Goal: Task Accomplishment & Management: Manage account settings

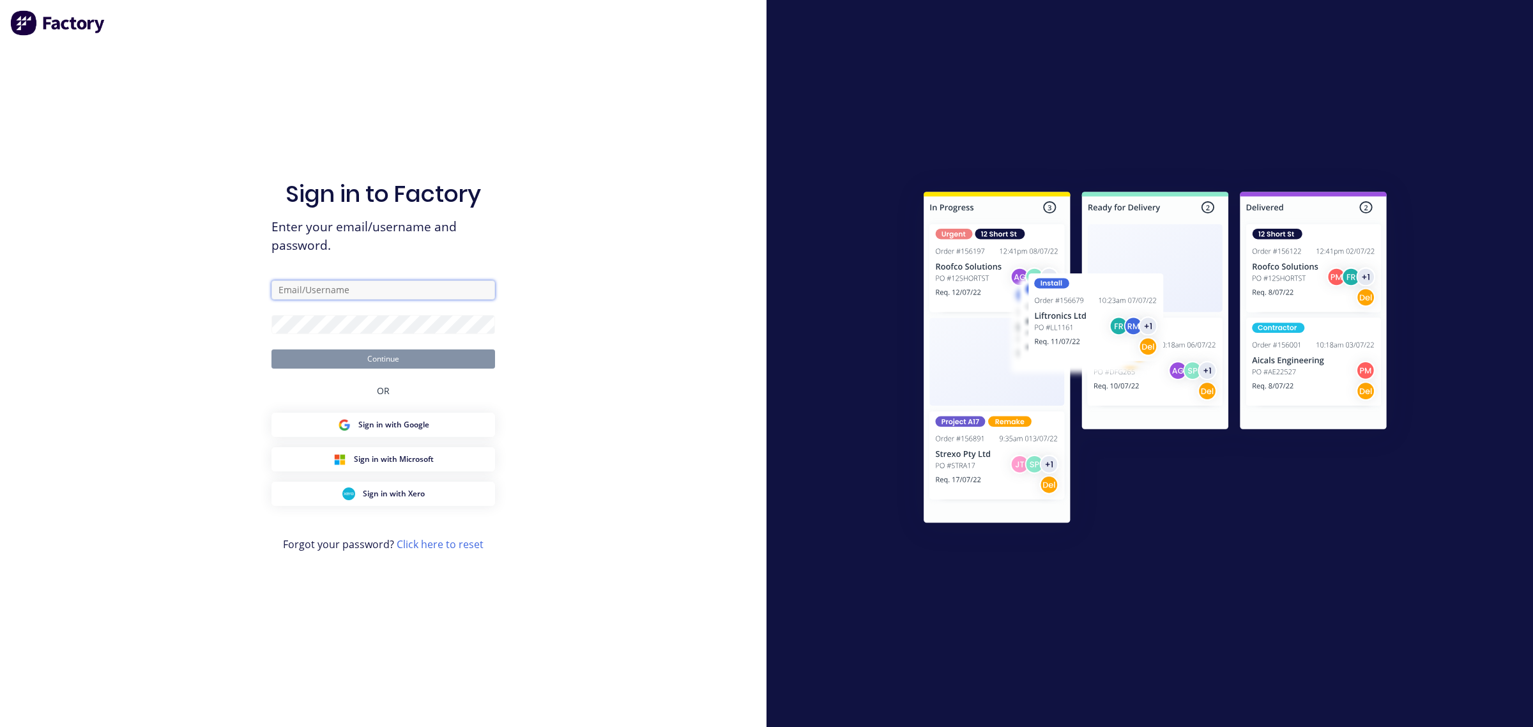
type input "[EMAIL_ADDRESS][PERSON_NAME][DOMAIN_NAME]"
click at [367, 358] on button "Continue" at bounding box center [383, 358] width 224 height 19
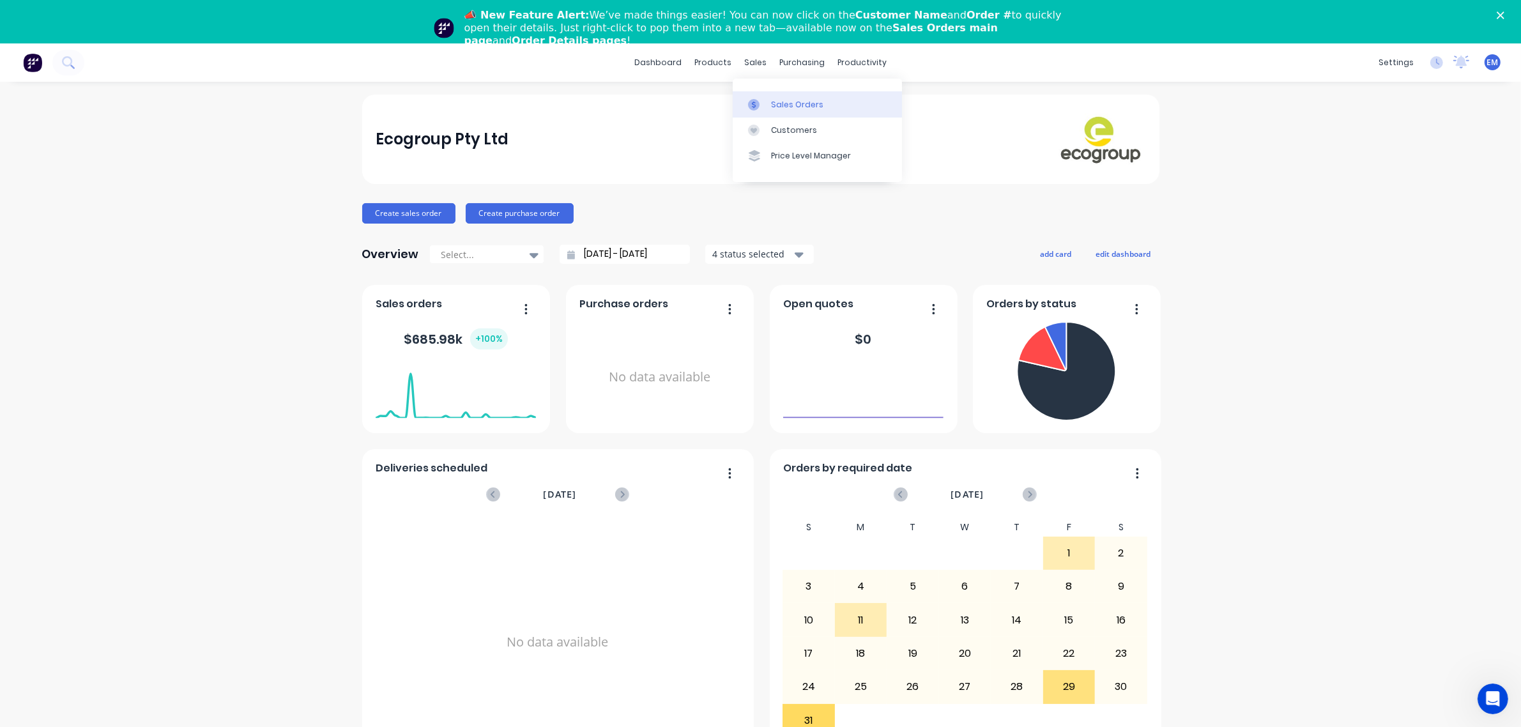
click at [771, 101] on div "Sales Orders" at bounding box center [797, 104] width 52 height 11
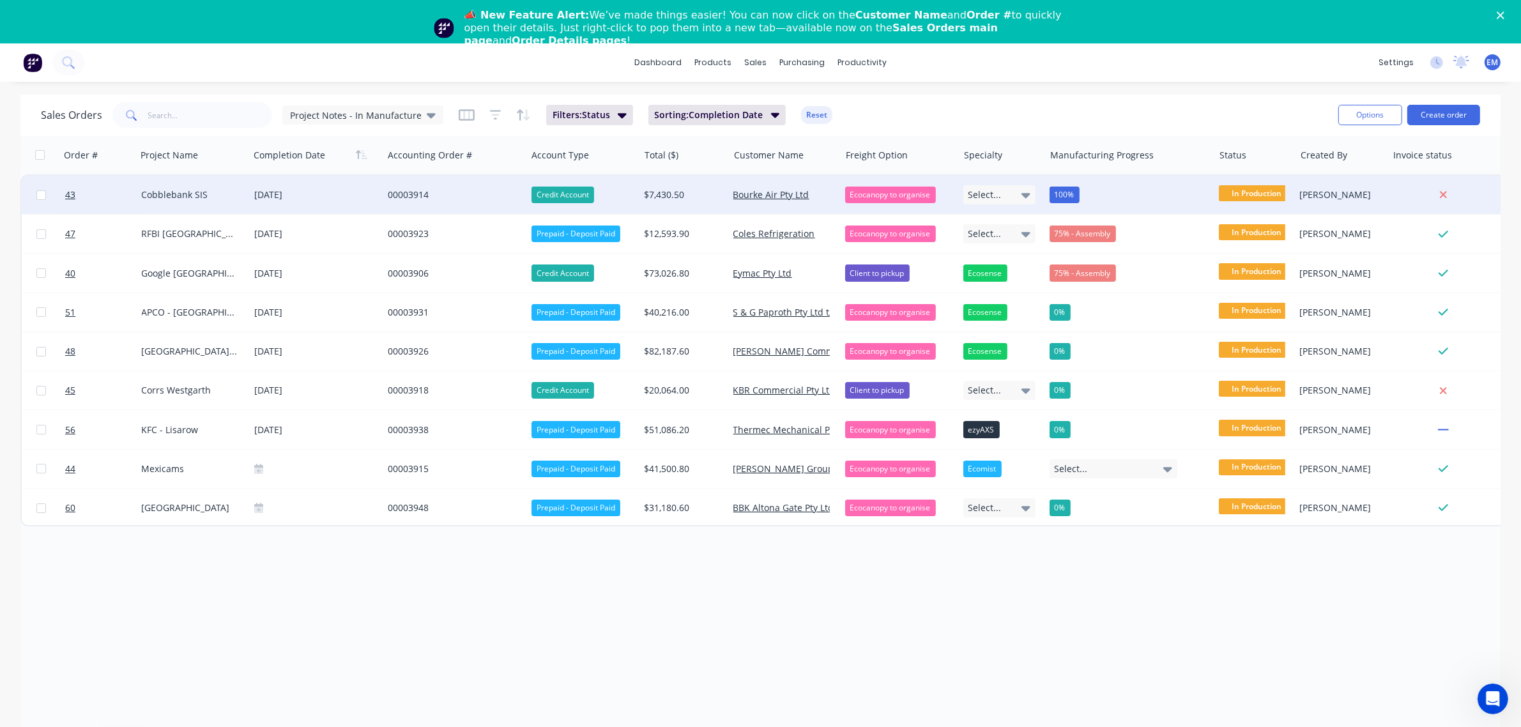
click at [394, 186] on div "00003914" at bounding box center [455, 195] width 144 height 38
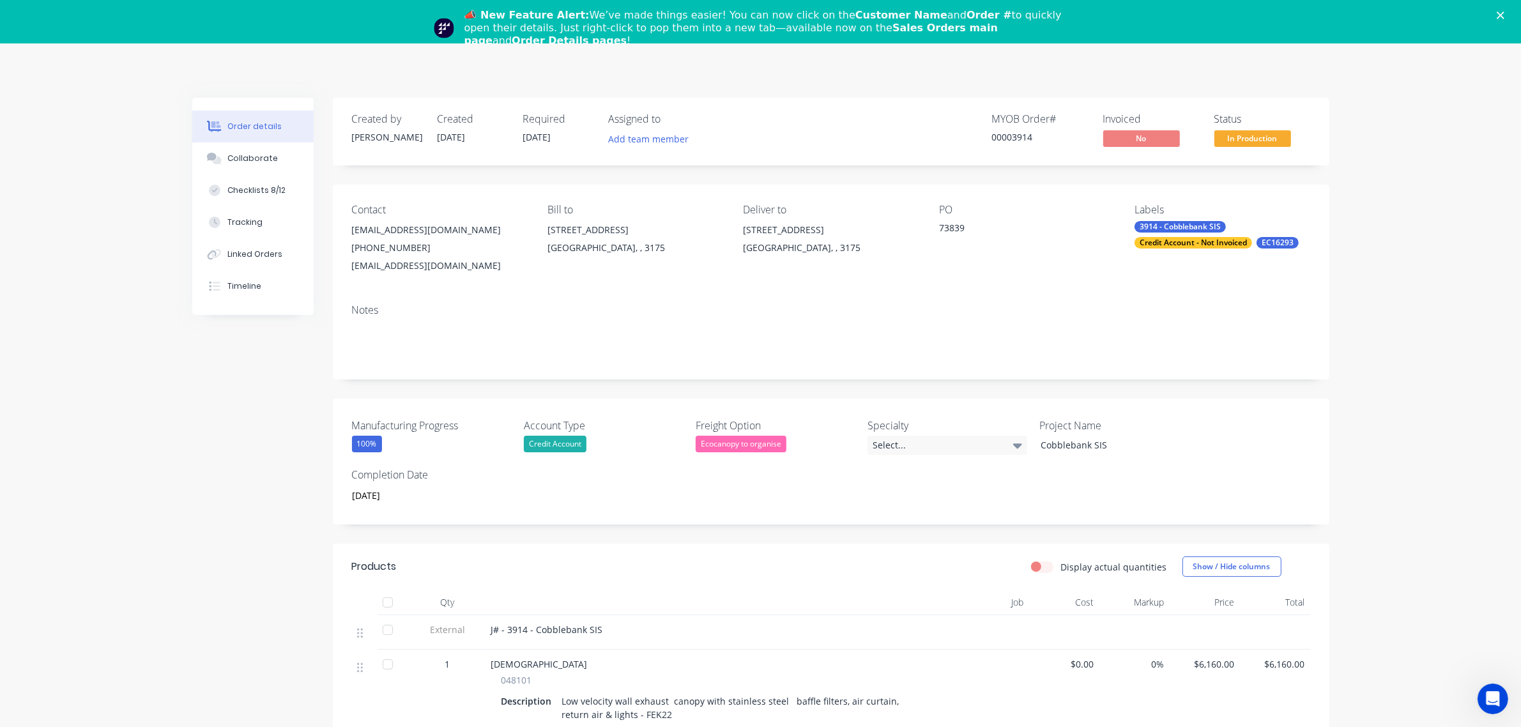
click at [1516, 7] on div "📣 New Feature Alert: We’ve made things easier! You can now click on the Custome…" at bounding box center [760, 28] width 1521 height 46
click at [1504, 16] on polygon "Close" at bounding box center [1500, 15] width 8 height 8
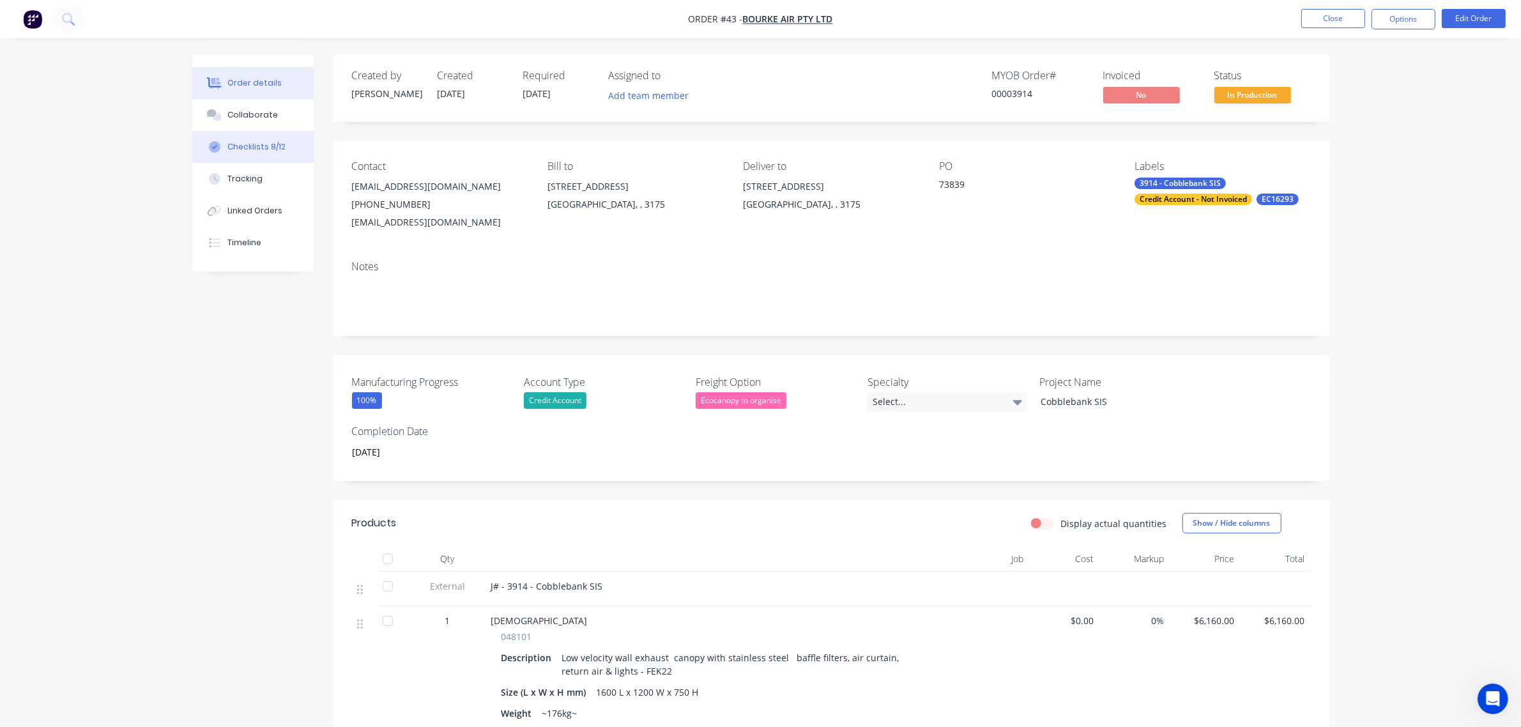
click at [278, 141] on div "Checklists 8/12" at bounding box center [256, 146] width 58 height 11
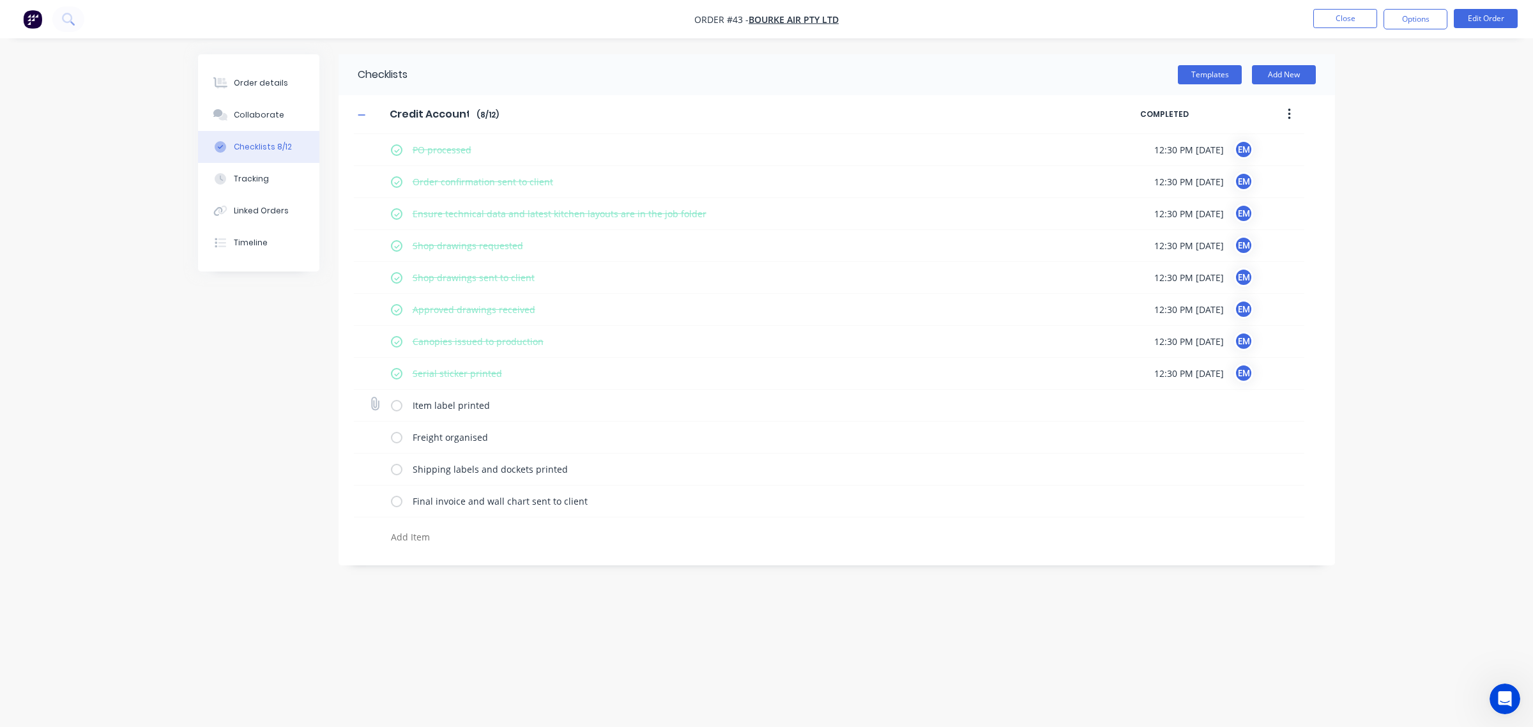
click at [397, 407] on label at bounding box center [396, 405] width 11 height 13
click at [0, 0] on input "checkbox" at bounding box center [0, 0] width 0 height 0
click at [266, 84] on div "Order details" at bounding box center [261, 82] width 54 height 11
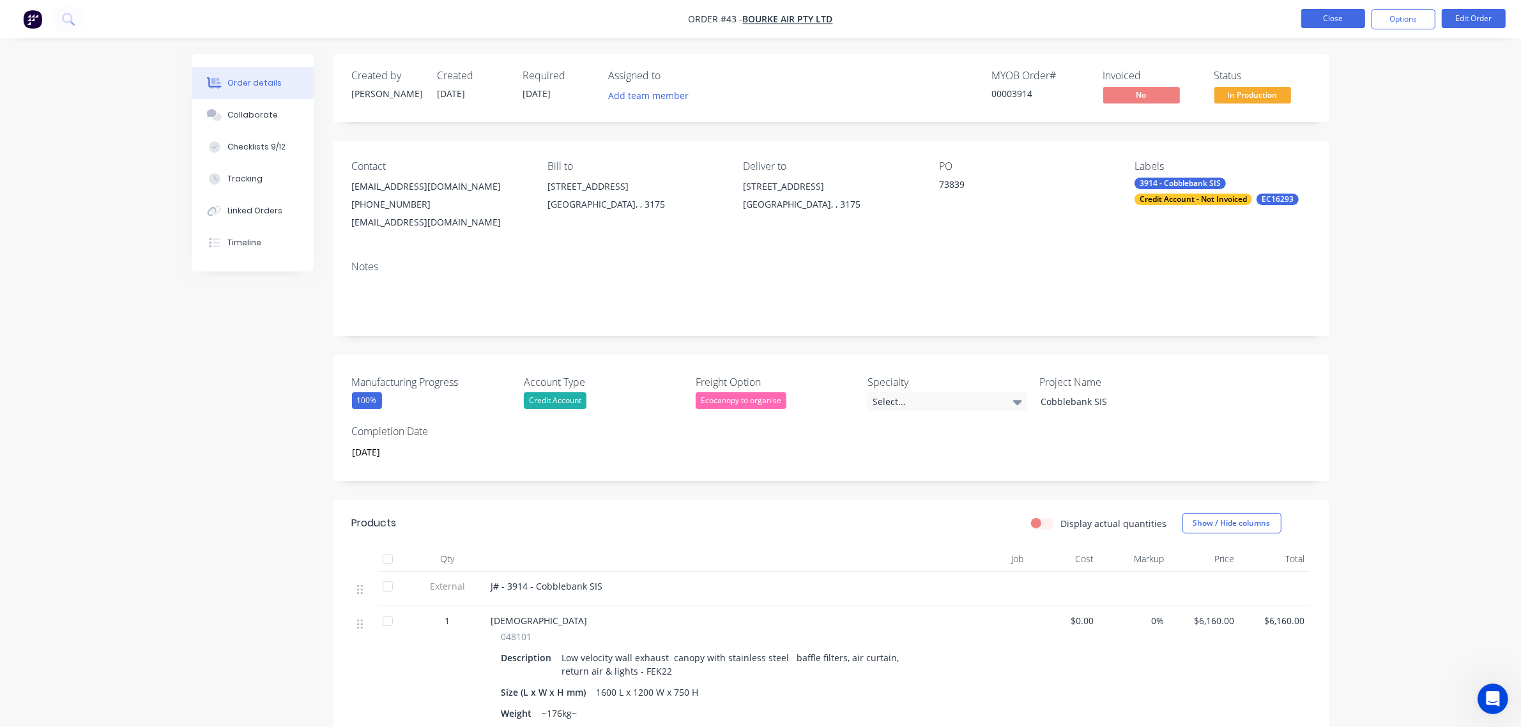
click at [1333, 22] on button "Close" at bounding box center [1333, 18] width 64 height 19
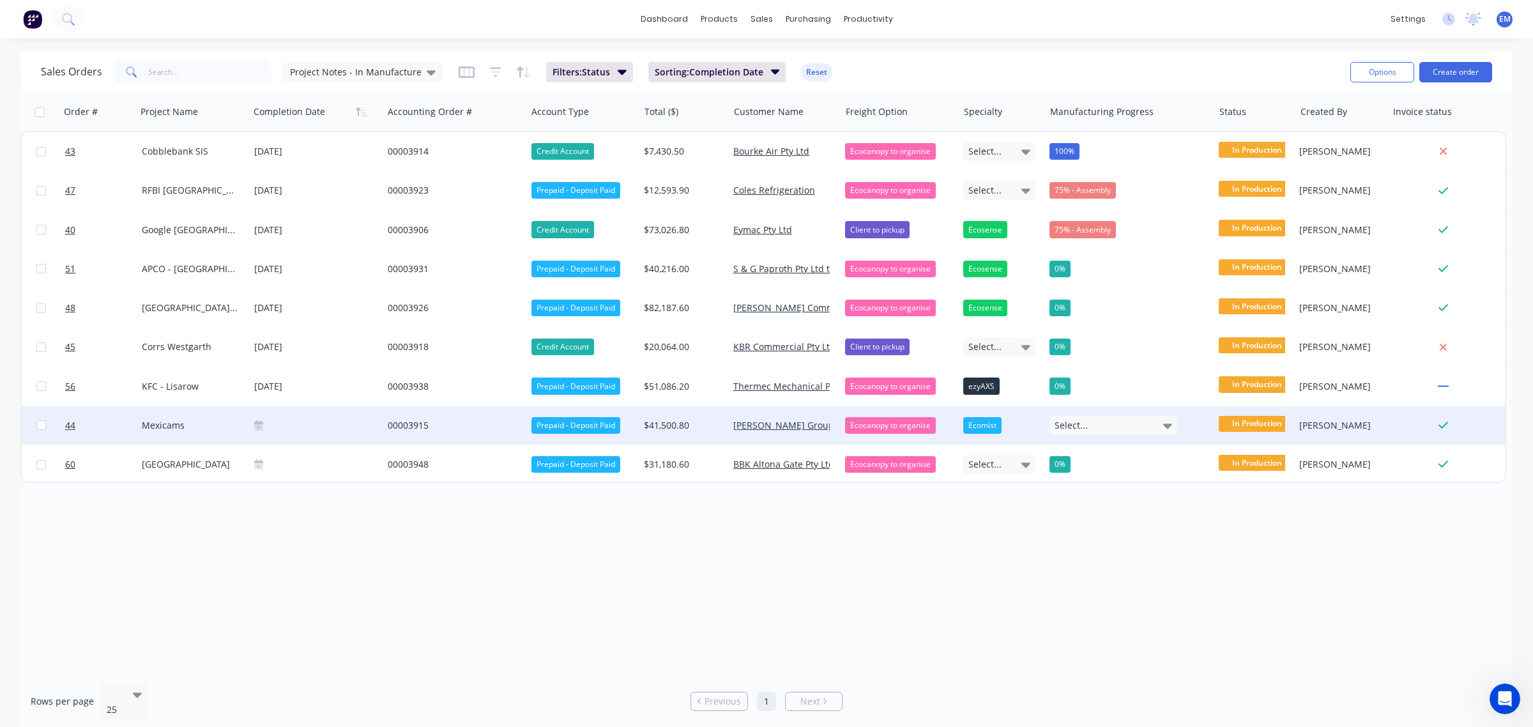
click at [407, 423] on div "00003915" at bounding box center [451, 425] width 127 height 13
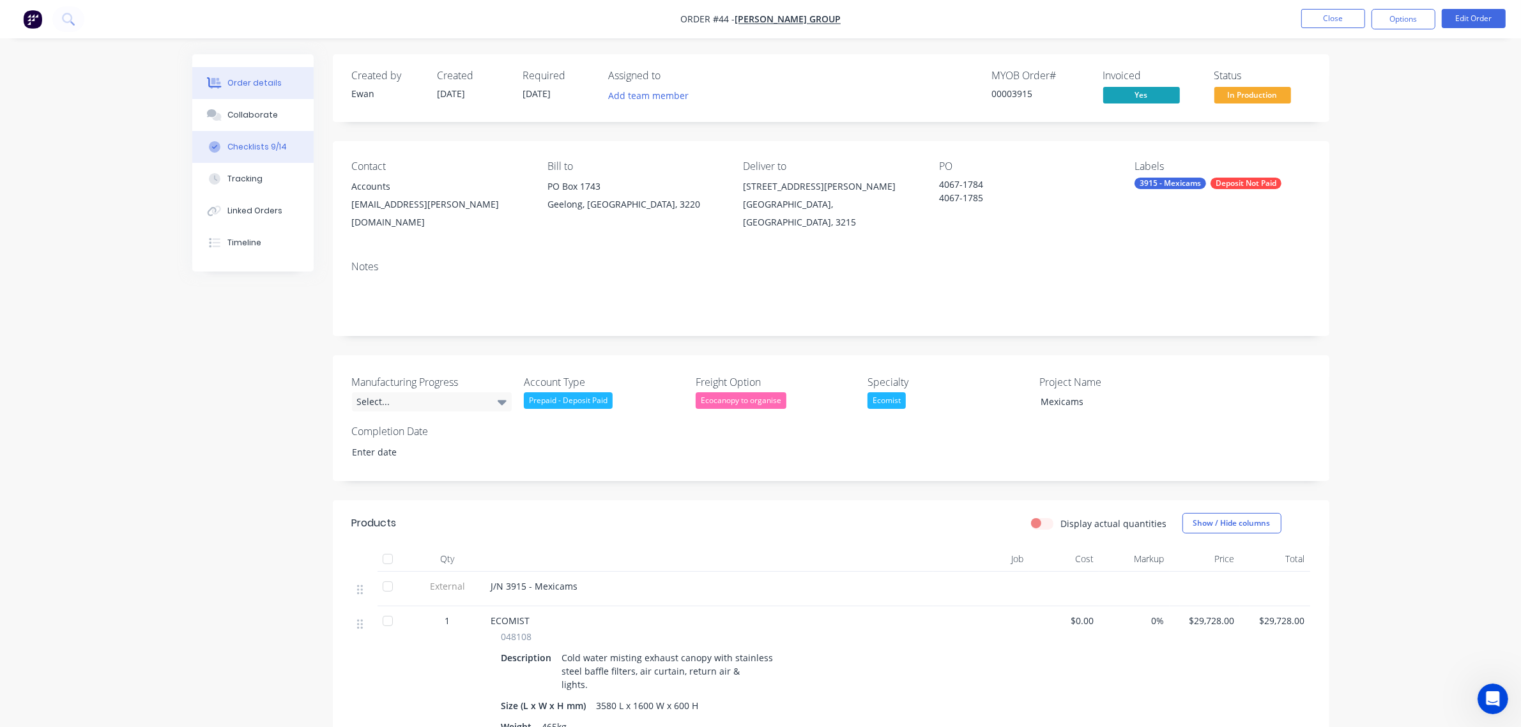
click at [273, 148] on div "Checklists 9/14" at bounding box center [256, 146] width 59 height 11
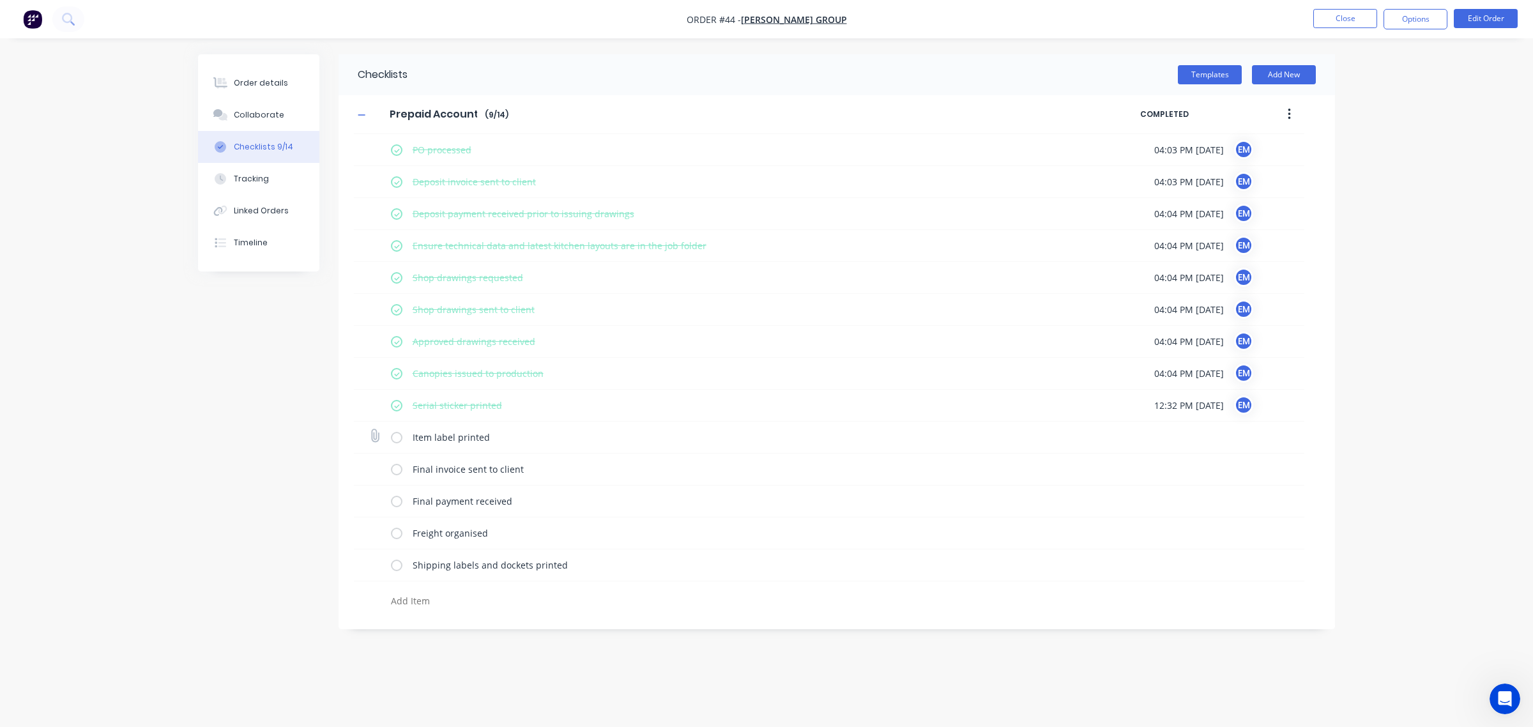
click at [394, 444] on label at bounding box center [396, 436] width 11 height 13
click at [0, 0] on input "checkbox" at bounding box center [0, 0] width 0 height 0
click at [394, 469] on label at bounding box center [396, 468] width 11 height 13
click at [0, 0] on input "checkbox" at bounding box center [0, 0] width 0 height 0
click at [392, 501] on label at bounding box center [396, 500] width 11 height 13
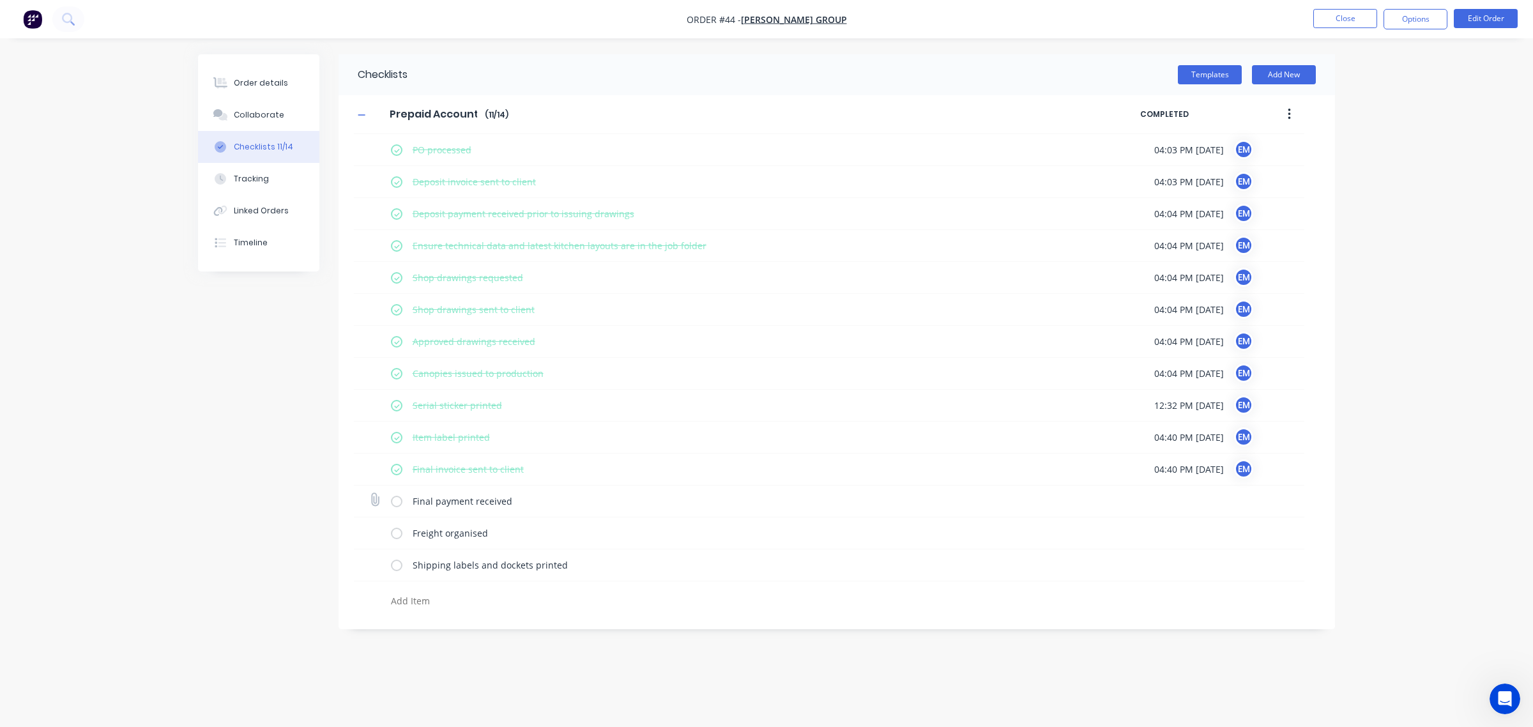
click at [0, 0] on input "checkbox" at bounding box center [0, 0] width 0 height 0
click at [397, 534] on label at bounding box center [396, 532] width 11 height 13
click at [0, 0] on input "checkbox" at bounding box center [0, 0] width 0 height 0
click at [396, 565] on label at bounding box center [396, 564] width 11 height 13
click at [0, 0] on input "checkbox" at bounding box center [0, 0] width 0 height 0
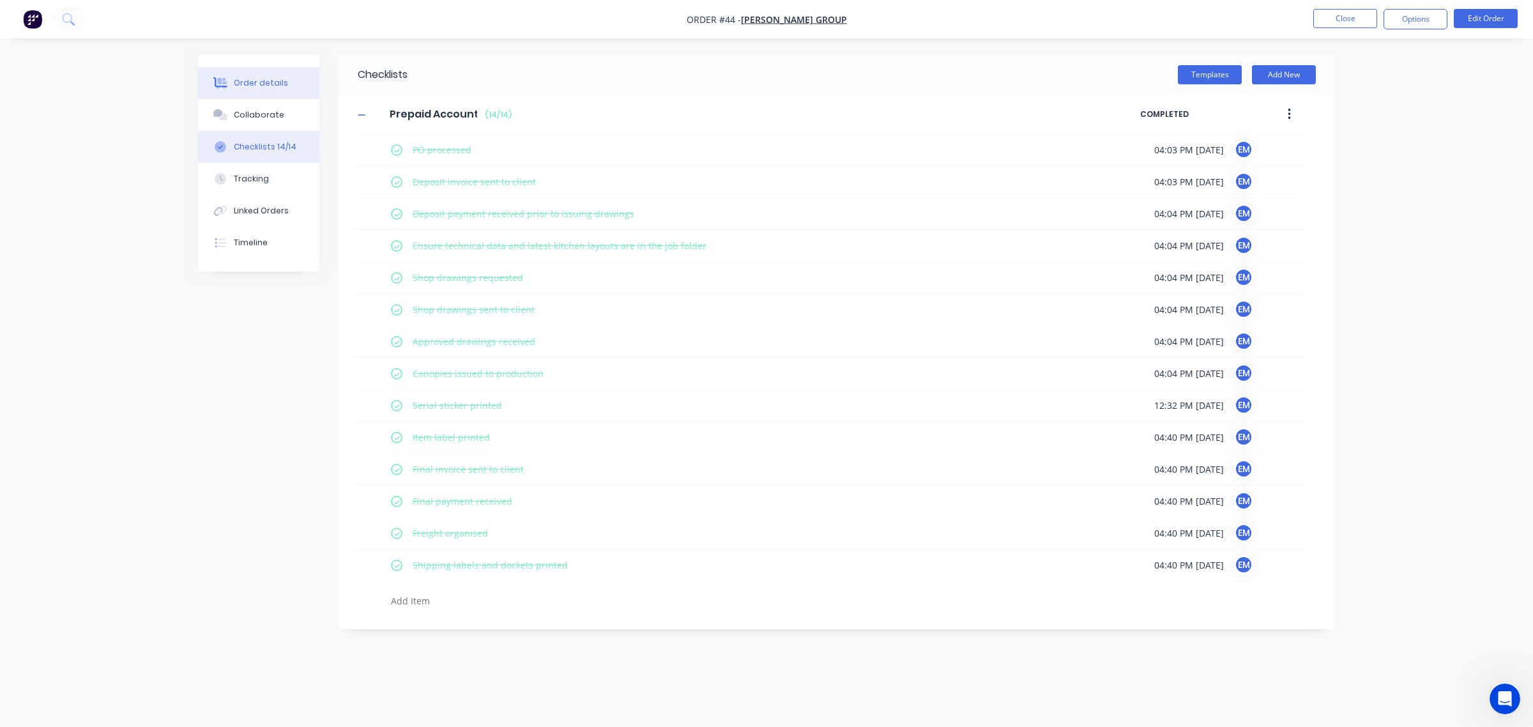
click at [267, 81] on div "Order details" at bounding box center [261, 82] width 54 height 11
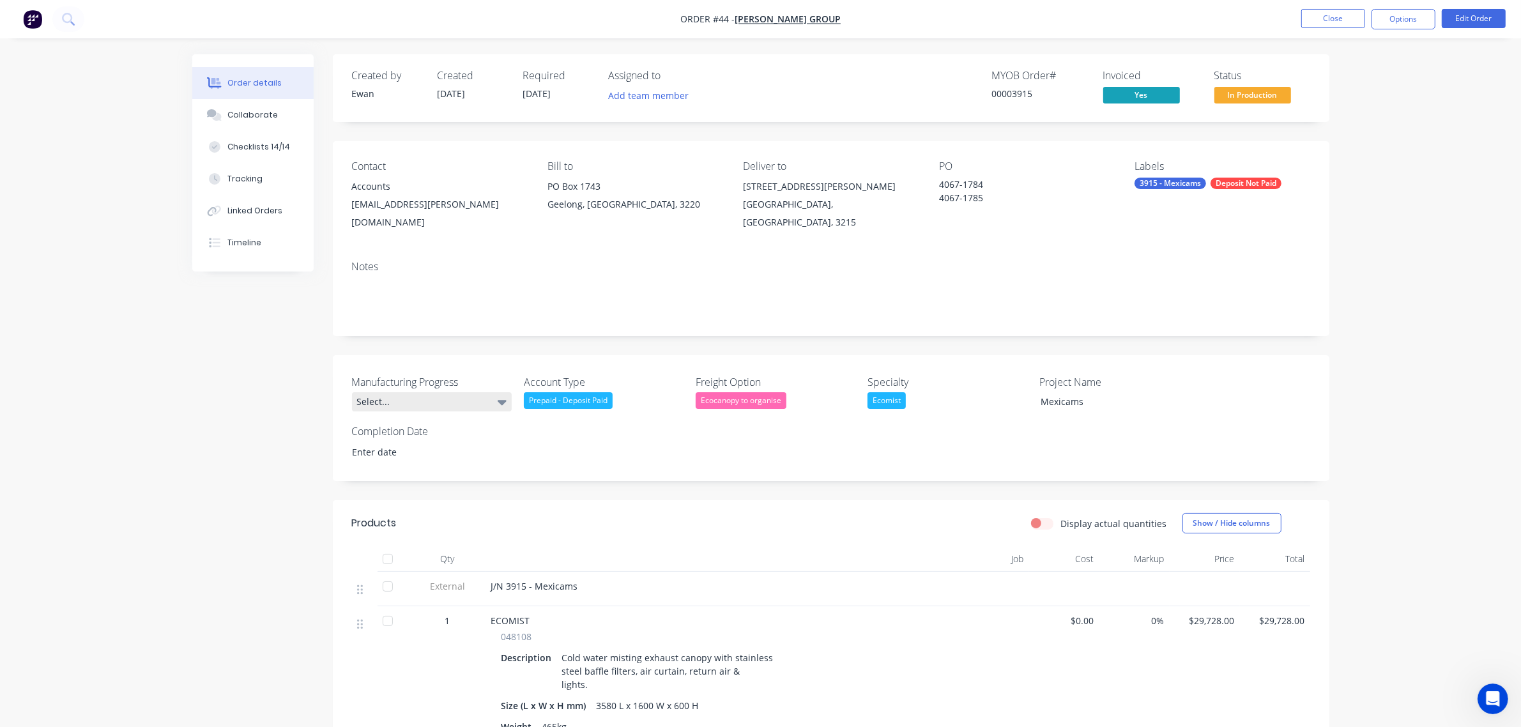
drag, startPoint x: 478, startPoint y: 391, endPoint x: 468, endPoint y: 397, distance: 11.5
click at [478, 392] on div "Select..." at bounding box center [432, 401] width 160 height 19
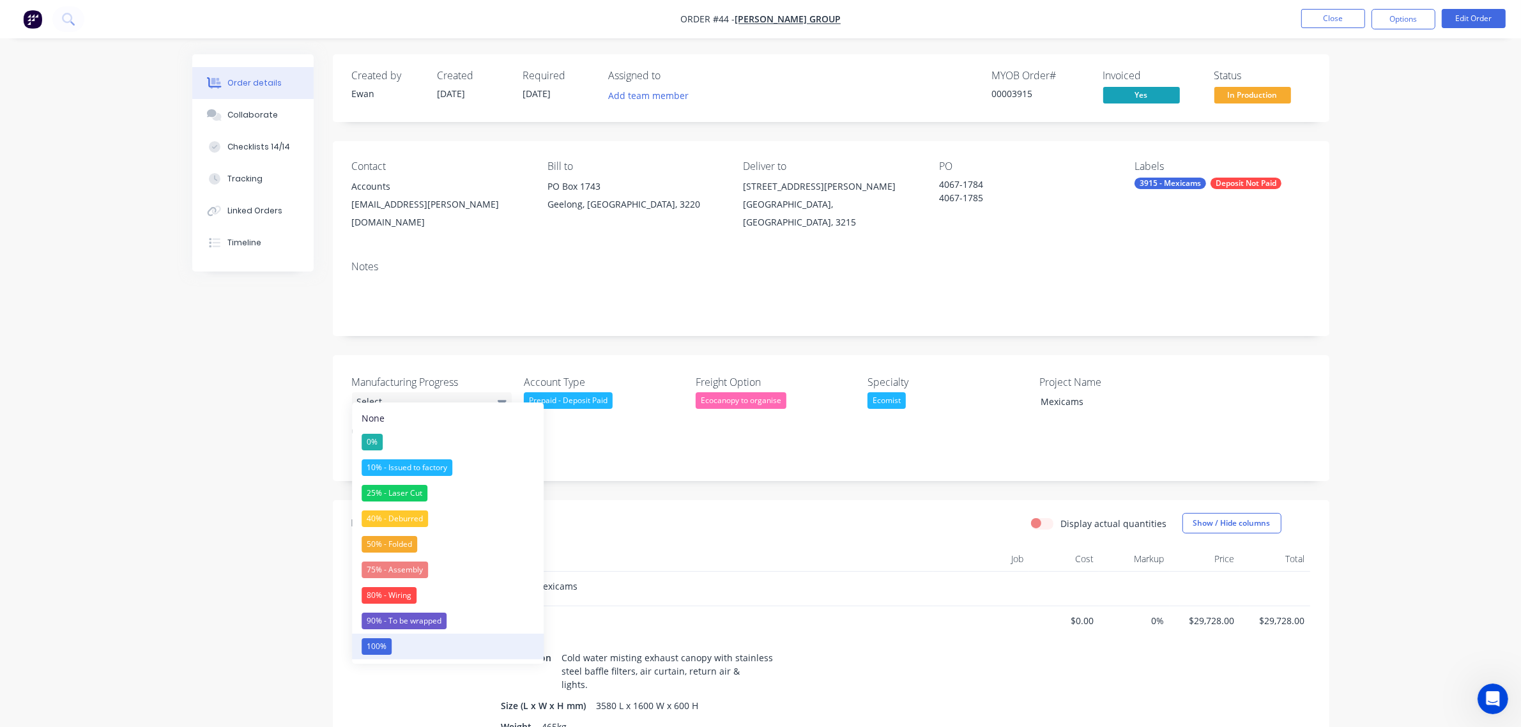
click at [403, 644] on button "100%" at bounding box center [448, 647] width 192 height 26
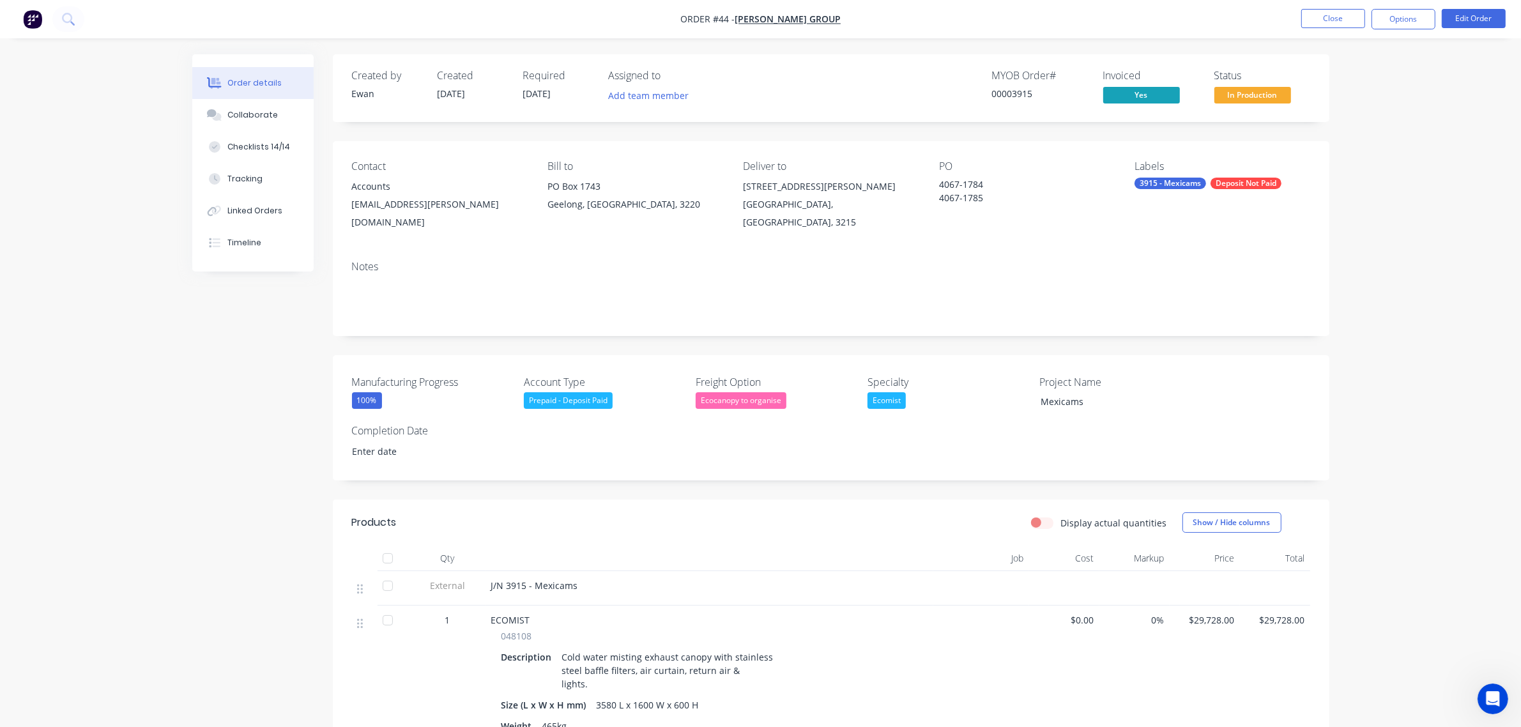
click at [592, 392] on div "Prepaid - Deposit Paid" at bounding box center [568, 400] width 89 height 17
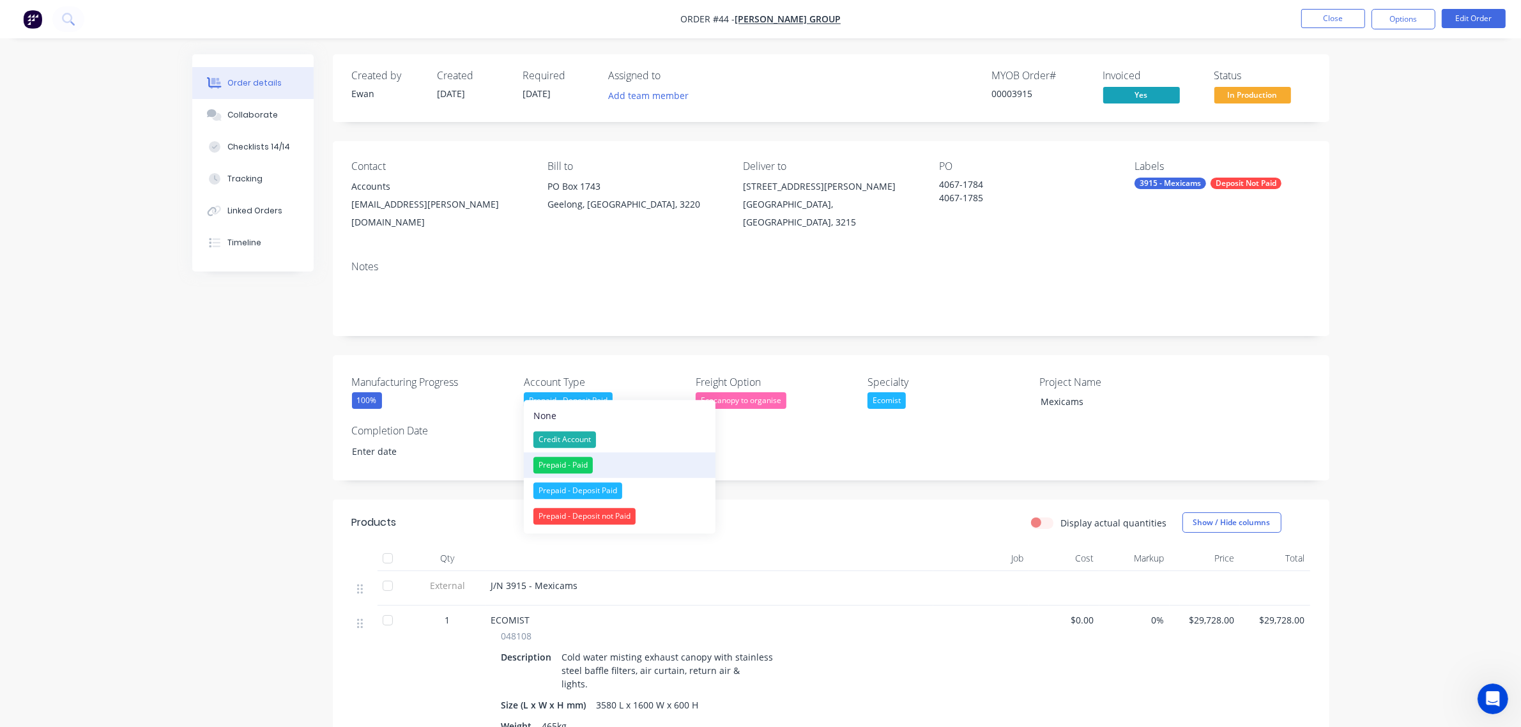
click at [578, 460] on div "Prepaid - Paid" at bounding box center [562, 465] width 59 height 17
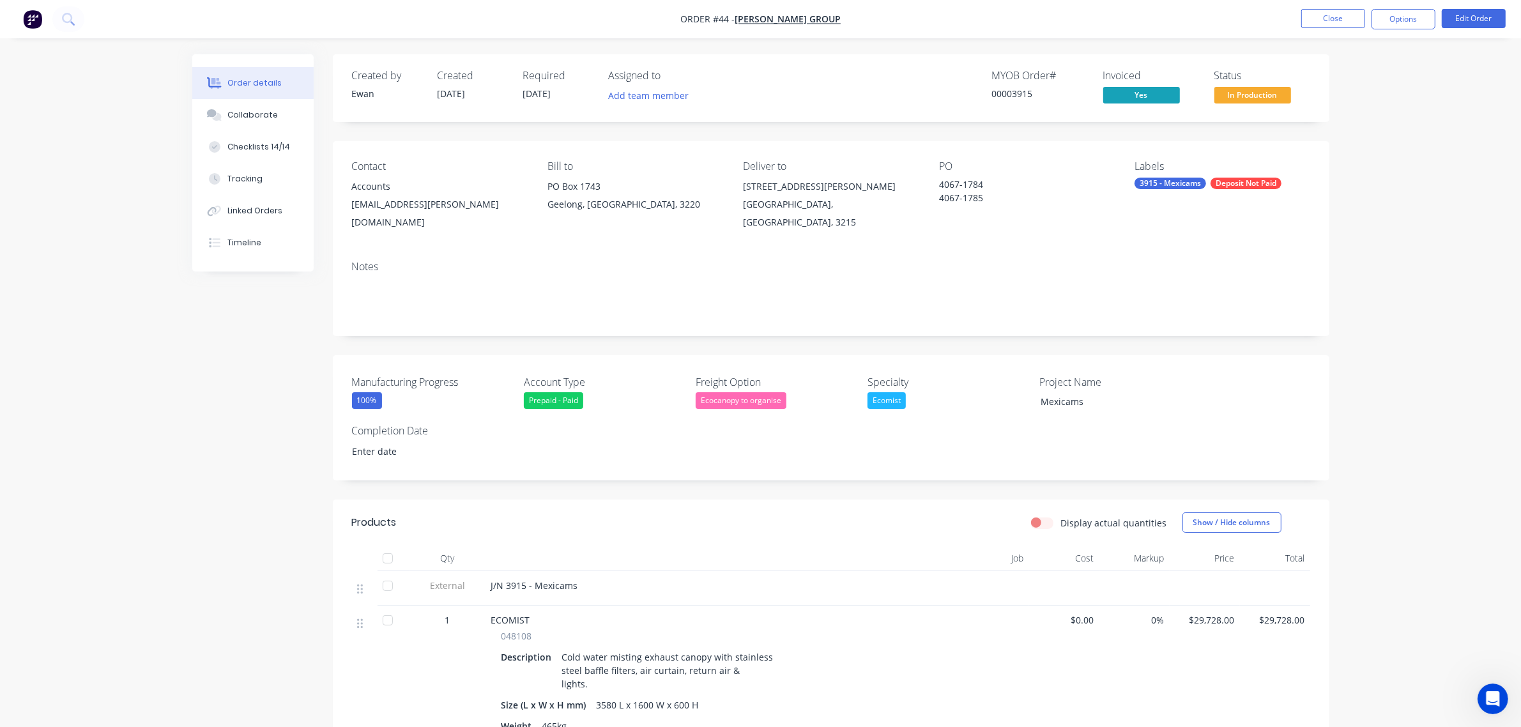
click at [1246, 183] on div "Deposit Not Paid" at bounding box center [1245, 183] width 71 height 11
click at [1157, 319] on div at bounding box center [1158, 320] width 26 height 26
click at [1477, 218] on div "Order details Collaborate Checklists 14/14 Tracking Linked Orders Timeline Orde…" at bounding box center [760, 596] width 1521 height 1192
click at [1236, 96] on span "In Production" at bounding box center [1252, 95] width 77 height 16
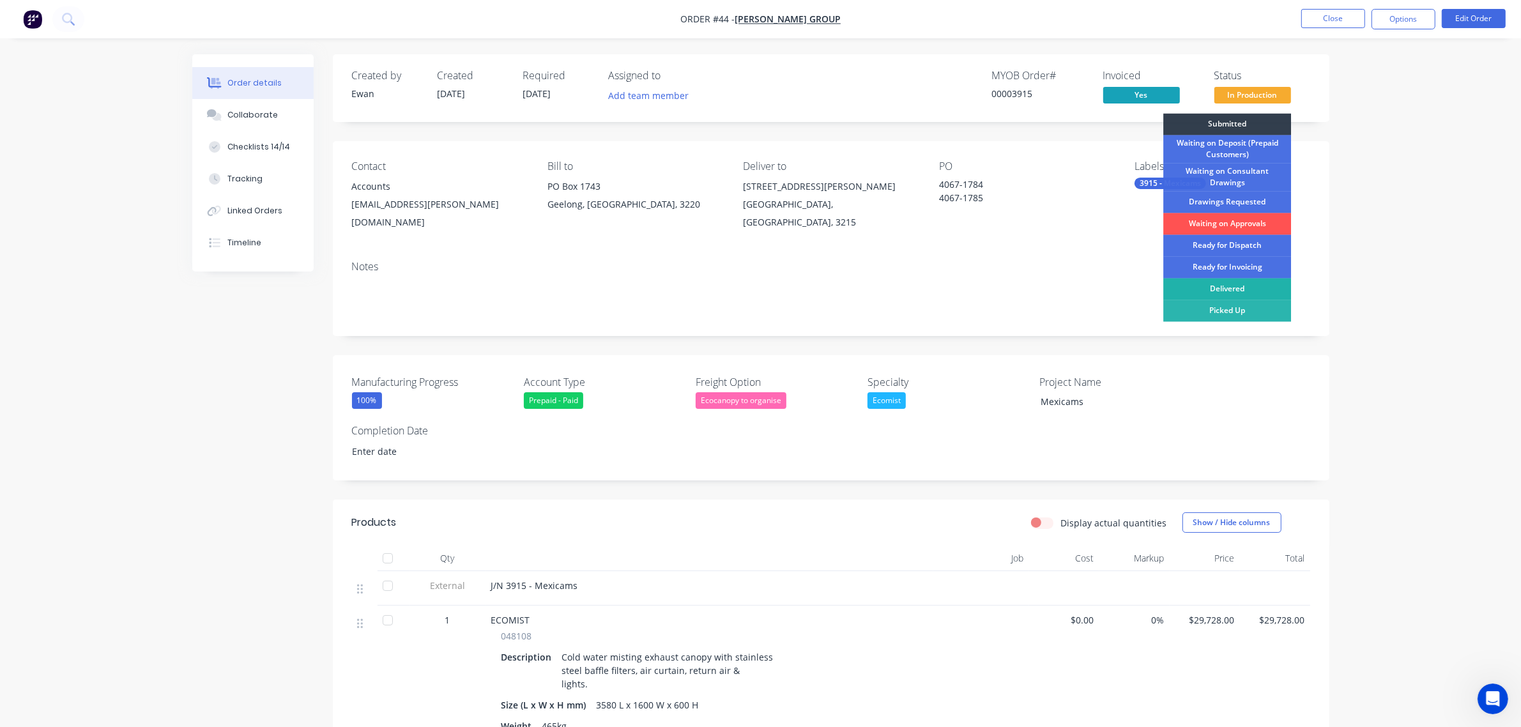
click at [1238, 283] on div "Delivered" at bounding box center [1227, 289] width 128 height 22
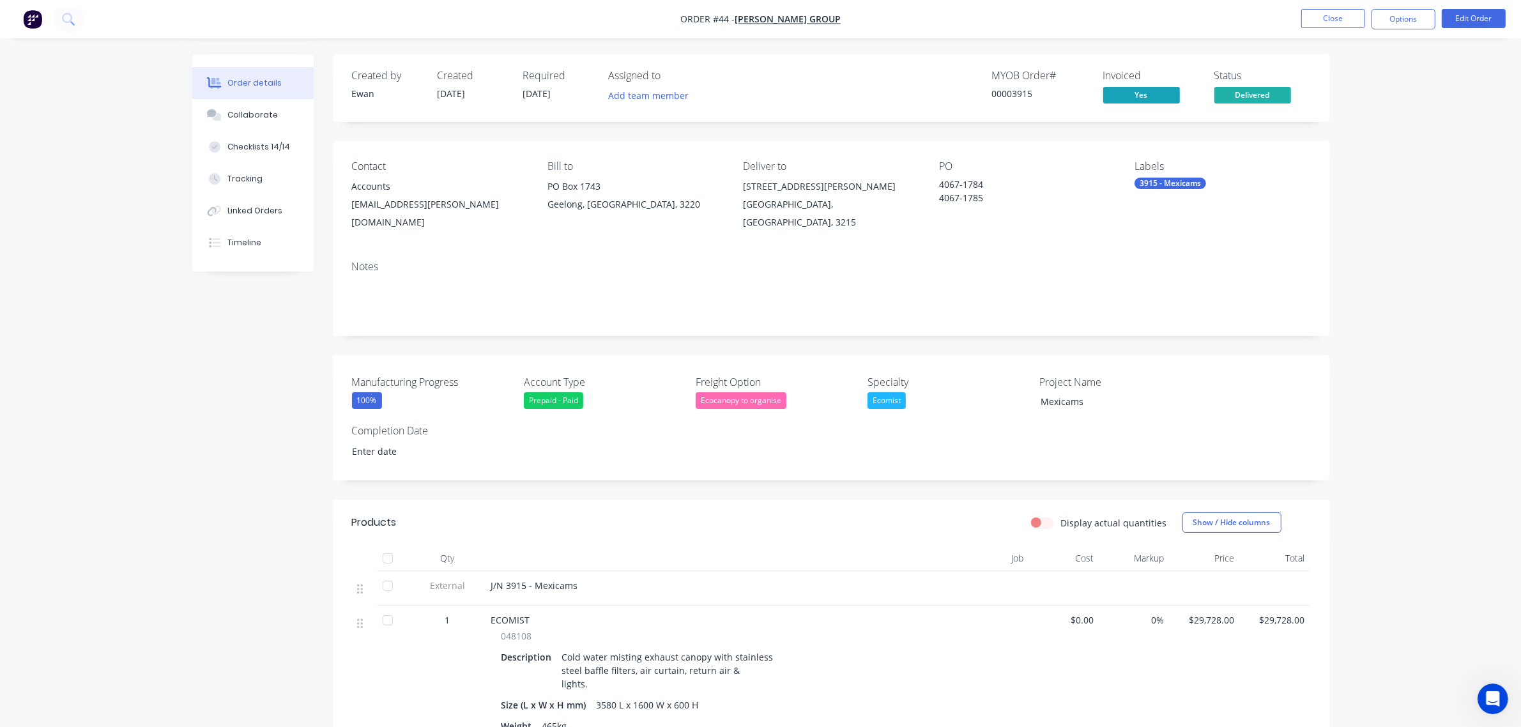
click at [1401, 133] on div "Order details Collaborate Checklists 14/14 Tracking Linked Orders Timeline Orde…" at bounding box center [760, 596] width 1521 height 1192
click at [1330, 17] on button "Close" at bounding box center [1333, 18] width 64 height 19
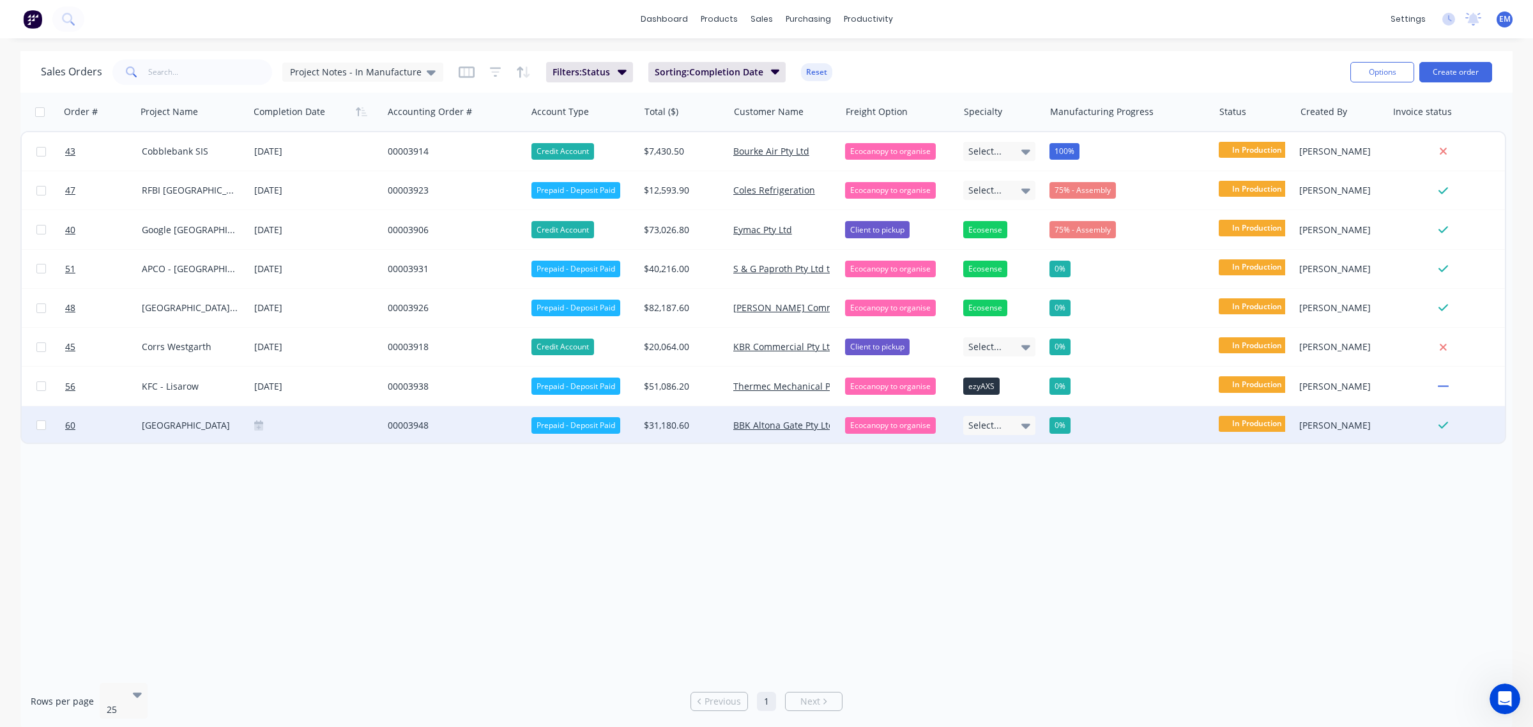
click at [418, 420] on div "00003948" at bounding box center [451, 425] width 127 height 13
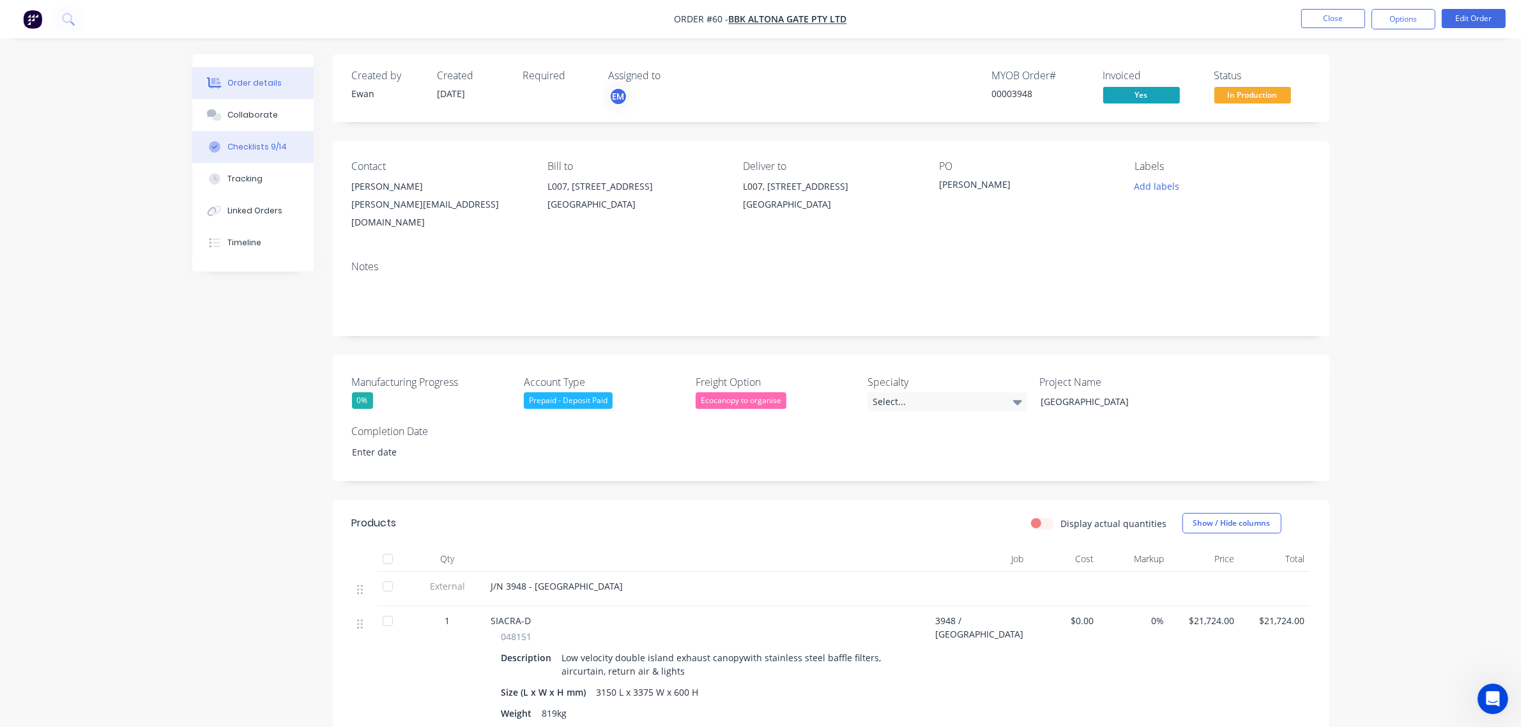
click at [253, 148] on div "Checklists 9/14" at bounding box center [256, 146] width 59 height 11
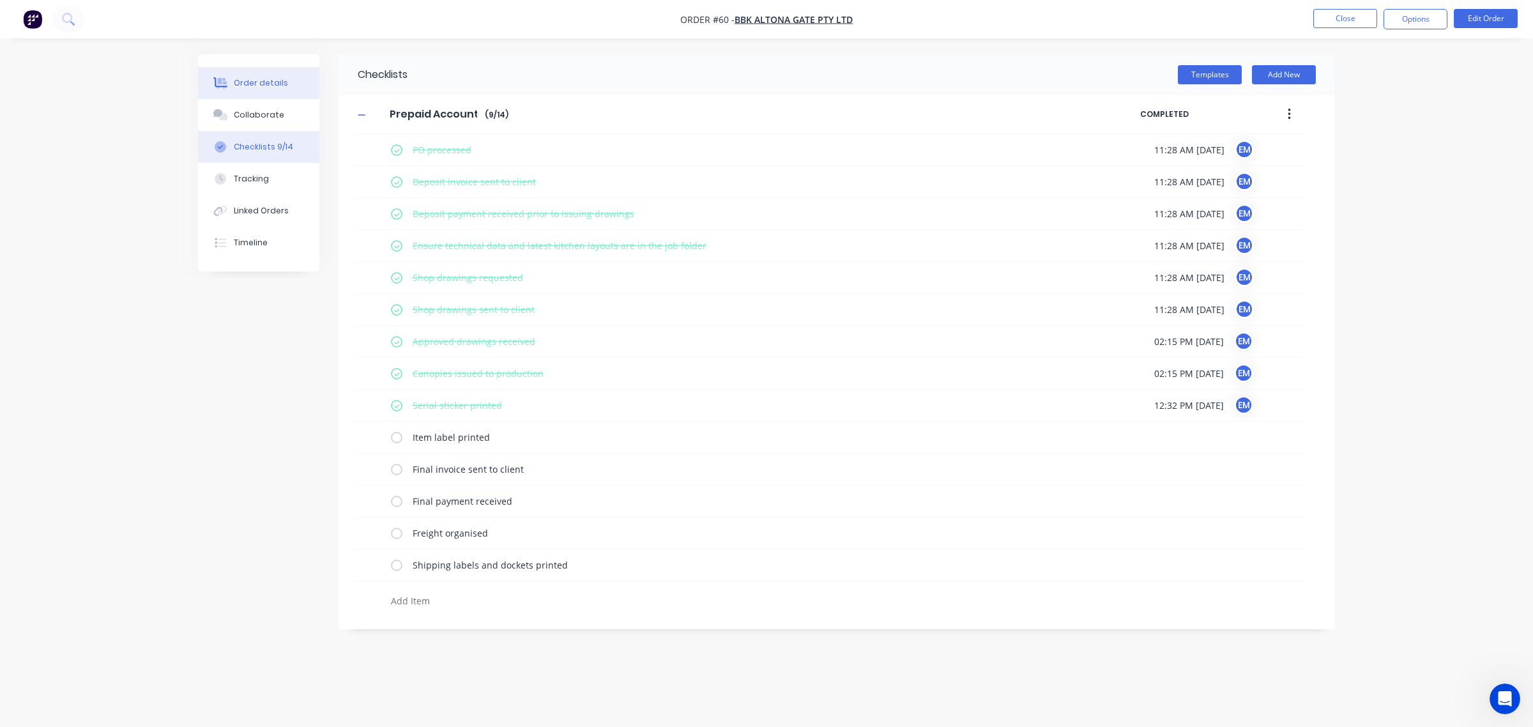
click at [241, 86] on div "Order details" at bounding box center [261, 82] width 54 height 11
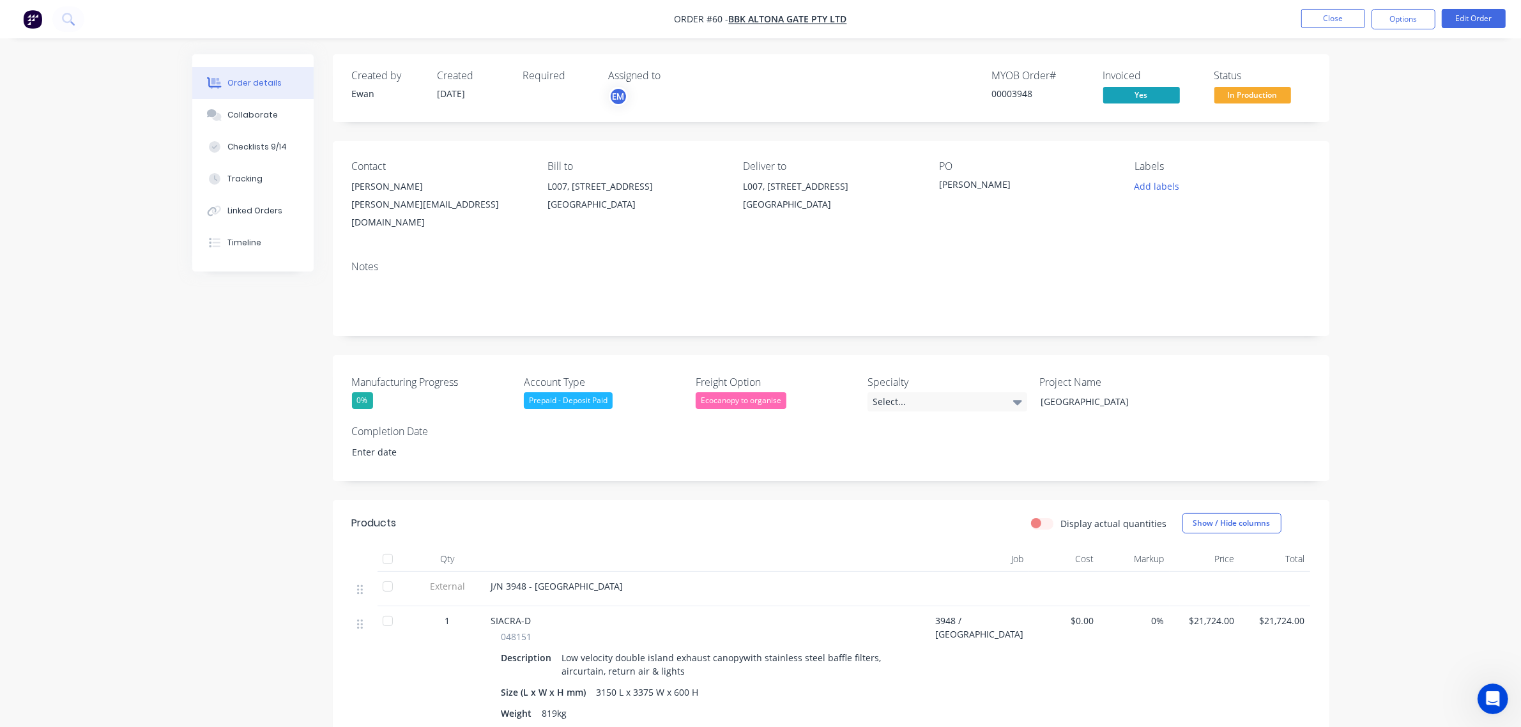
click at [361, 392] on div "0%" at bounding box center [362, 400] width 21 height 17
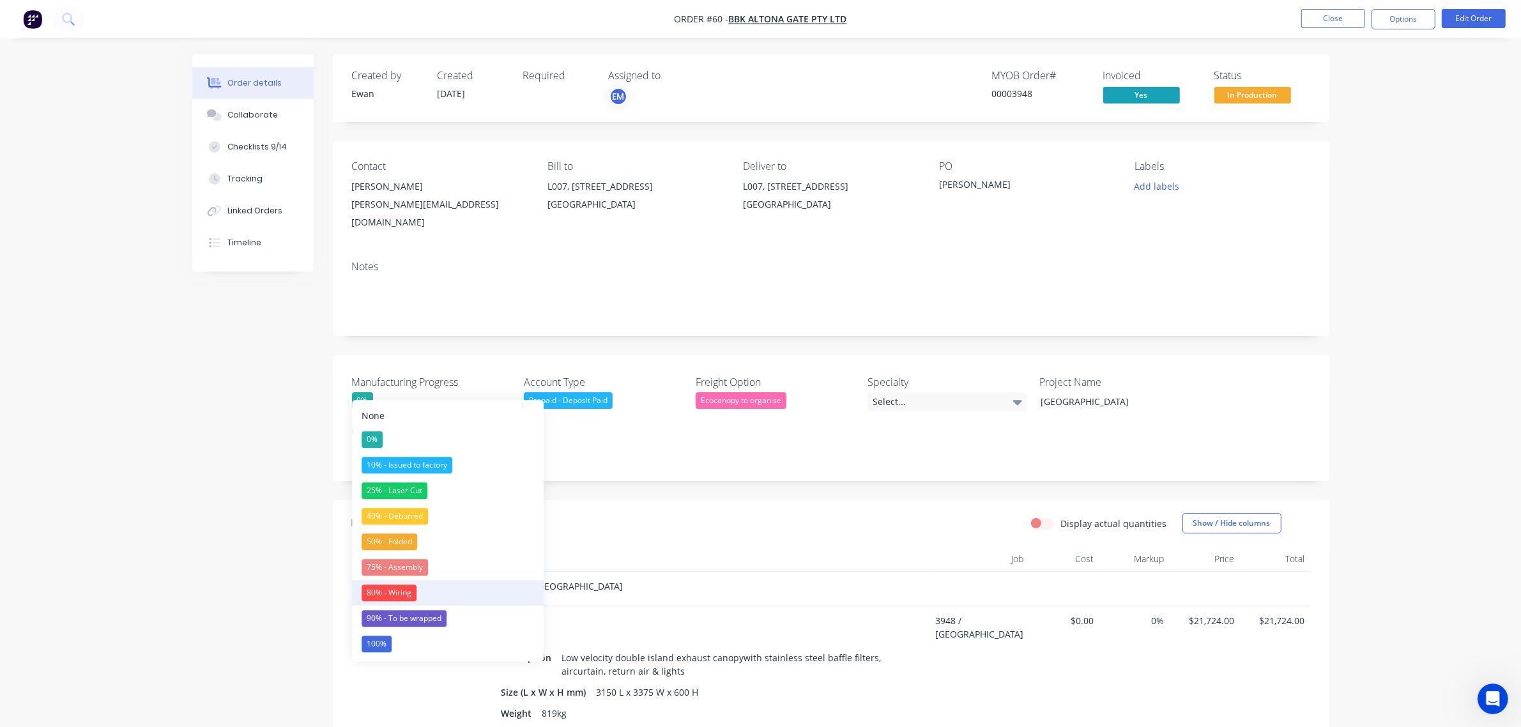
click at [412, 596] on div "80% - Wiring" at bounding box center [388, 592] width 55 height 17
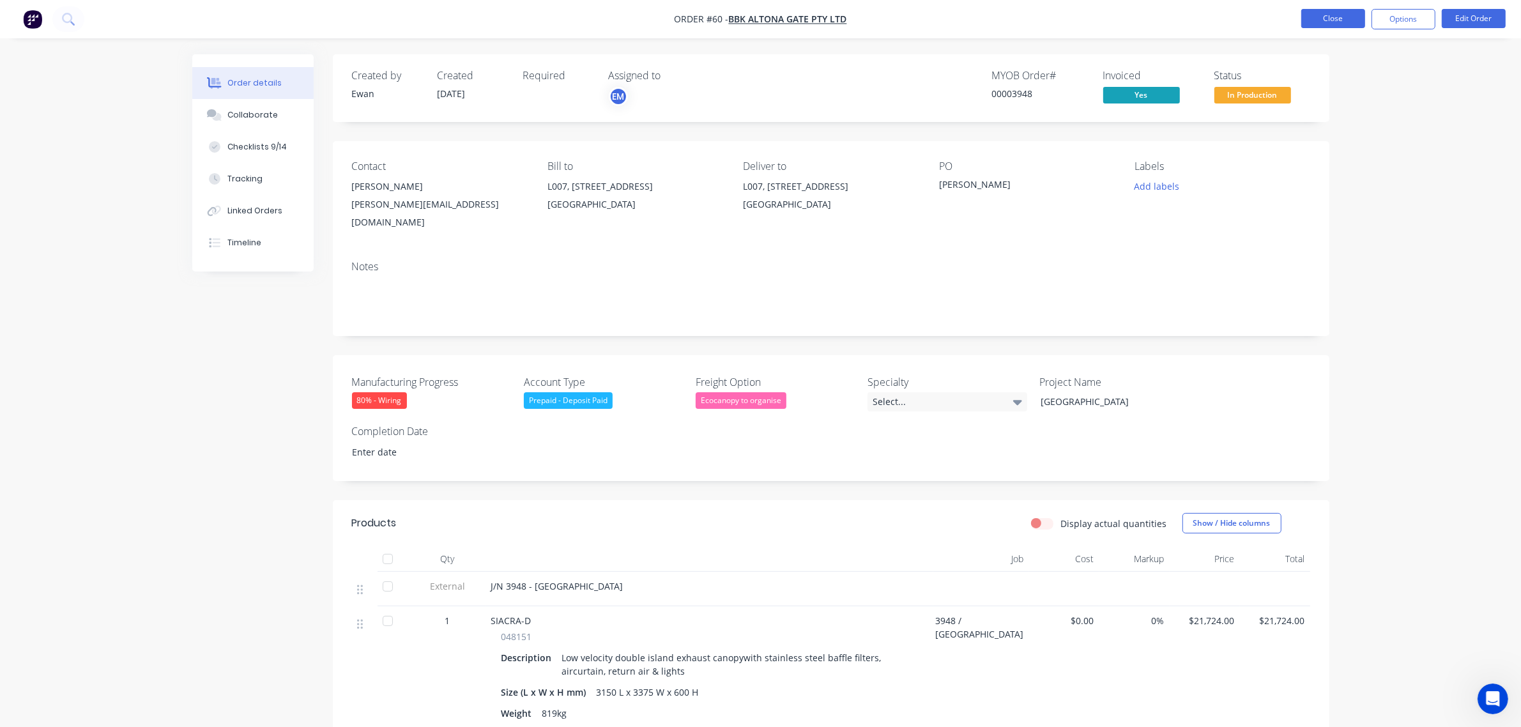
click at [1313, 15] on button "Close" at bounding box center [1333, 18] width 64 height 19
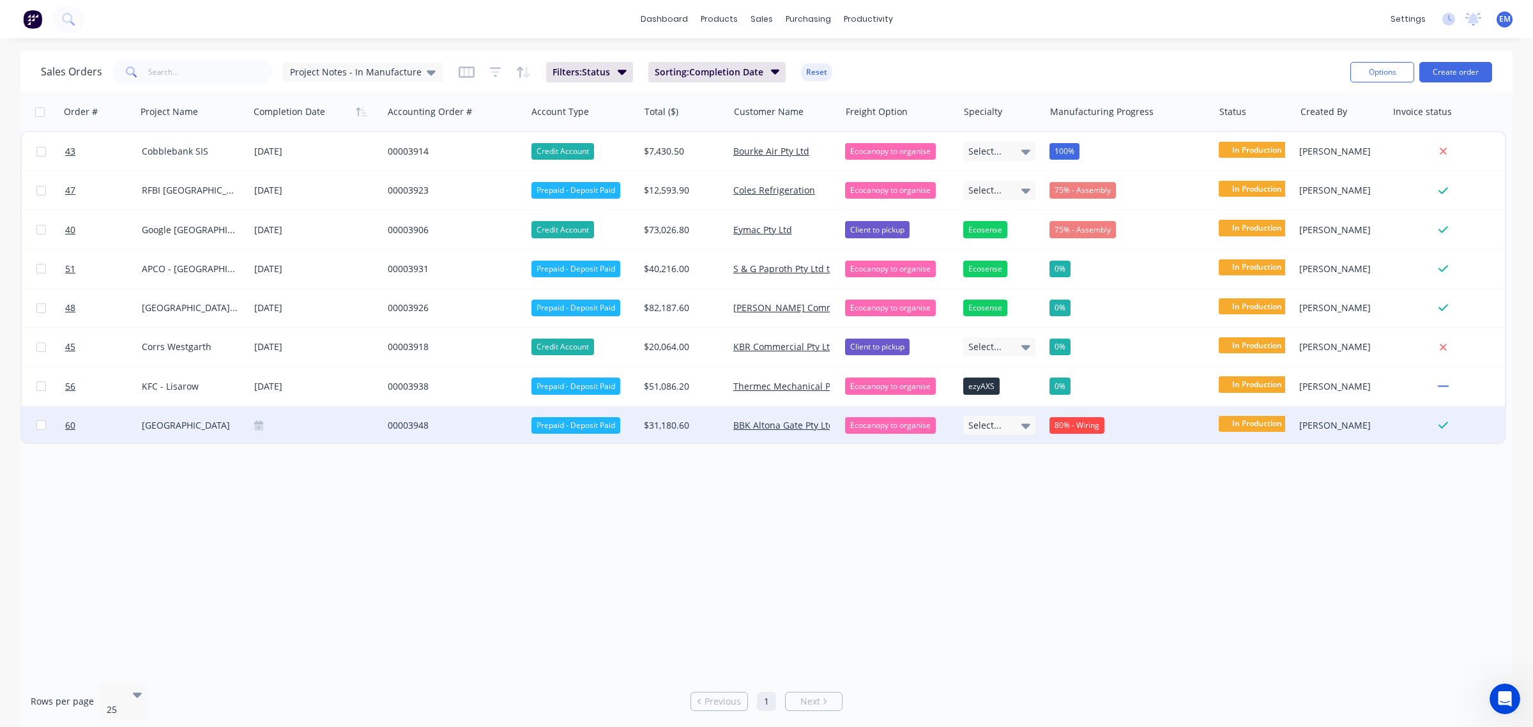
click at [257, 423] on icon at bounding box center [258, 424] width 9 height 9
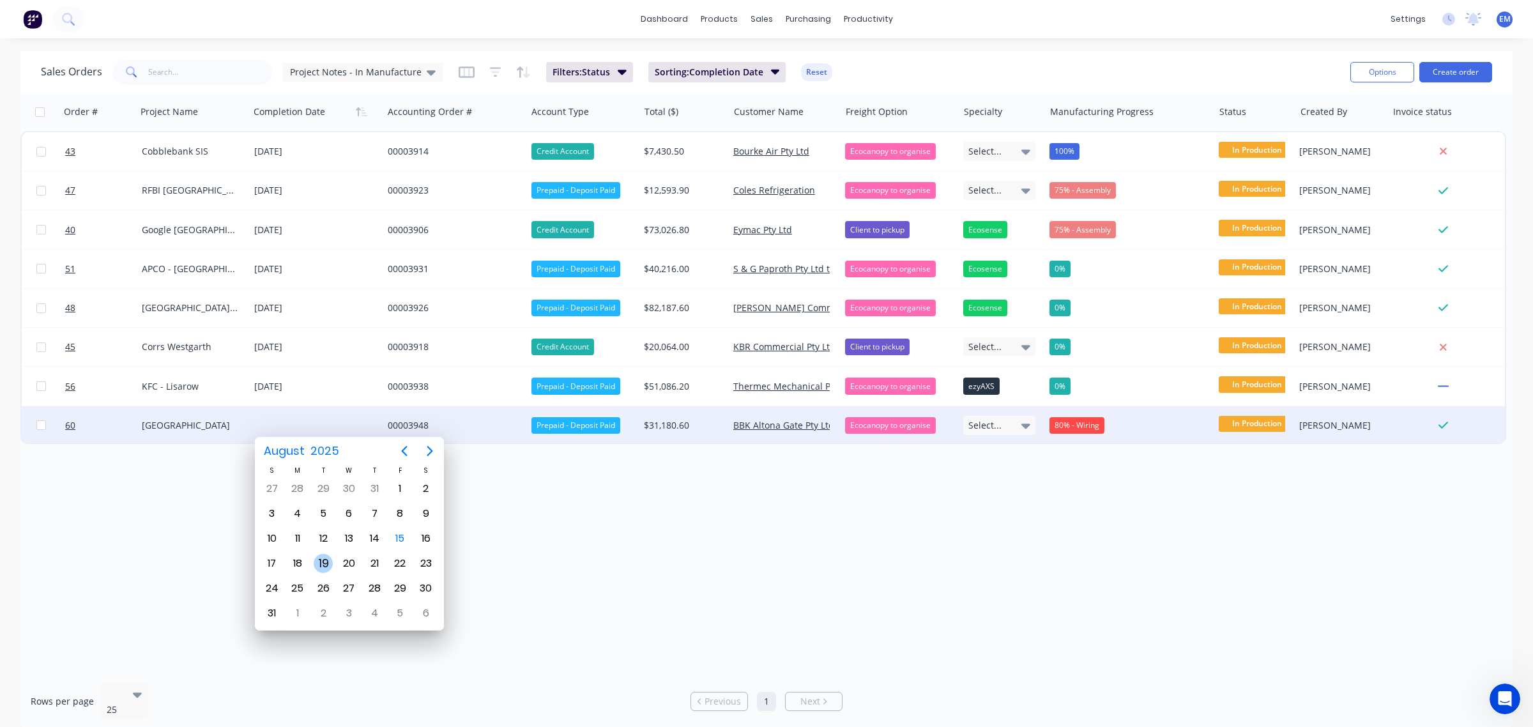
click at [318, 559] on div "19" at bounding box center [323, 563] width 19 height 19
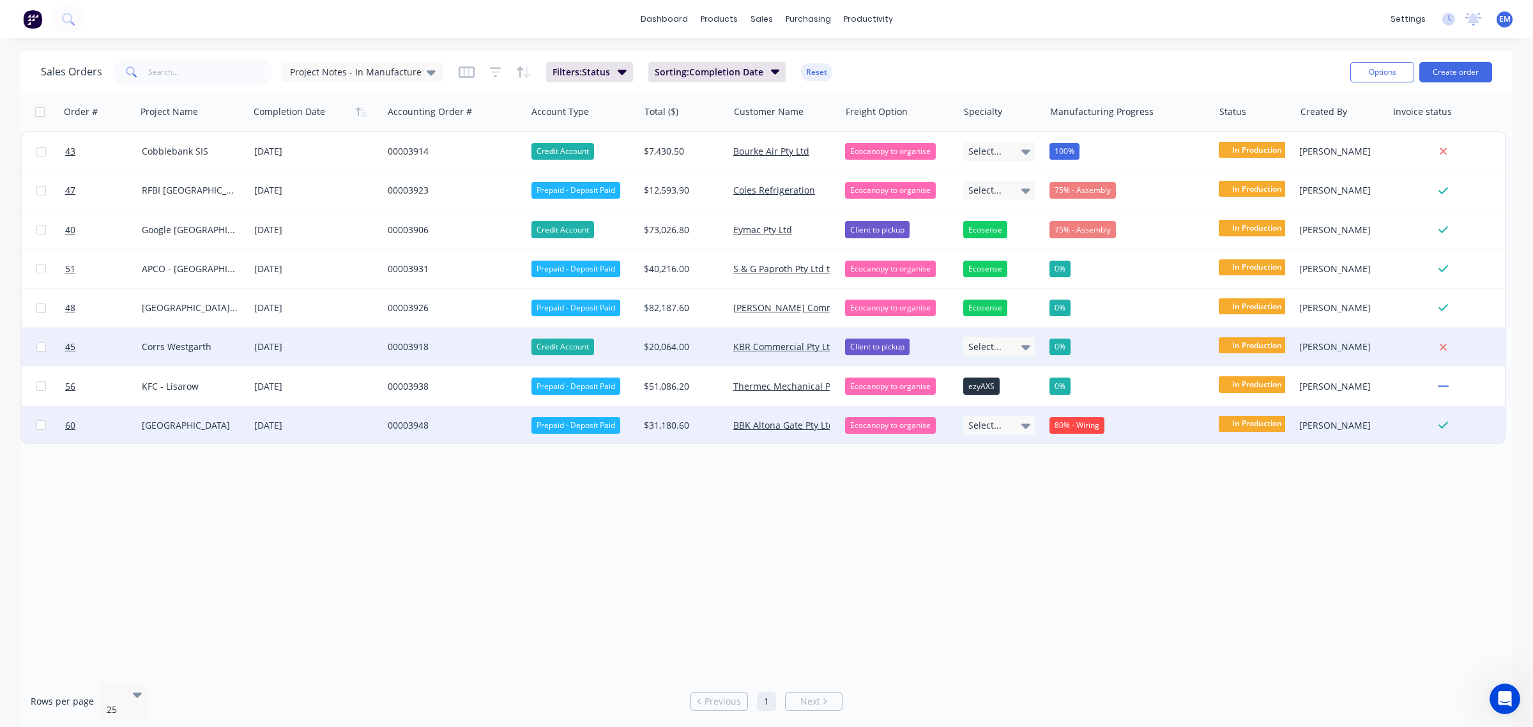
click at [1073, 349] on div "0%" at bounding box center [1124, 347] width 151 height 17
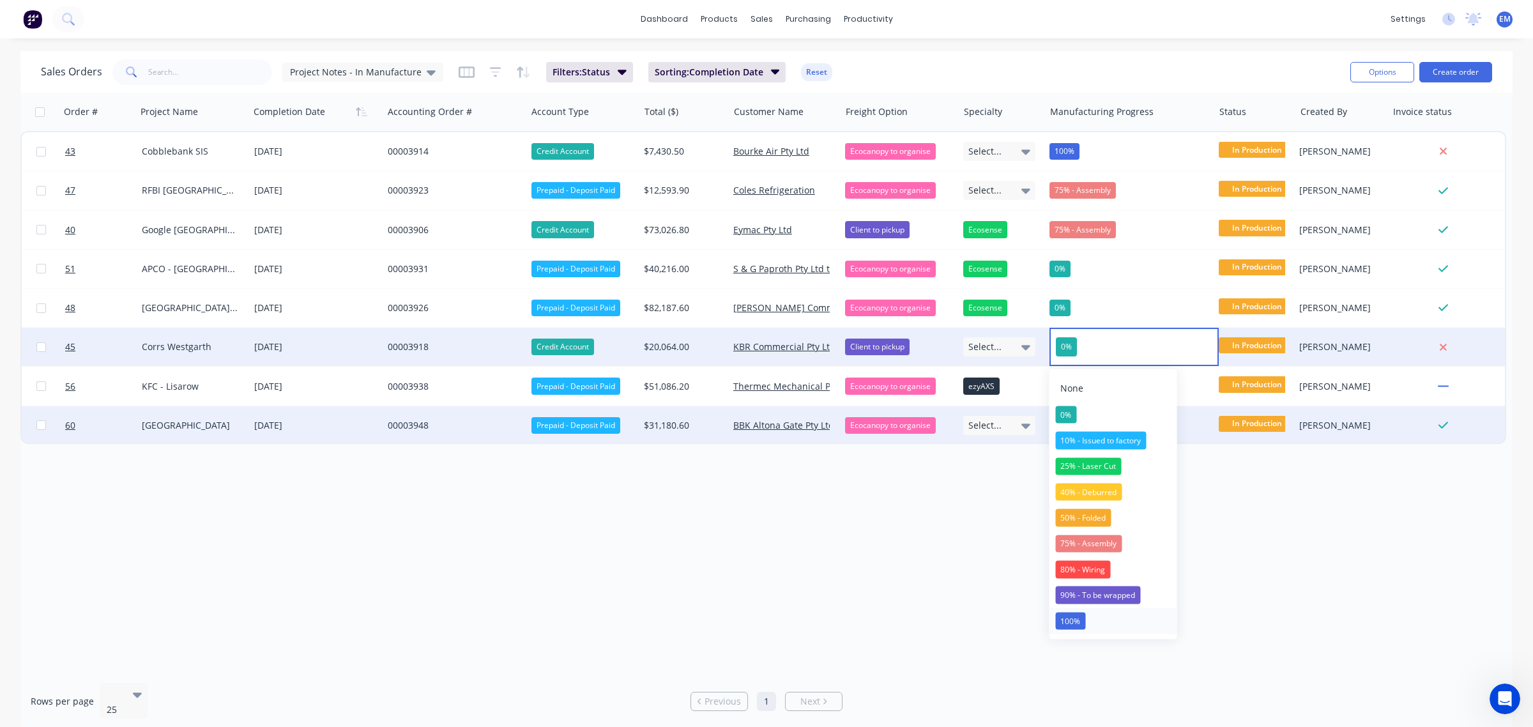
click at [1074, 615] on div "100%" at bounding box center [1070, 621] width 30 height 18
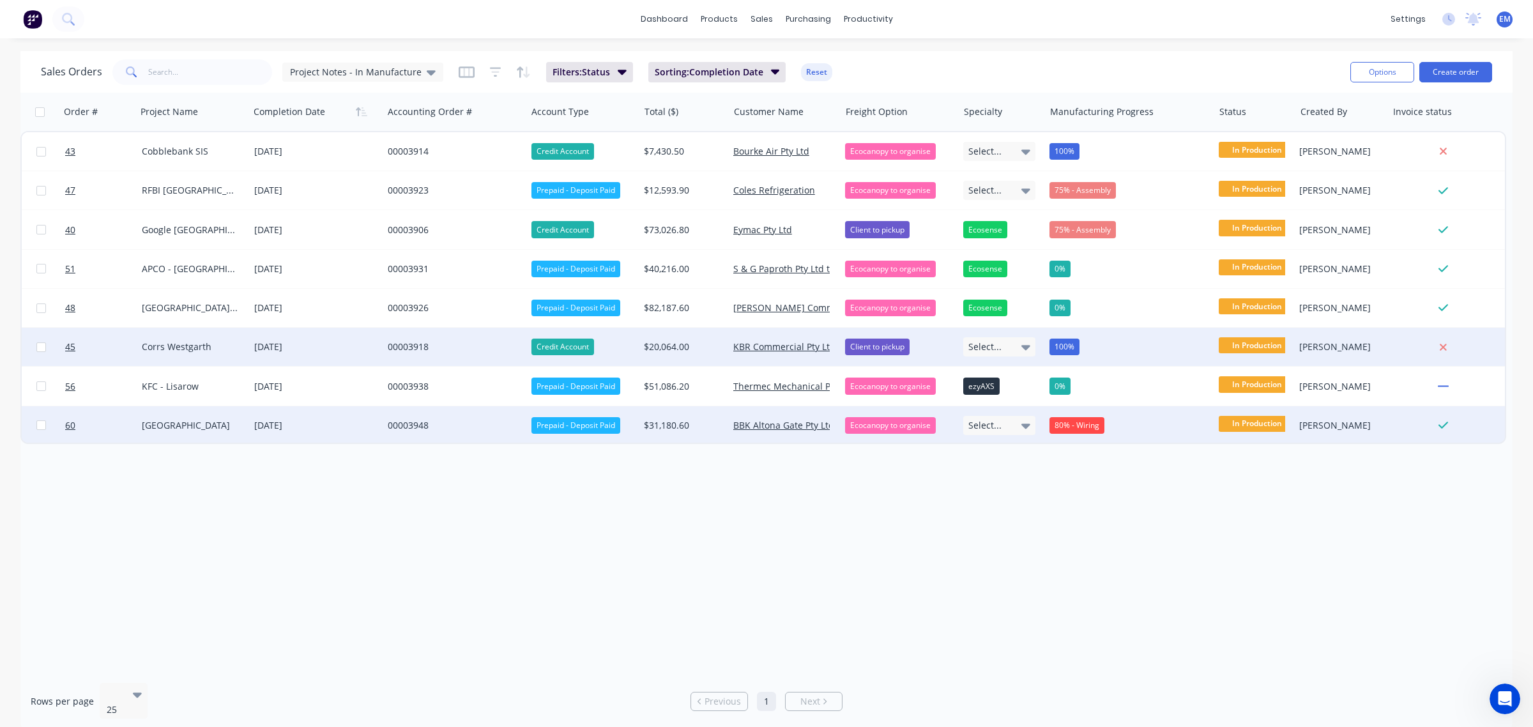
click at [409, 340] on div "00003918" at bounding box center [451, 346] width 127 height 13
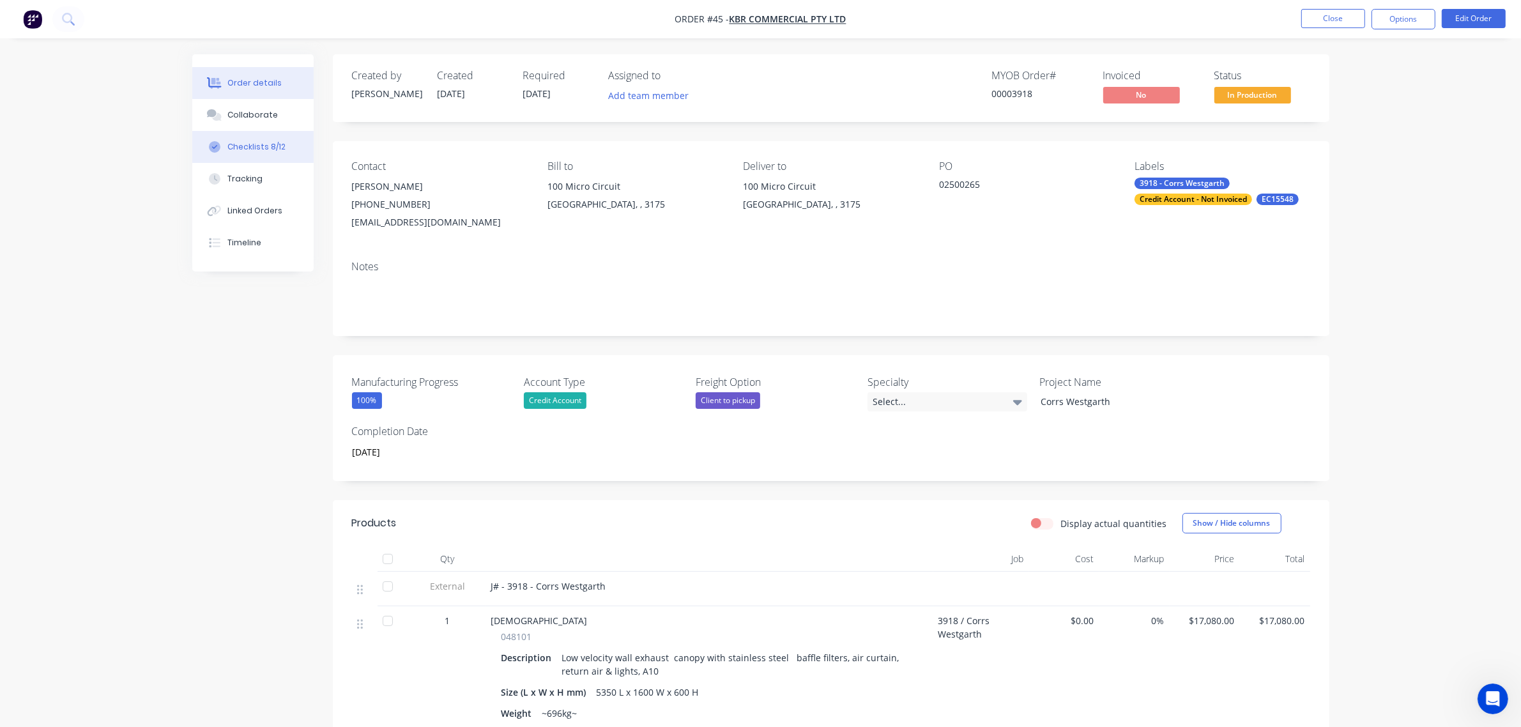
click at [287, 145] on button "Checklists 8/12" at bounding box center [252, 147] width 121 height 32
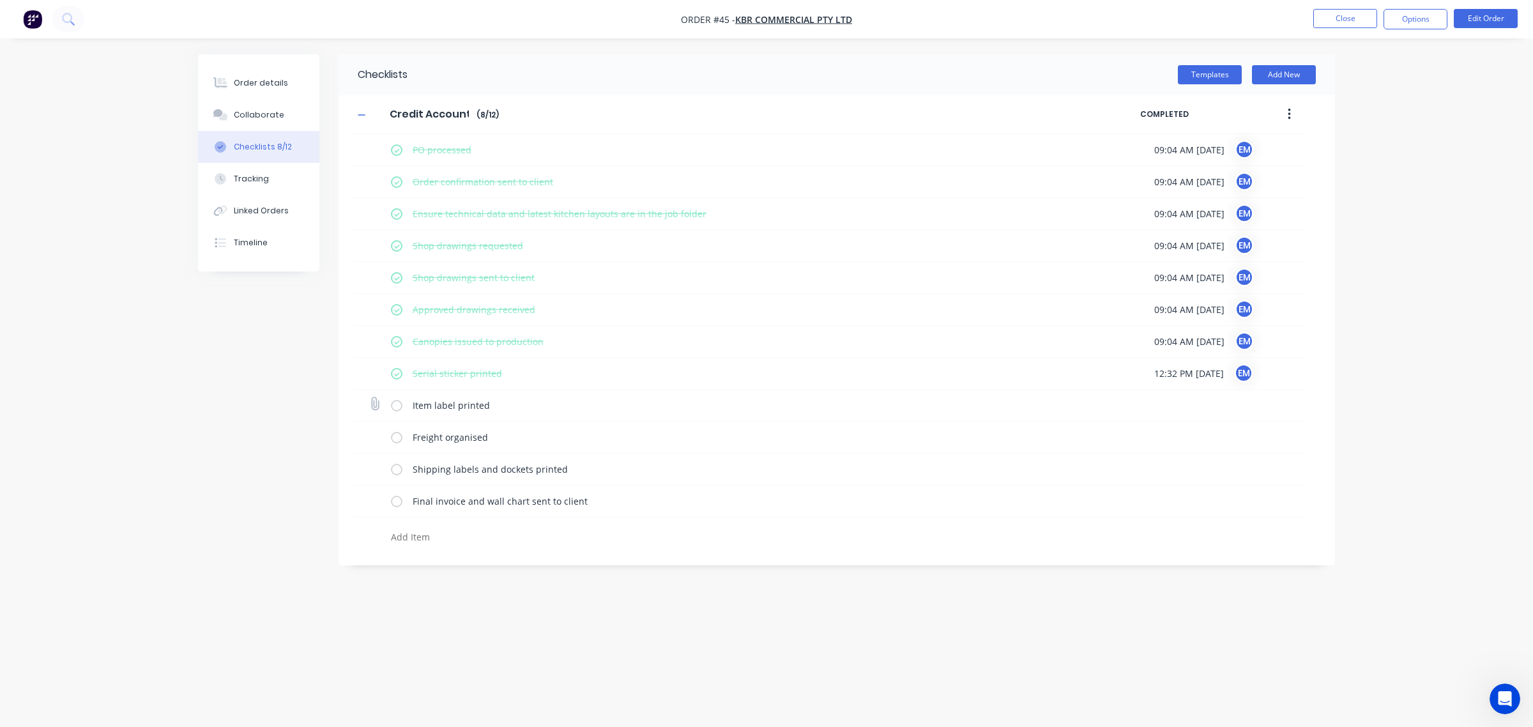
click at [399, 404] on label at bounding box center [396, 405] width 11 height 13
click at [0, 0] on input "checkbox" at bounding box center [0, 0] width 0 height 0
click at [1352, 13] on button "Close" at bounding box center [1345, 18] width 64 height 19
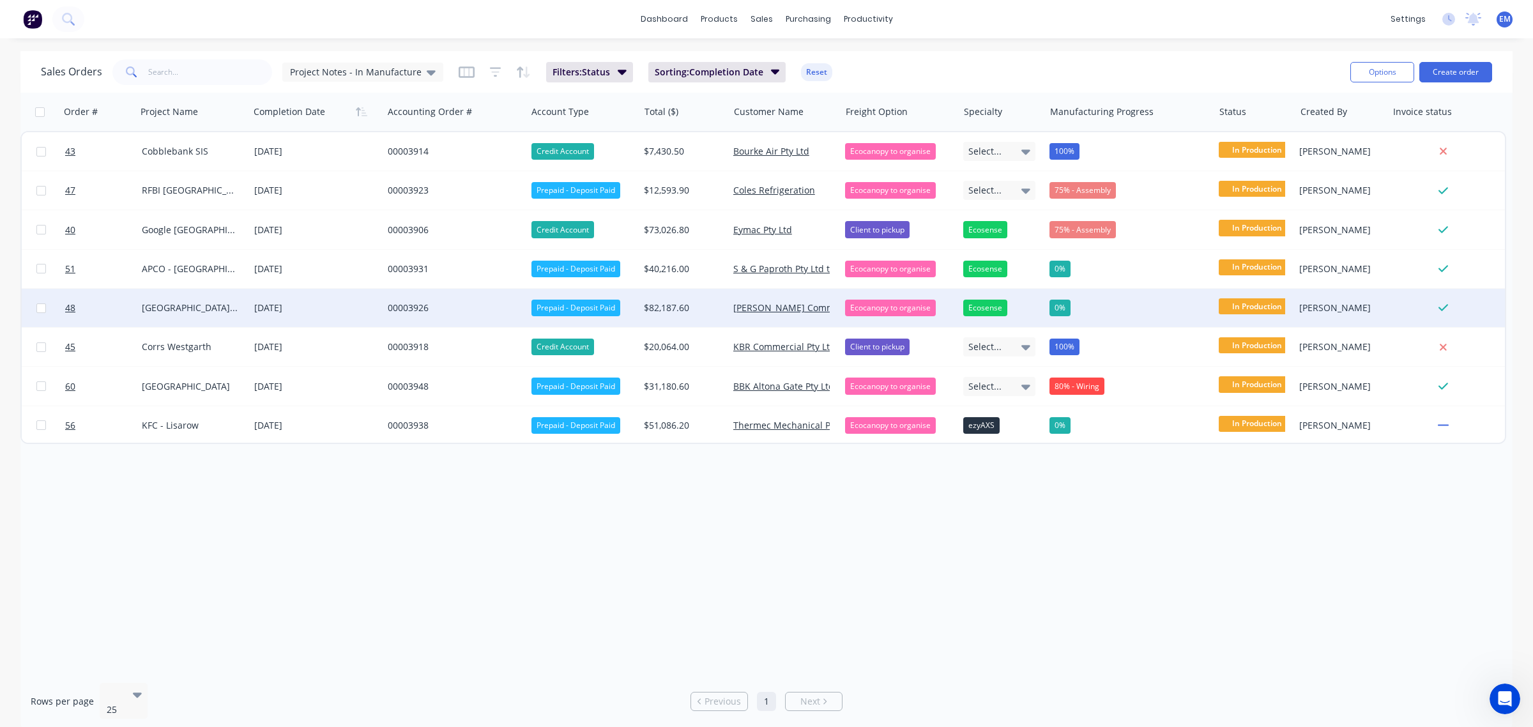
click at [1053, 310] on div "0%" at bounding box center [1059, 308] width 21 height 17
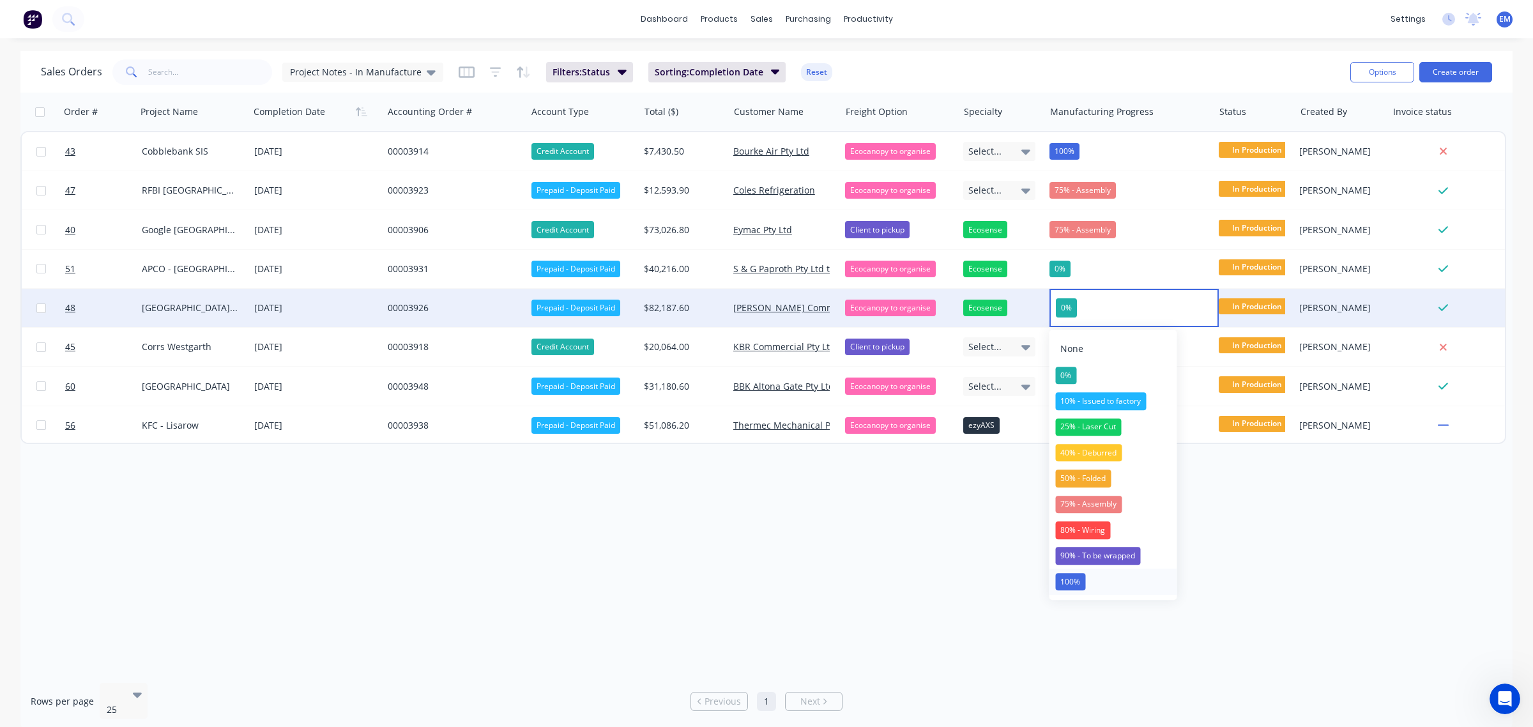
click at [1074, 585] on div "100%" at bounding box center [1070, 582] width 30 height 18
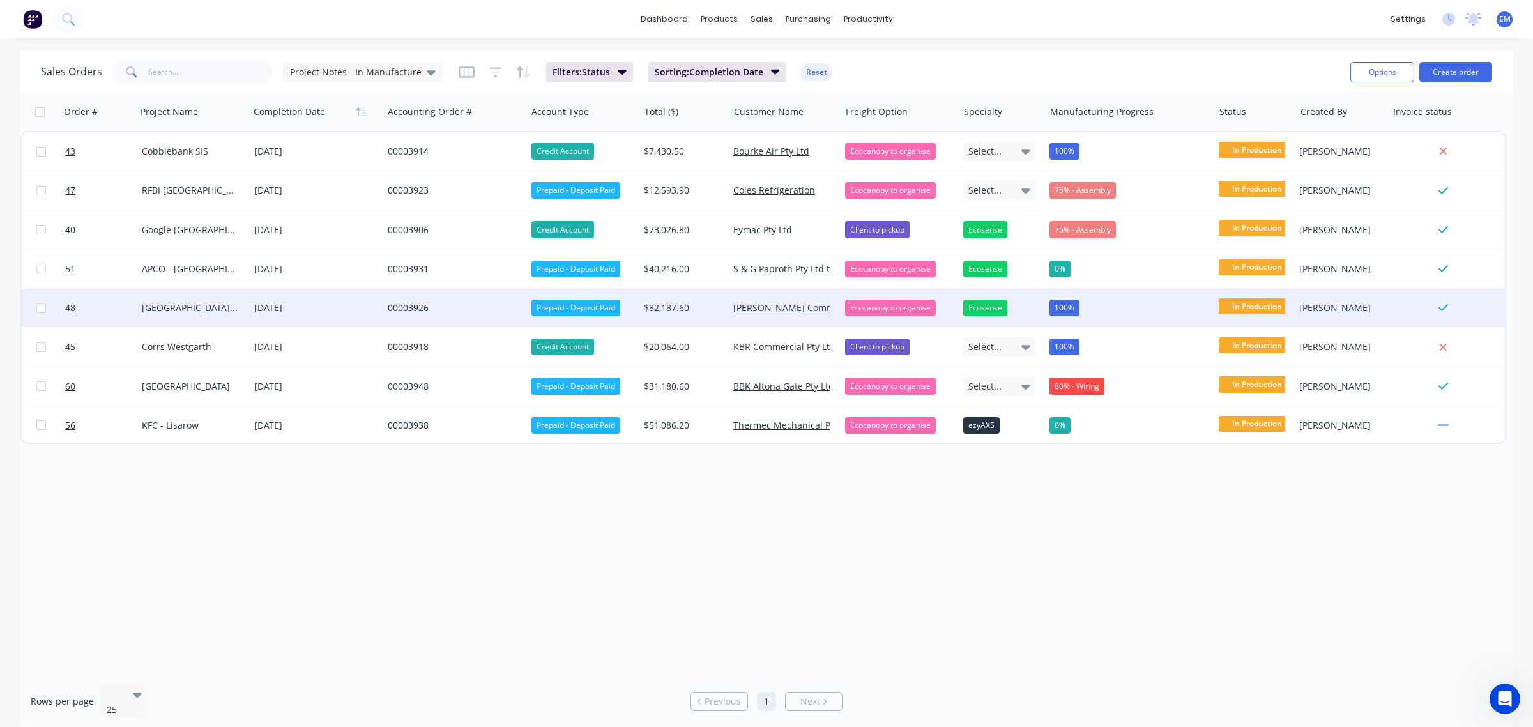
click at [400, 310] on div "00003926" at bounding box center [451, 307] width 127 height 13
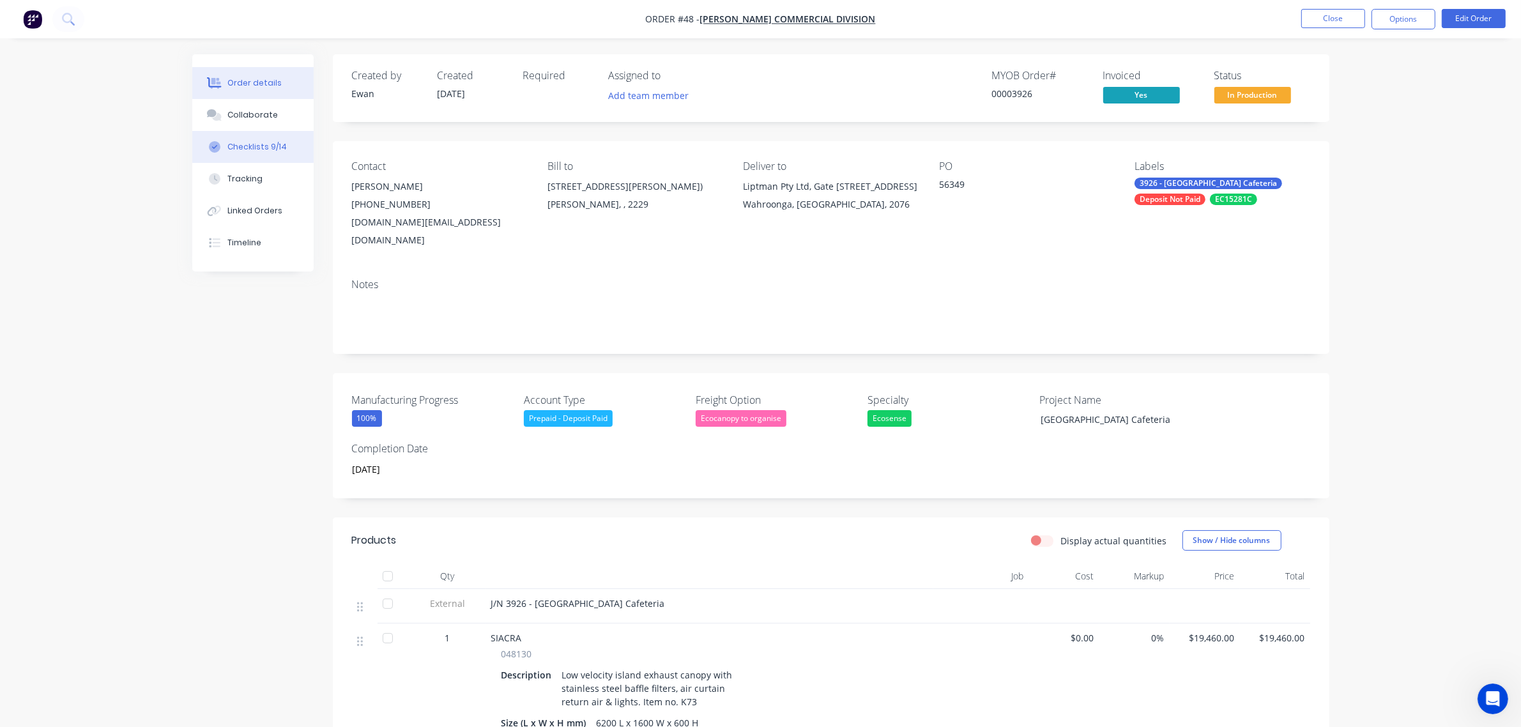
click at [234, 145] on div "Checklists 9/14" at bounding box center [256, 146] width 59 height 11
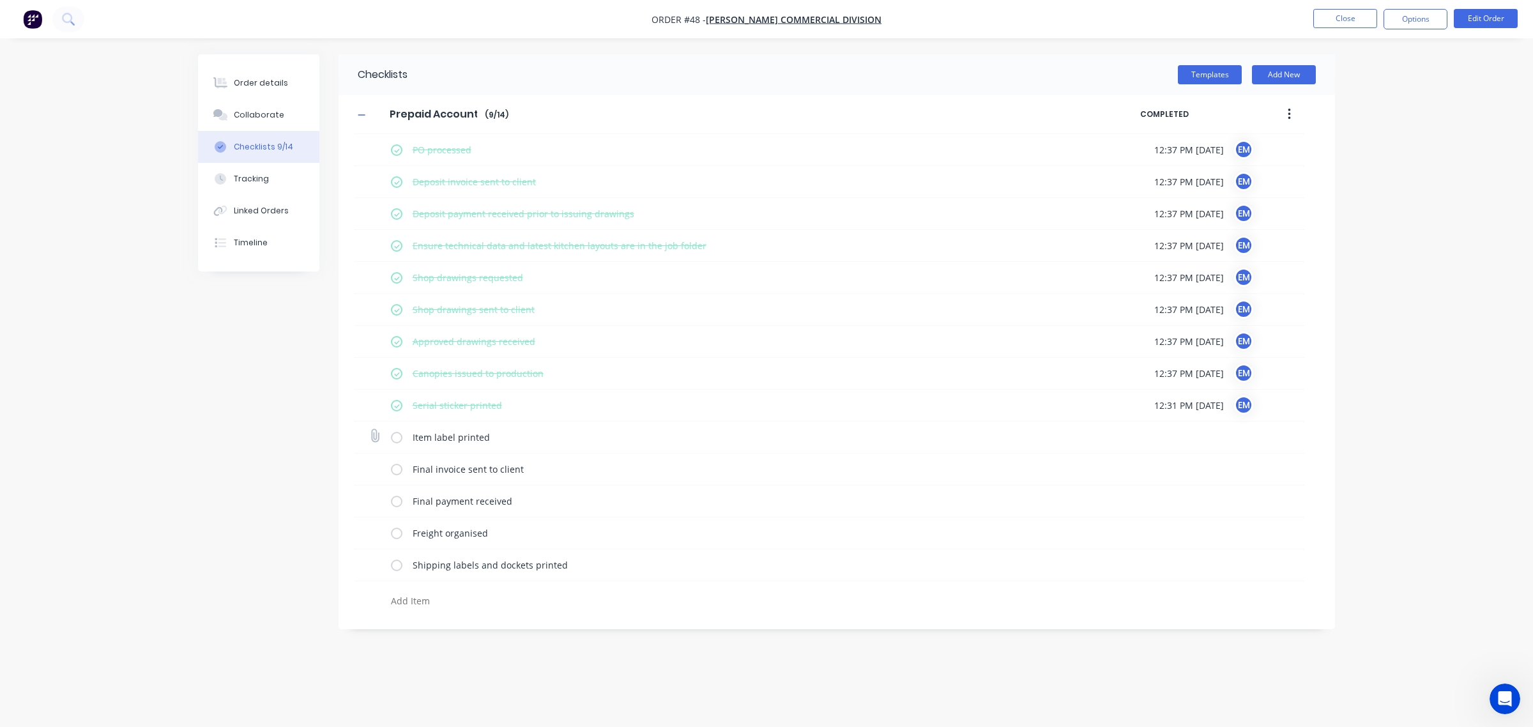
click at [395, 436] on label at bounding box center [396, 436] width 11 height 13
click at [0, 0] on input "checkbox" at bounding box center [0, 0] width 0 height 0
click at [397, 468] on label at bounding box center [396, 468] width 11 height 13
click at [0, 0] on input "checkbox" at bounding box center [0, 0] width 0 height 0
click at [397, 502] on label at bounding box center [396, 500] width 11 height 13
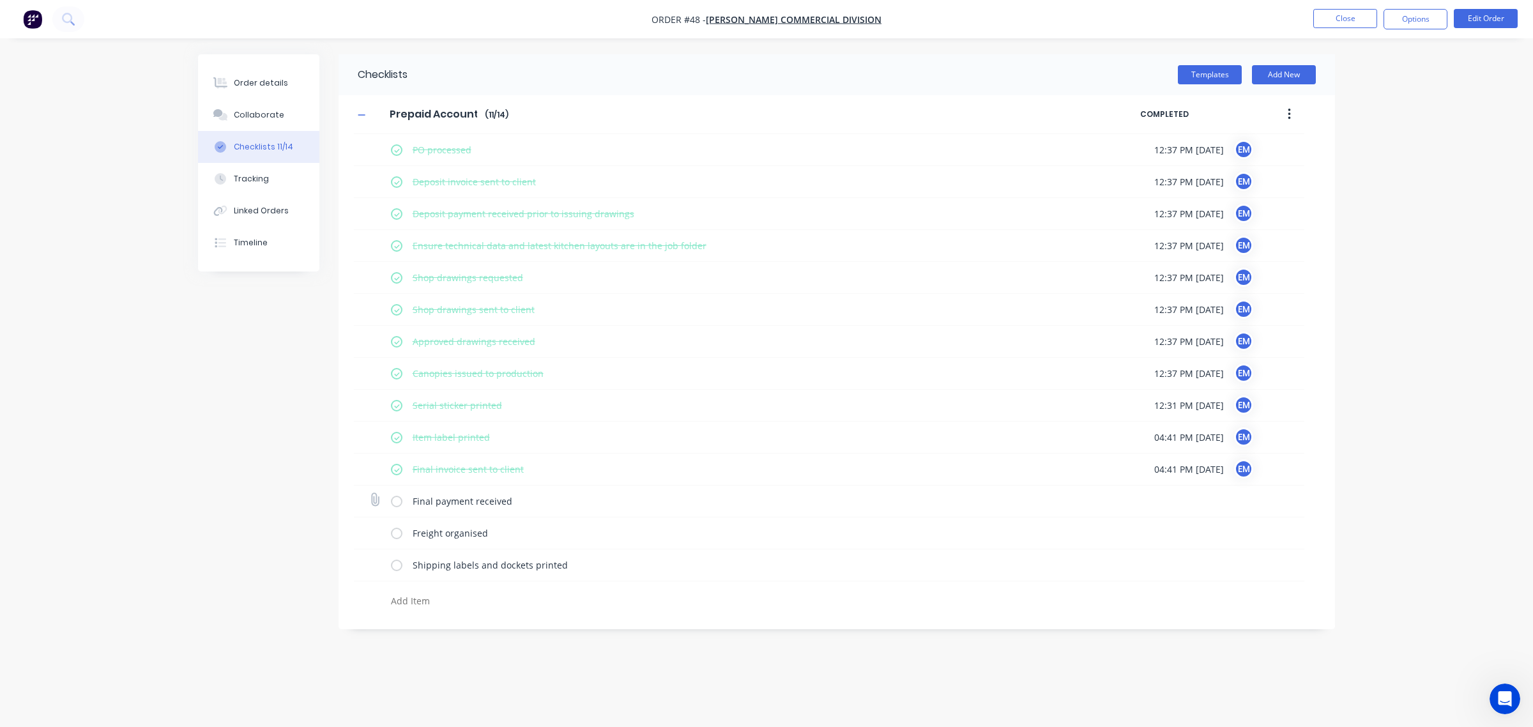
click at [0, 0] on input "checkbox" at bounding box center [0, 0] width 0 height 0
click at [397, 531] on label at bounding box center [396, 532] width 11 height 13
click at [0, 0] on input "checkbox" at bounding box center [0, 0] width 0 height 0
click at [397, 567] on label at bounding box center [396, 564] width 11 height 13
click at [0, 0] on input "checkbox" at bounding box center [0, 0] width 0 height 0
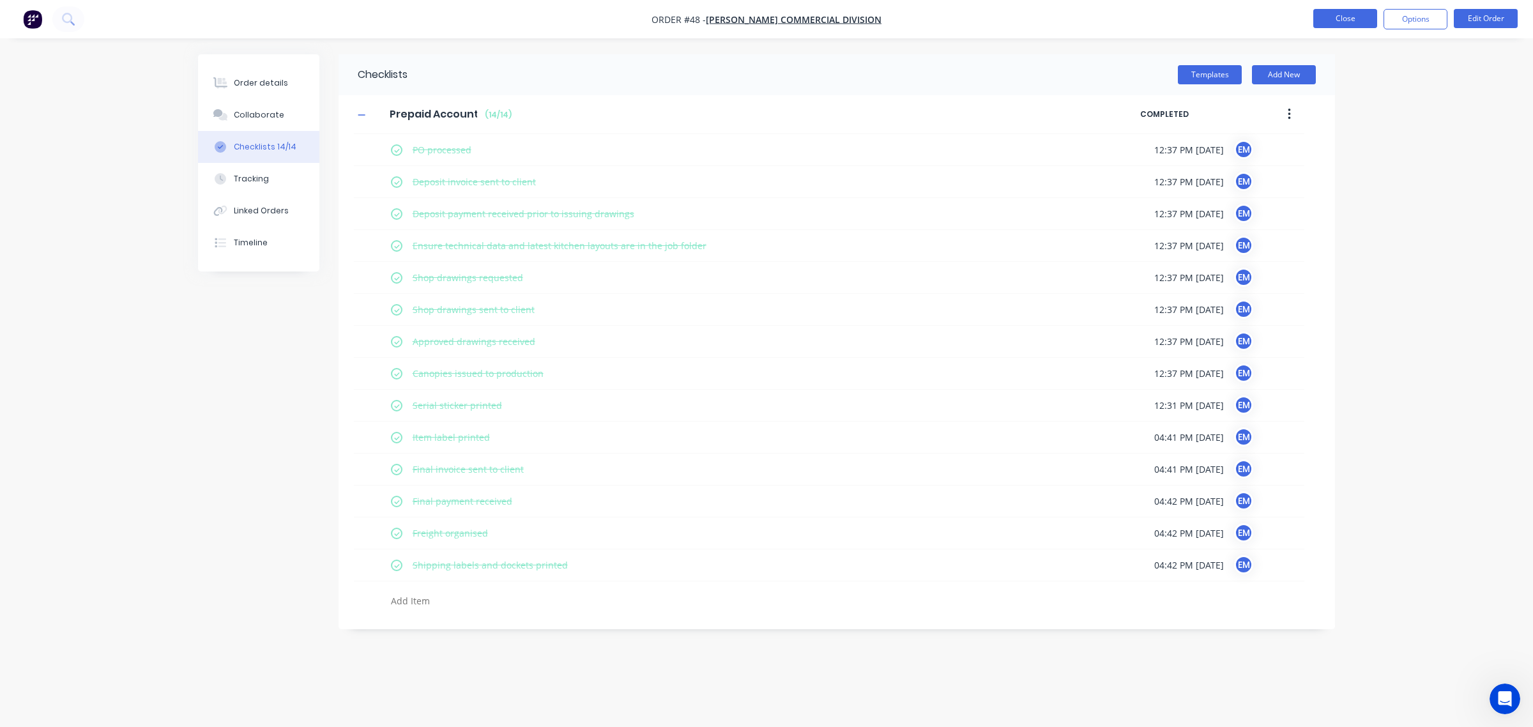
click at [1371, 17] on button "Close" at bounding box center [1345, 18] width 64 height 19
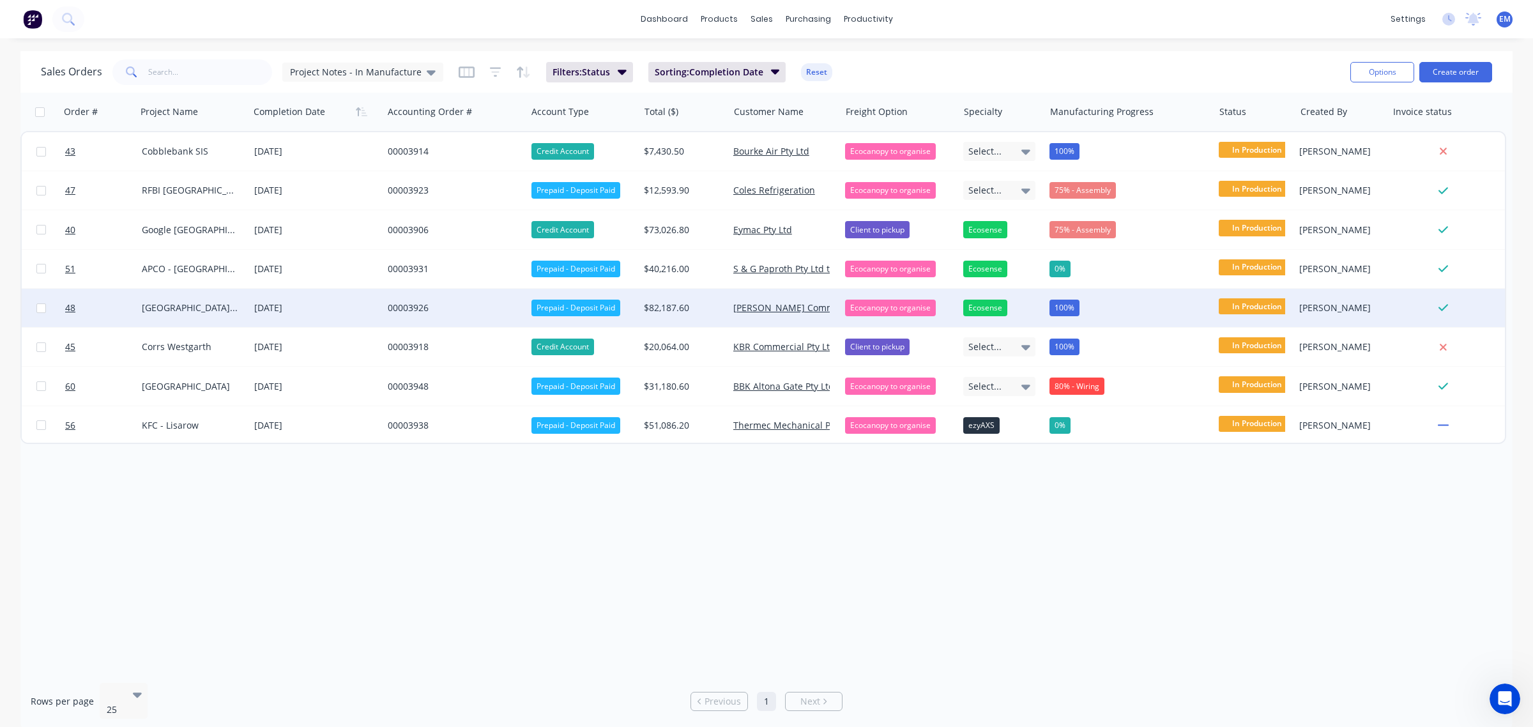
click at [403, 308] on div "00003926" at bounding box center [451, 307] width 127 height 13
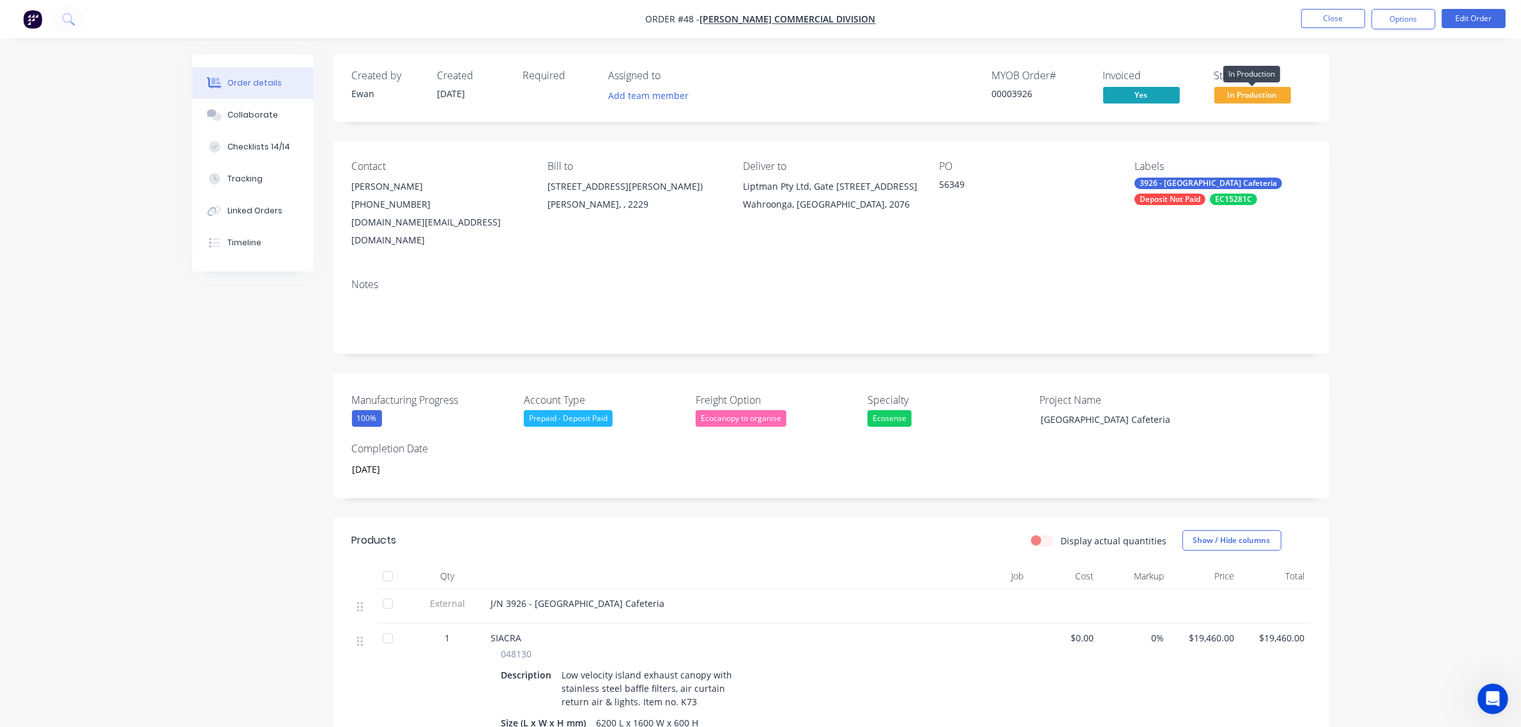
click at [1249, 89] on span "In Production" at bounding box center [1252, 95] width 77 height 16
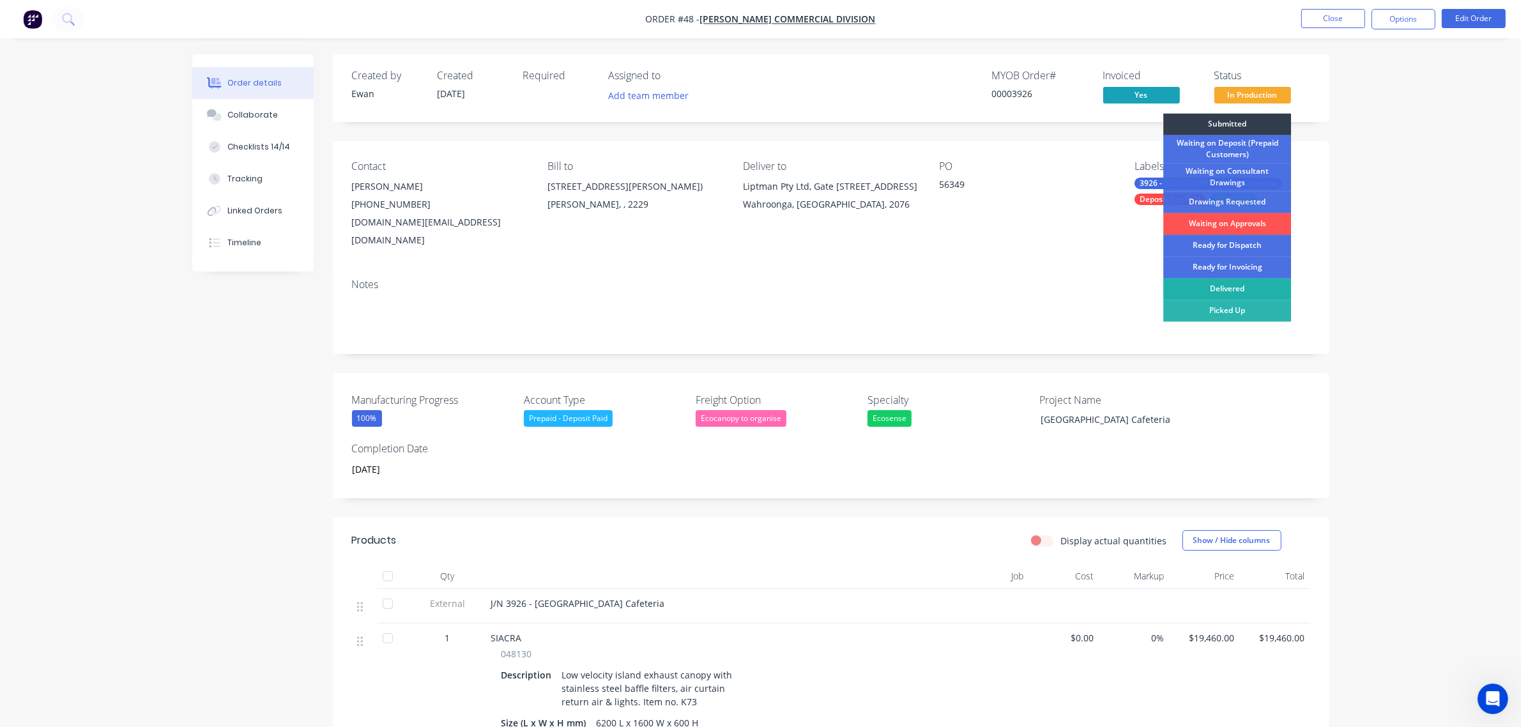
click at [1243, 291] on div "Delivered" at bounding box center [1227, 289] width 128 height 22
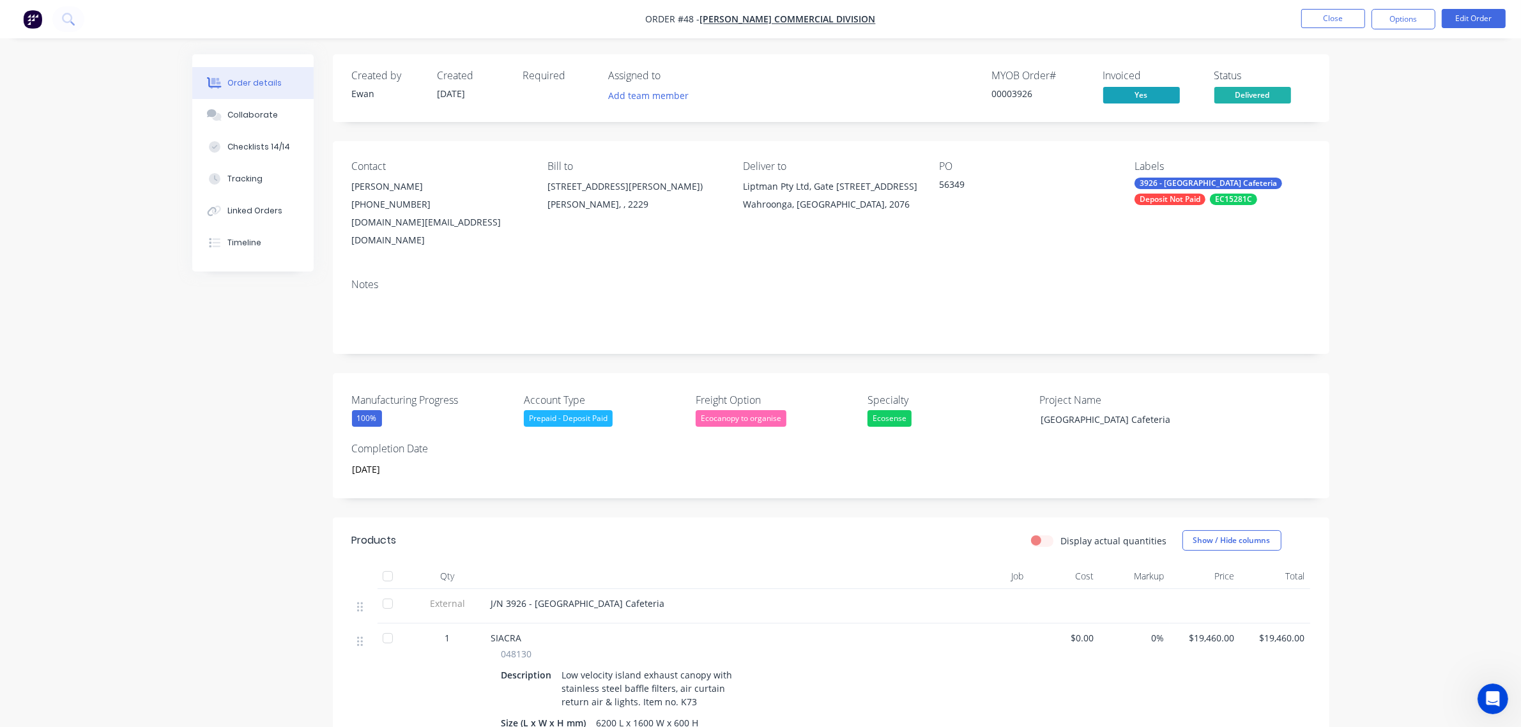
click at [595, 410] on div "Prepaid - Deposit Paid" at bounding box center [568, 418] width 89 height 17
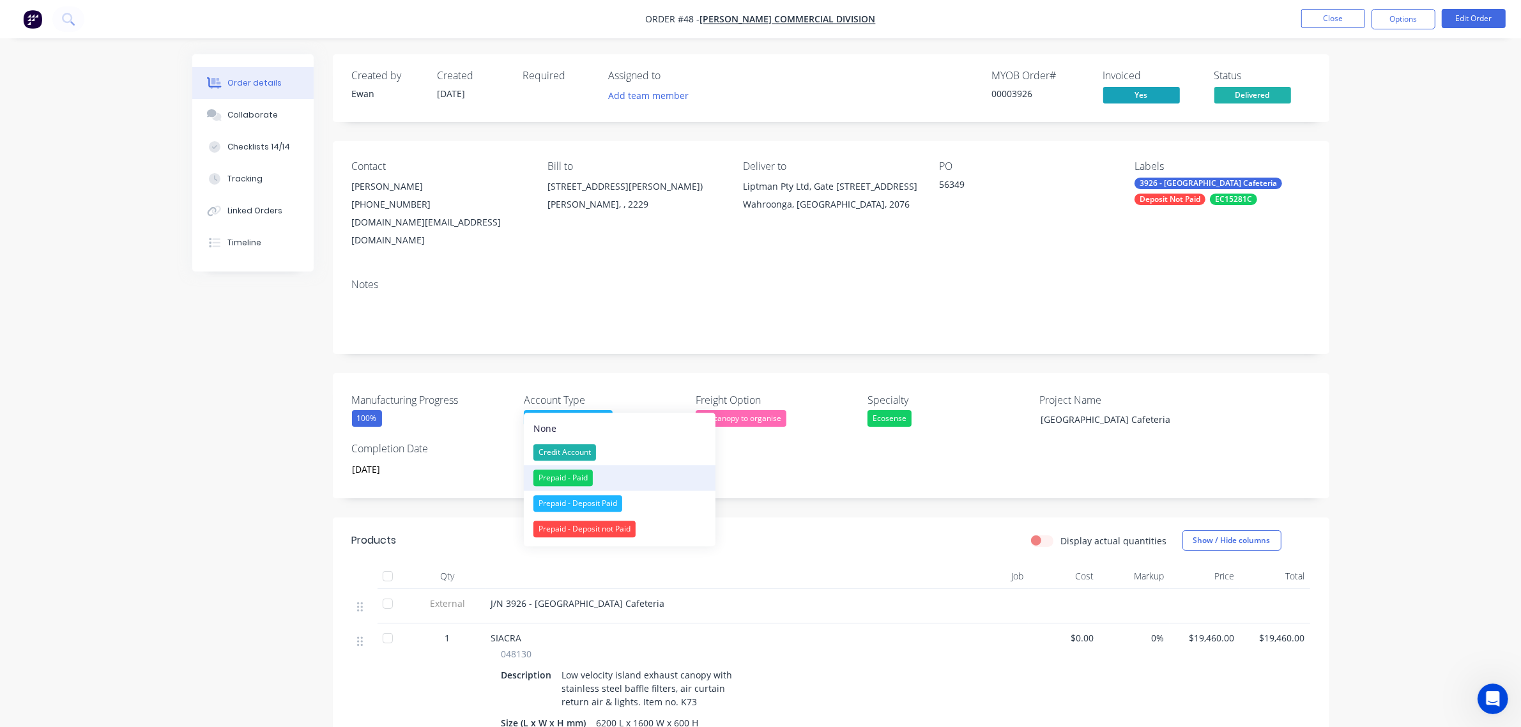
click at [591, 470] on div "Prepaid - Paid" at bounding box center [562, 477] width 59 height 17
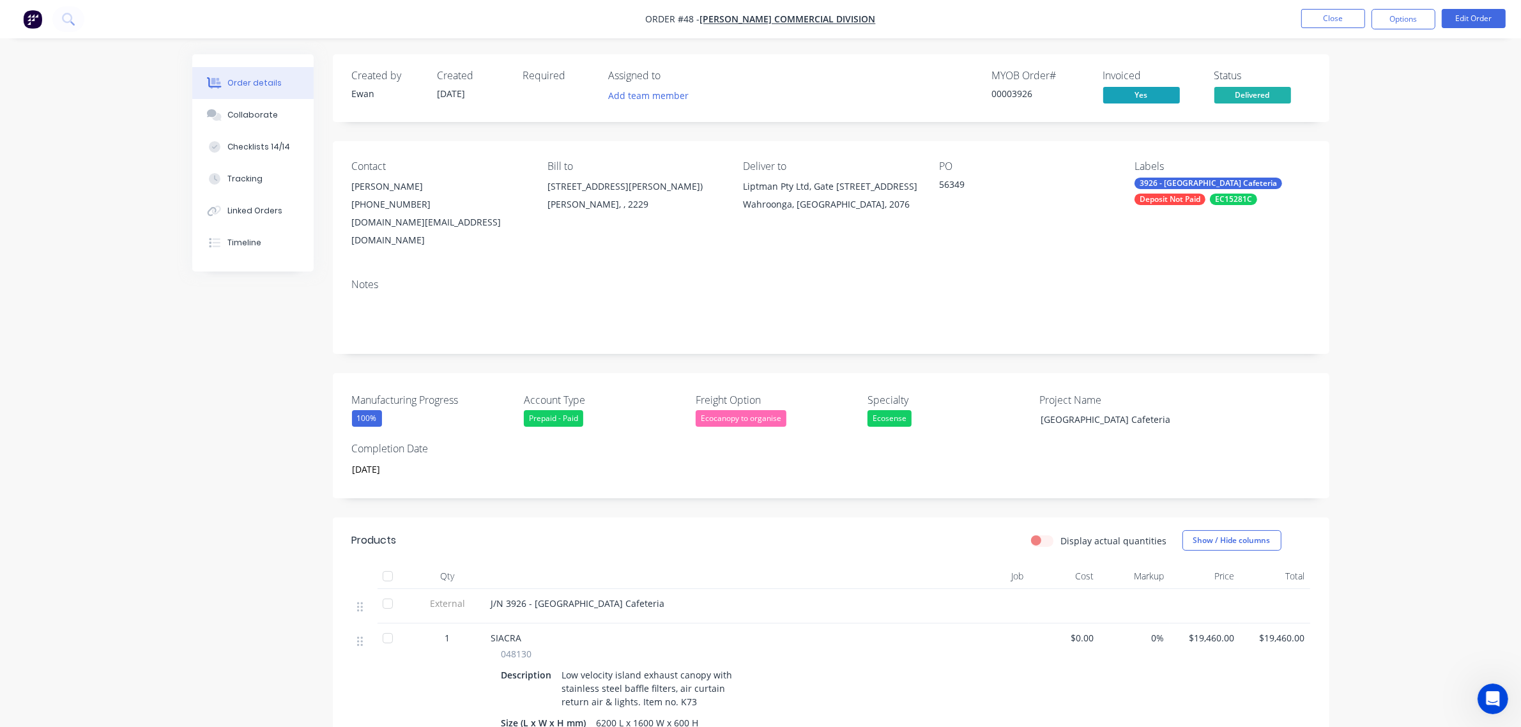
click at [1189, 196] on div "Deposit Not Paid" at bounding box center [1169, 199] width 71 height 11
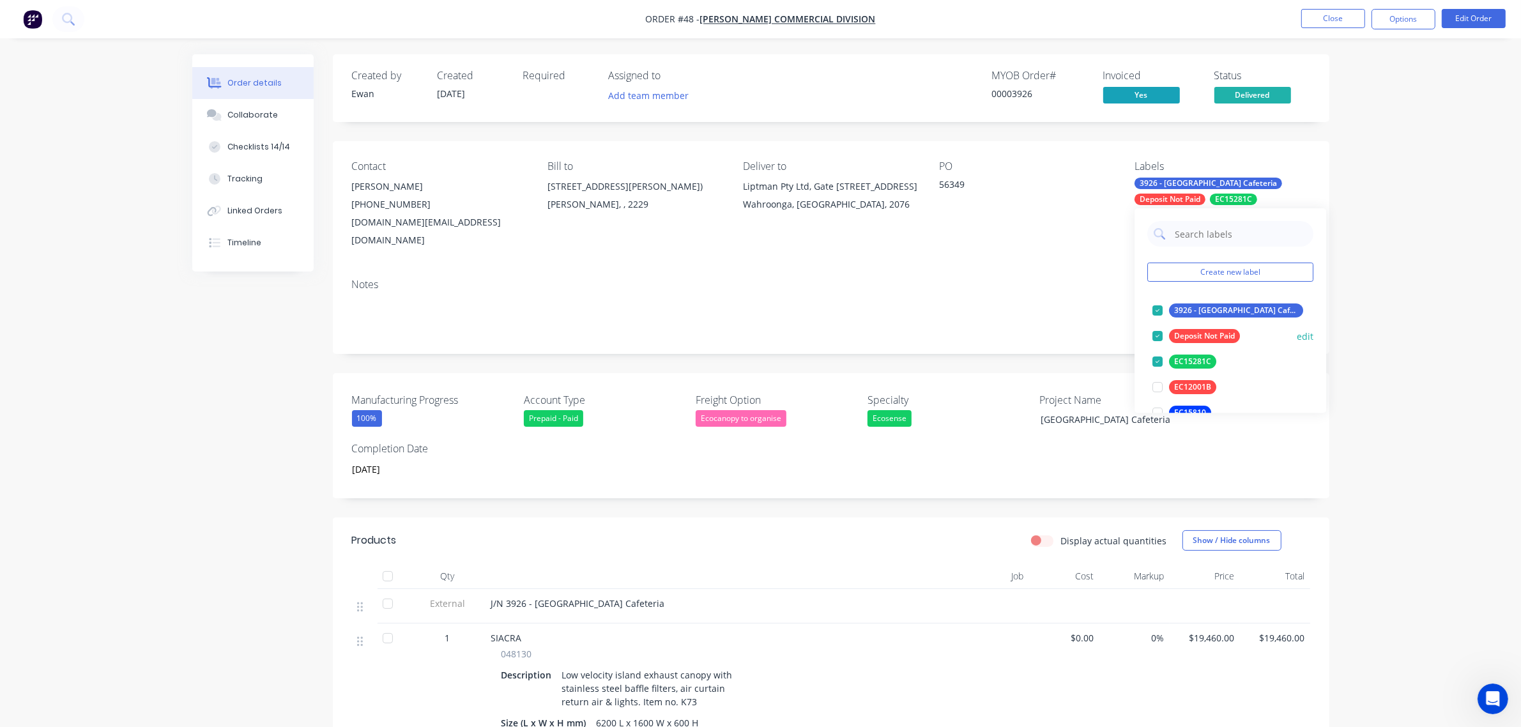
click at [1186, 337] on div "Deposit Not Paid" at bounding box center [1204, 336] width 71 height 14
click at [1454, 243] on div "Order details Collaborate Checklists 14/14 Tracking Linked Orders Timeline Orde…" at bounding box center [760, 669] width 1521 height 1339
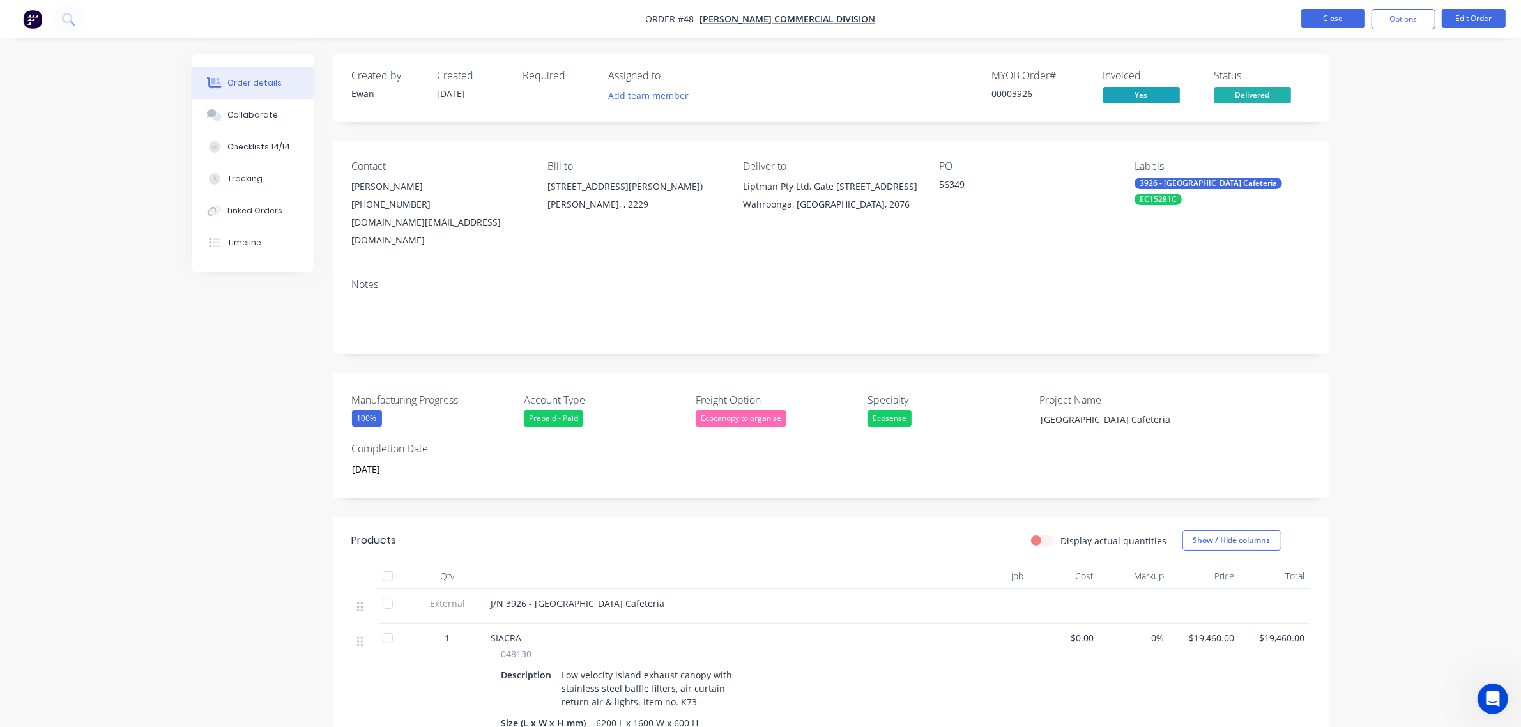
click at [1340, 17] on button "Close" at bounding box center [1333, 18] width 64 height 19
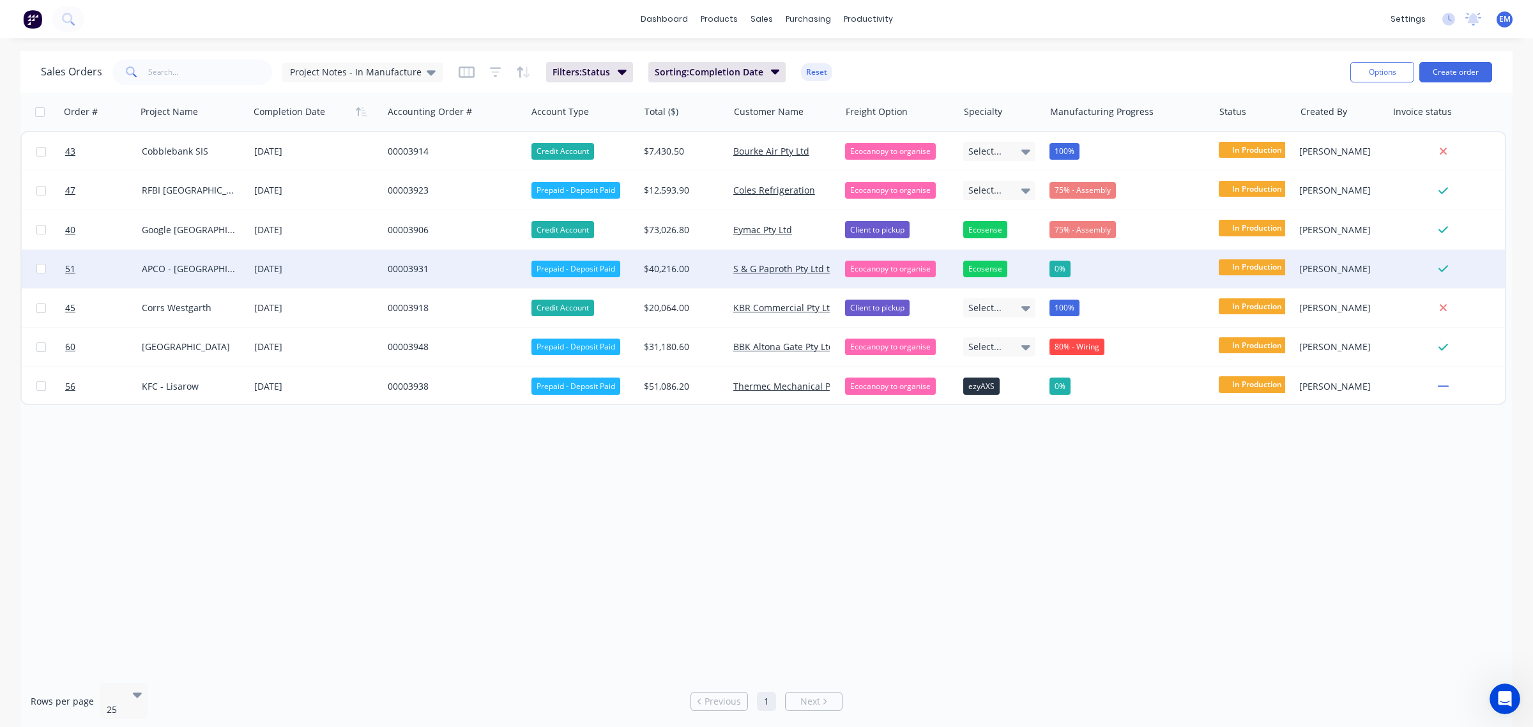
click at [602, 270] on div "Prepaid - Deposit Paid" at bounding box center [575, 269] width 89 height 17
click at [770, 492] on div "Order # Project Name Completion Date Accounting Order # Account Type Total ($) …" at bounding box center [766, 383] width 1492 height 580
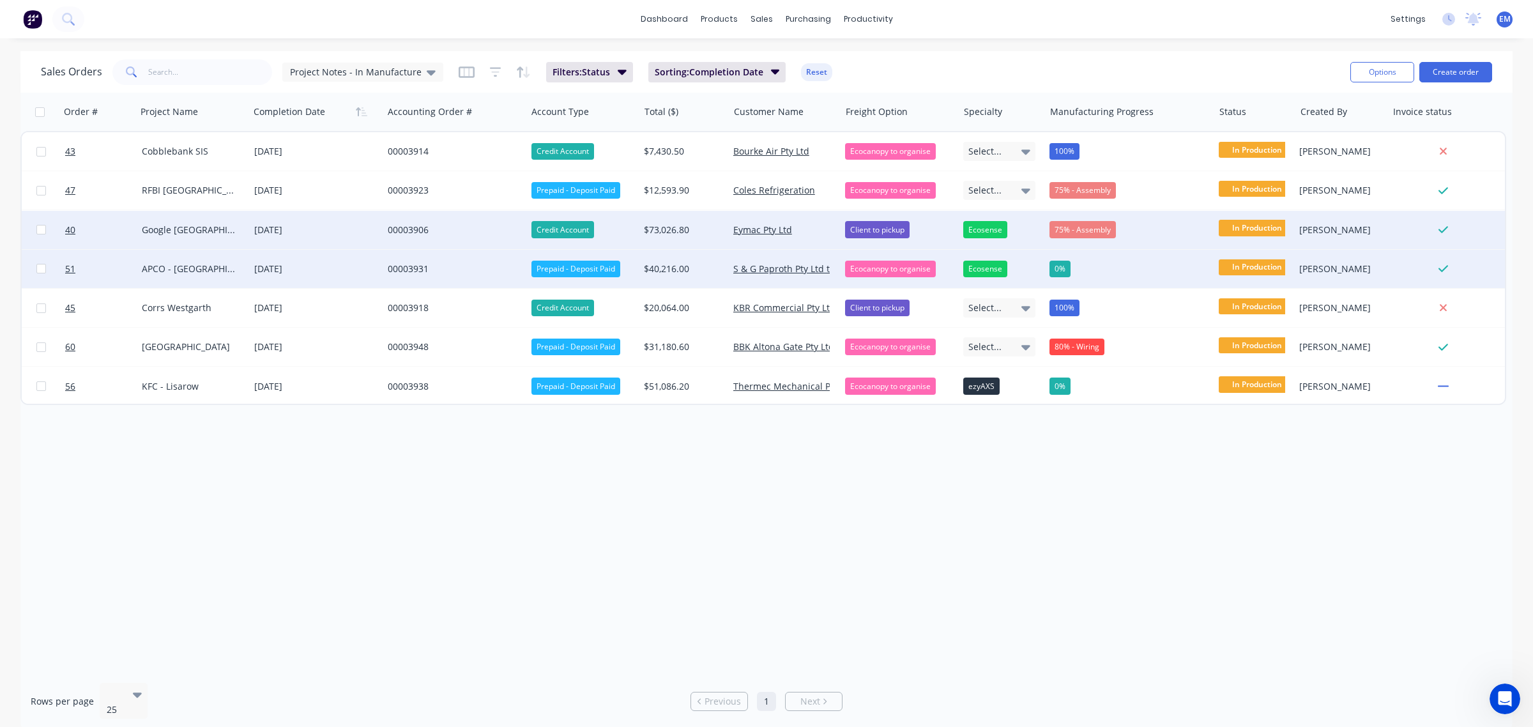
click at [1096, 231] on div "75% - Assembly" at bounding box center [1082, 229] width 66 height 17
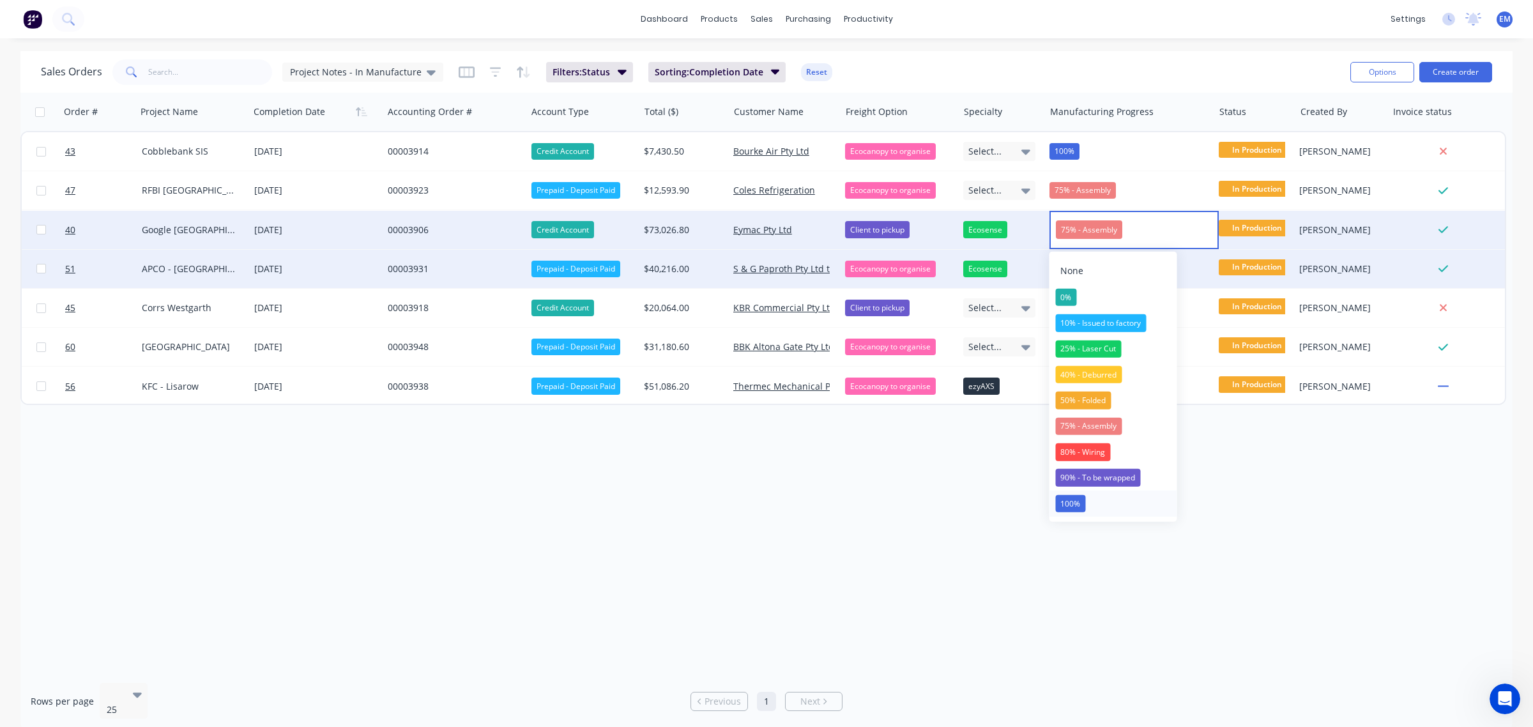
click at [1077, 497] on div "100%" at bounding box center [1070, 504] width 30 height 18
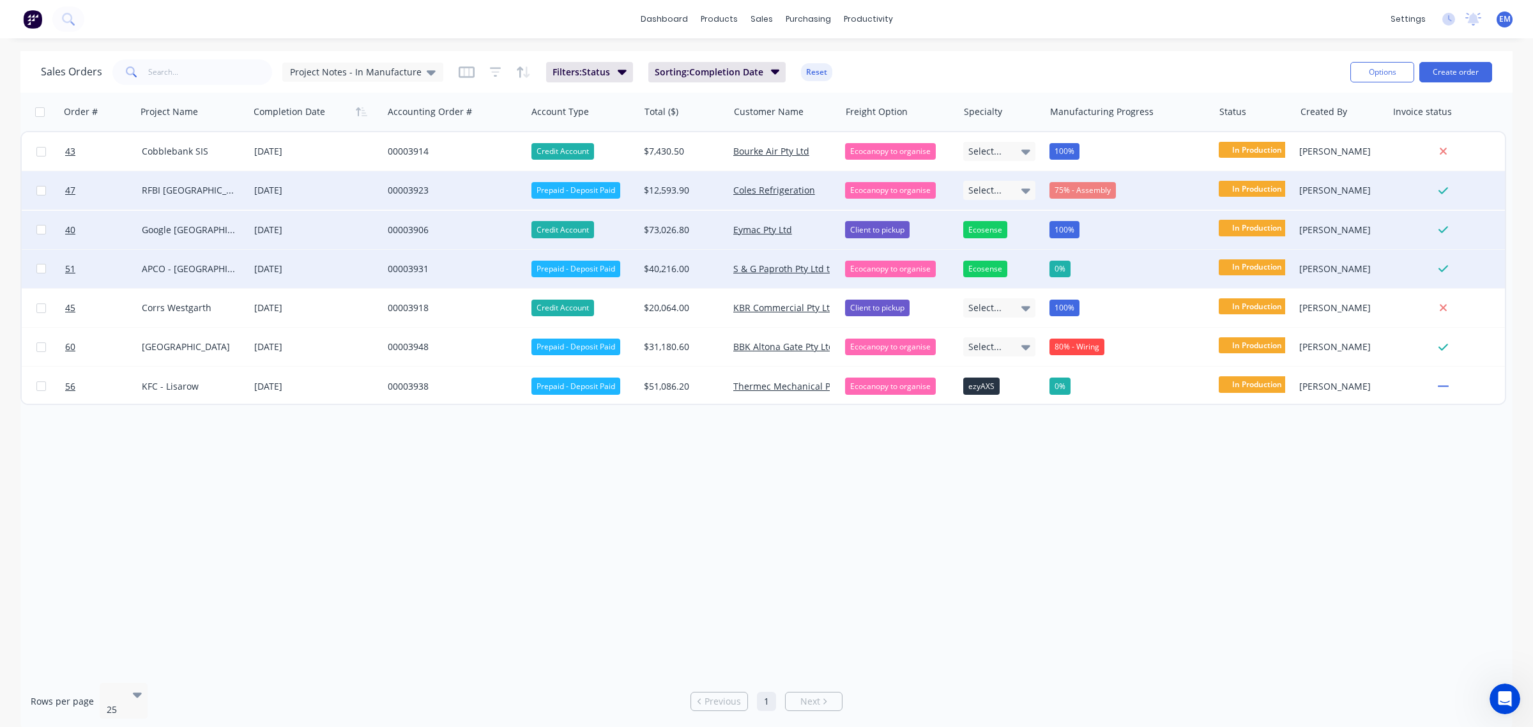
click at [1084, 184] on div "75% - Assembly" at bounding box center [1082, 190] width 66 height 17
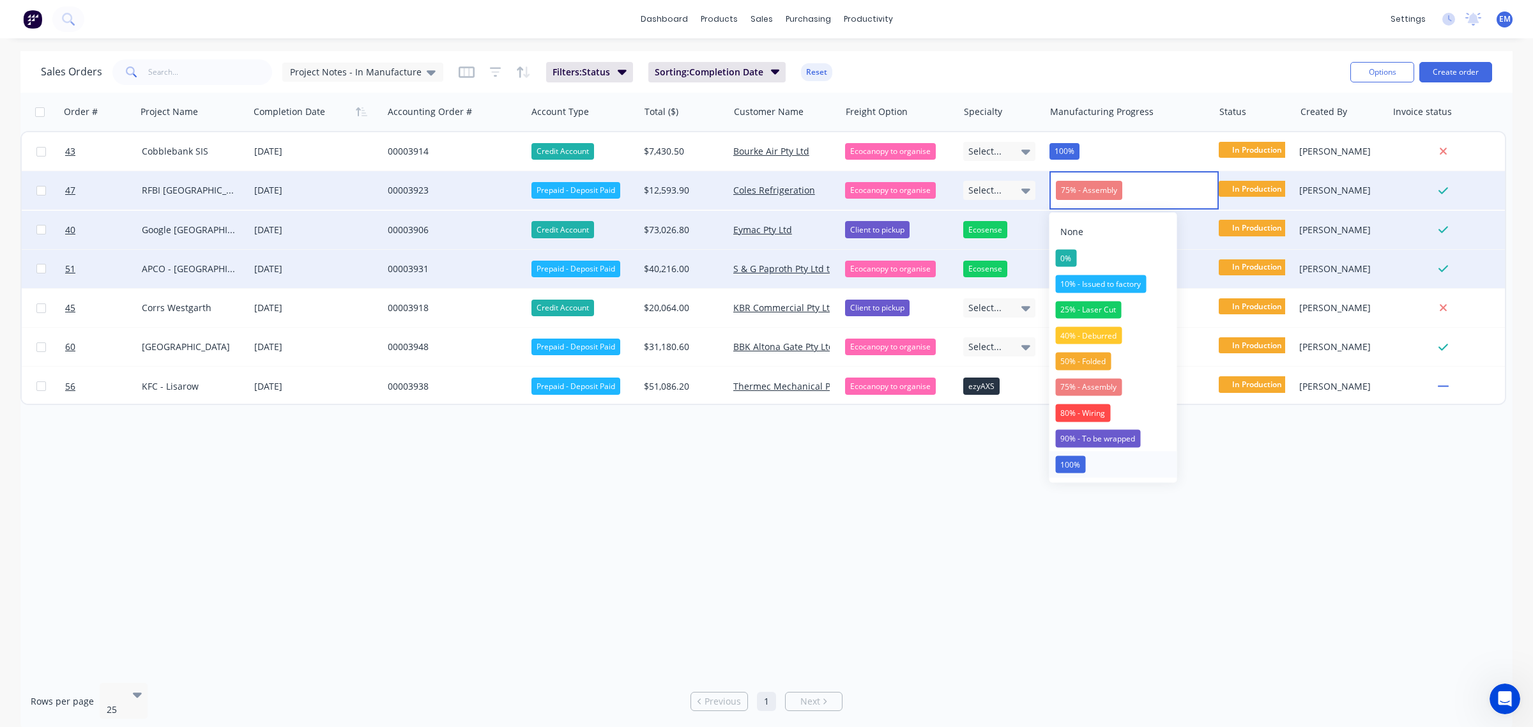
click at [1080, 459] on div "100%" at bounding box center [1070, 464] width 30 height 18
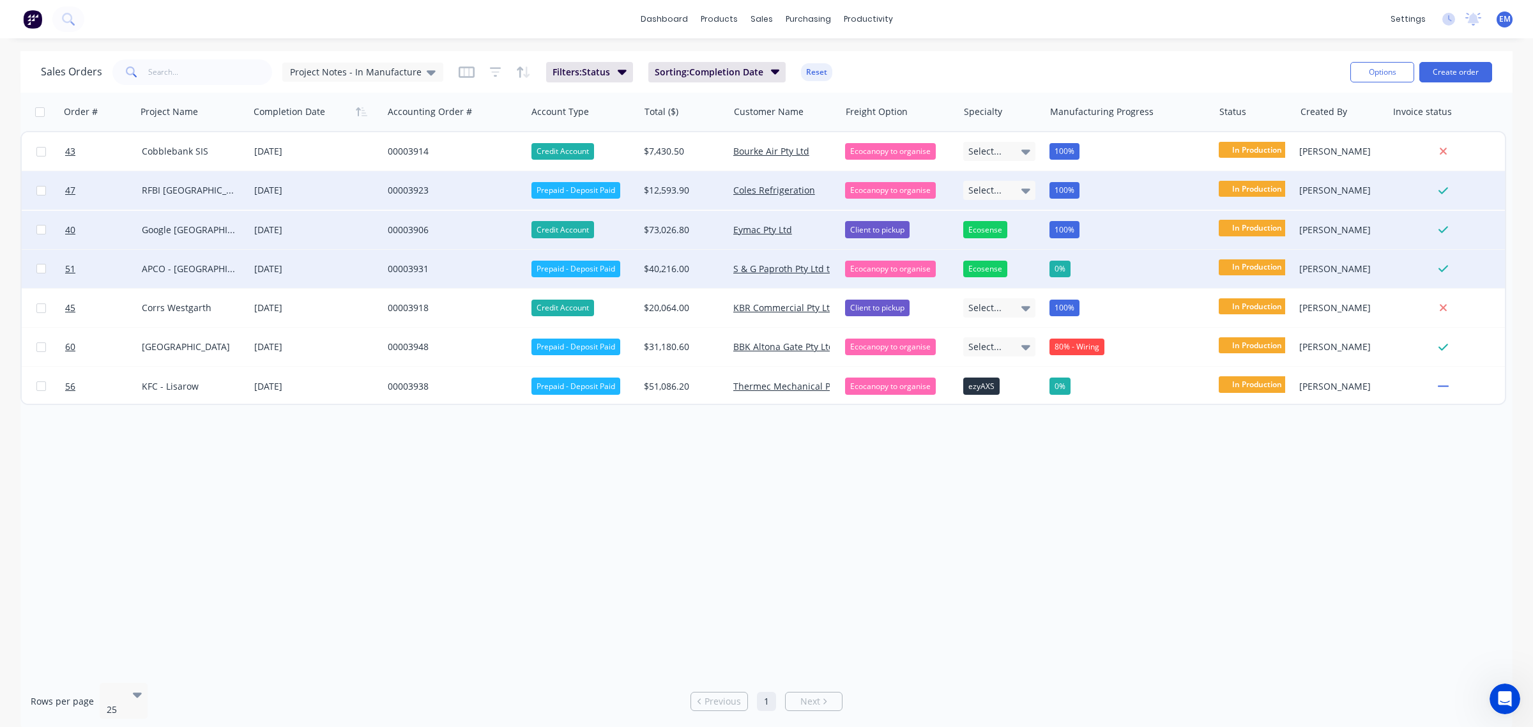
click at [1075, 266] on div "0%" at bounding box center [1124, 269] width 151 height 17
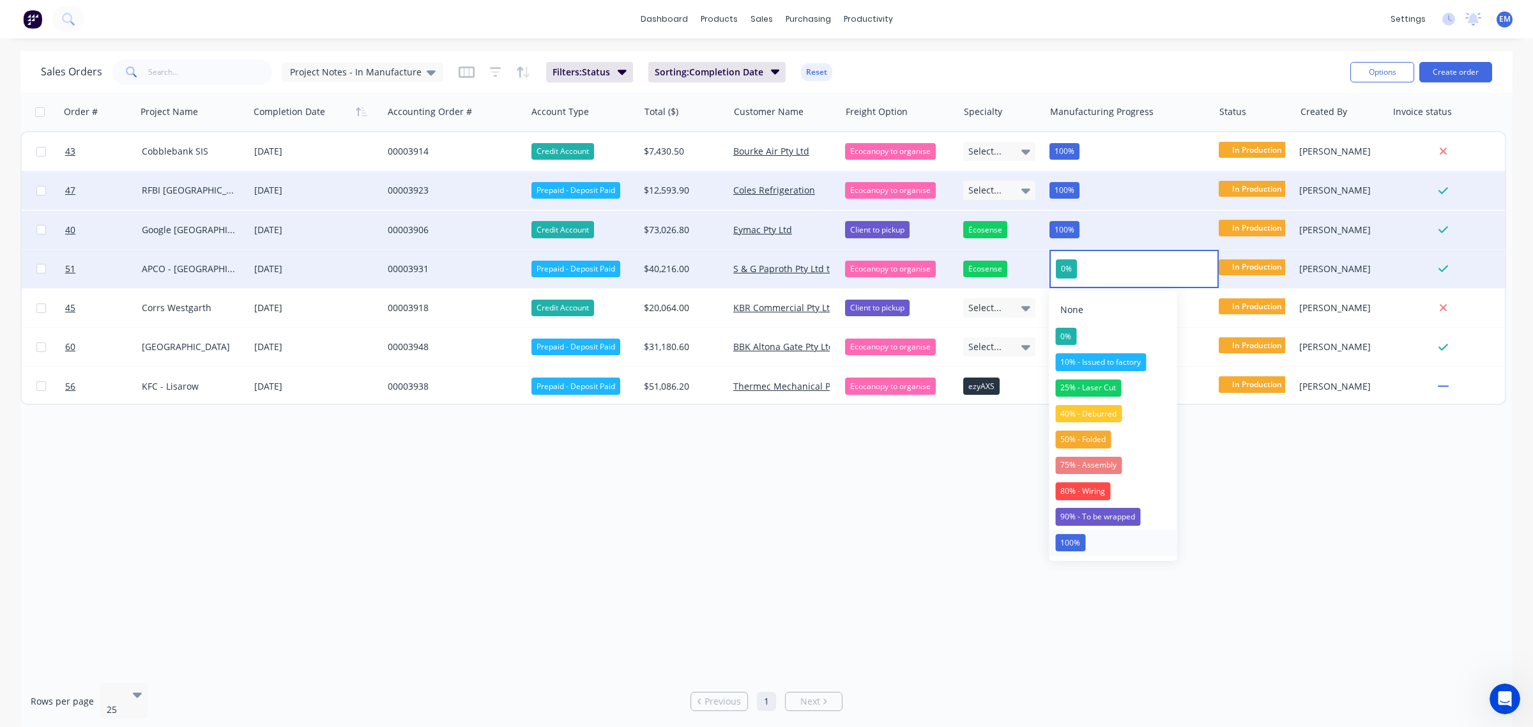
click at [1079, 540] on div "100%" at bounding box center [1070, 543] width 30 height 18
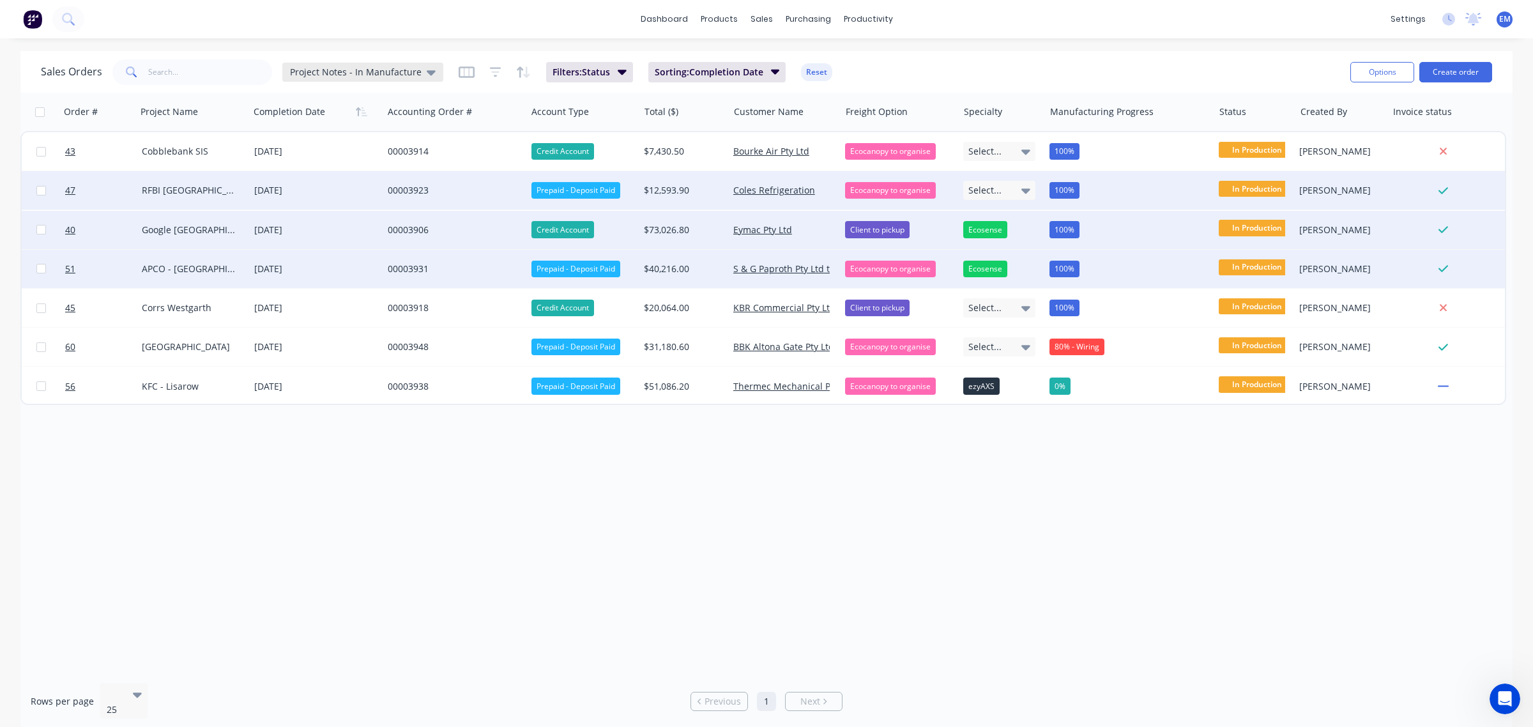
click at [427, 70] on icon at bounding box center [431, 72] width 9 height 5
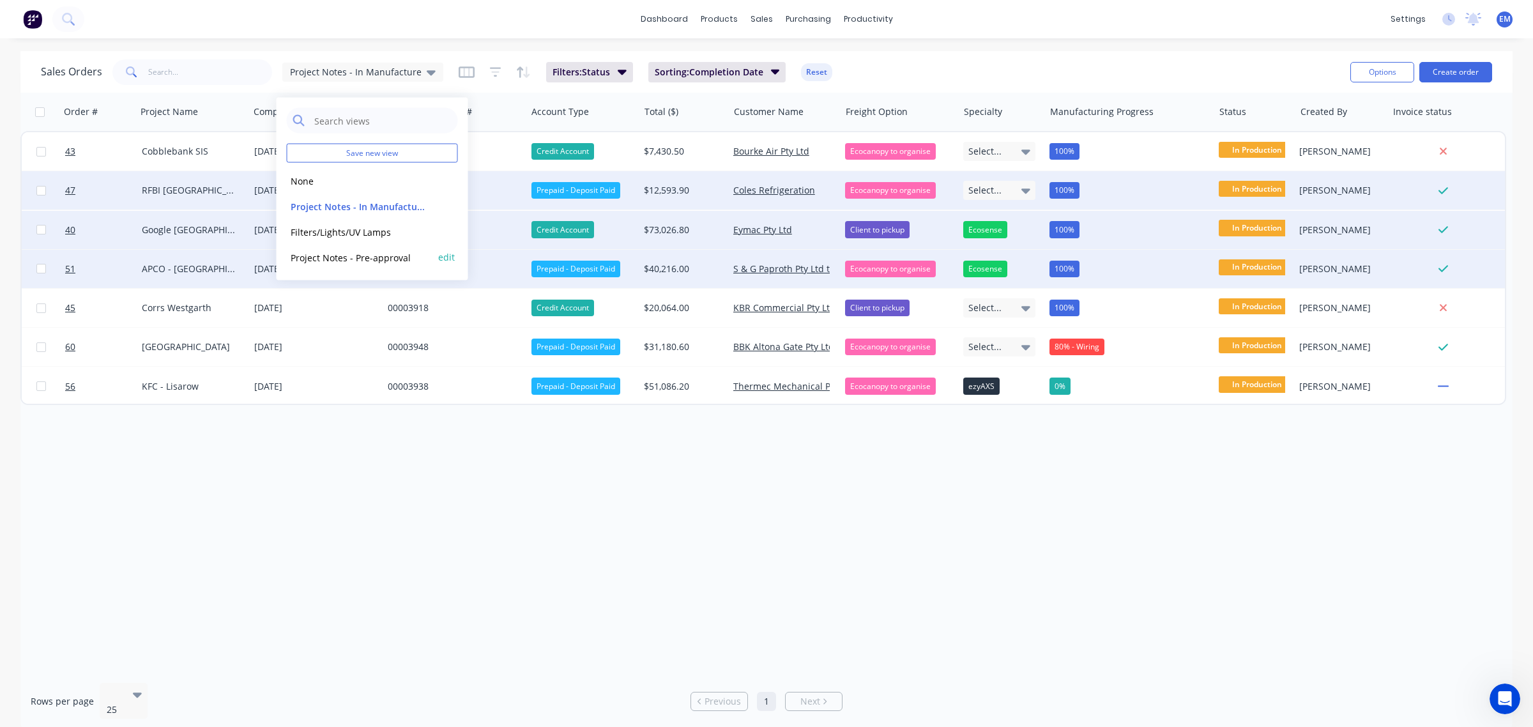
click at [385, 256] on button "Project Notes - Pre-approval" at bounding box center [360, 257] width 146 height 15
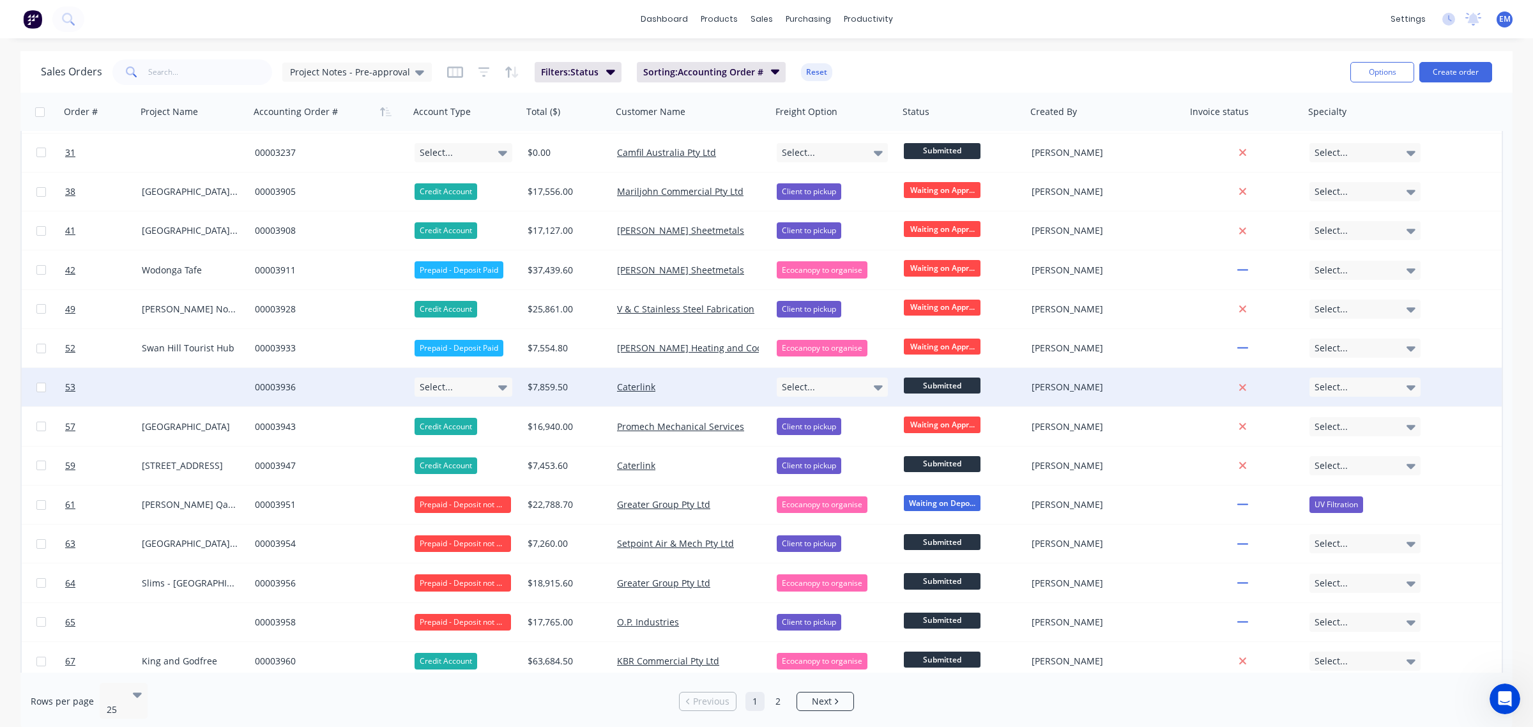
scroll to position [36, 0]
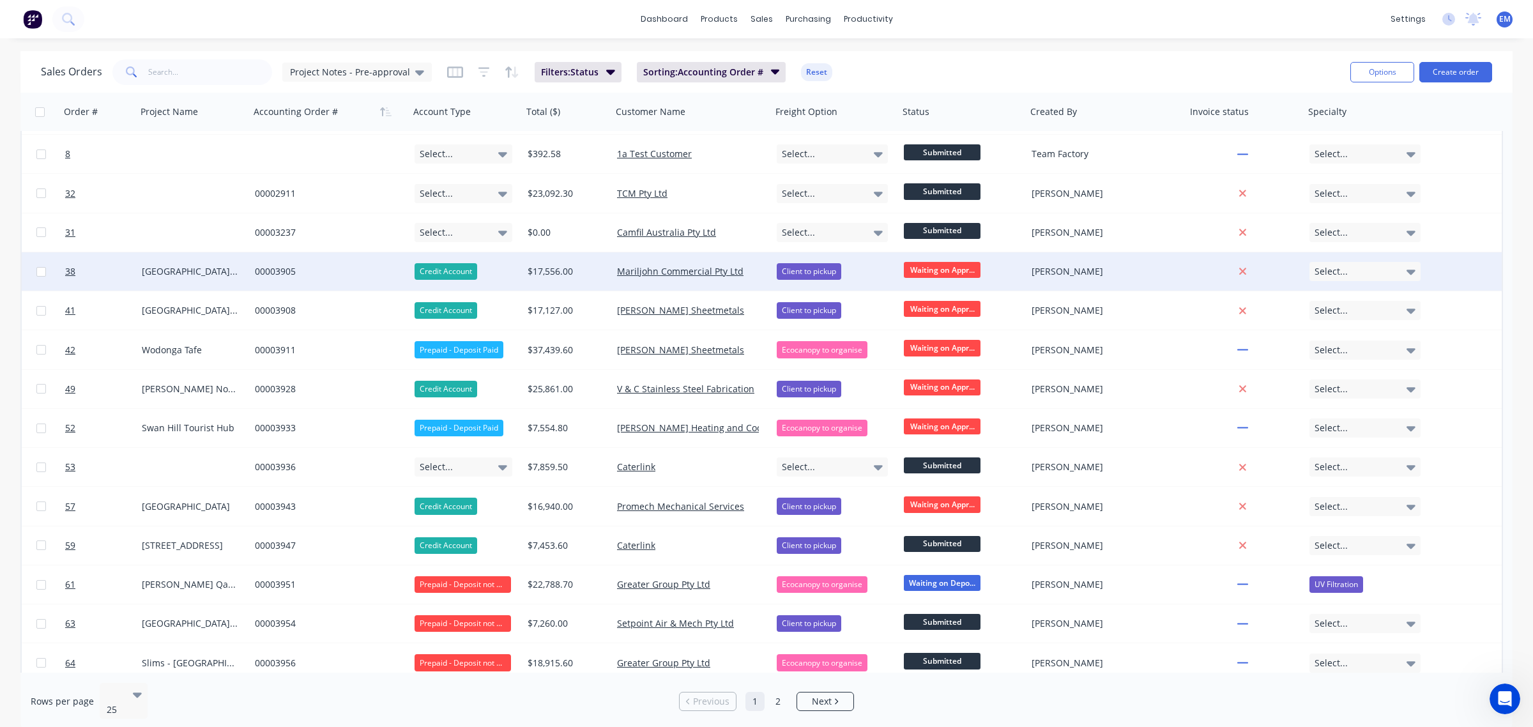
click at [926, 269] on span "Waiting on Appr..." at bounding box center [942, 270] width 77 height 16
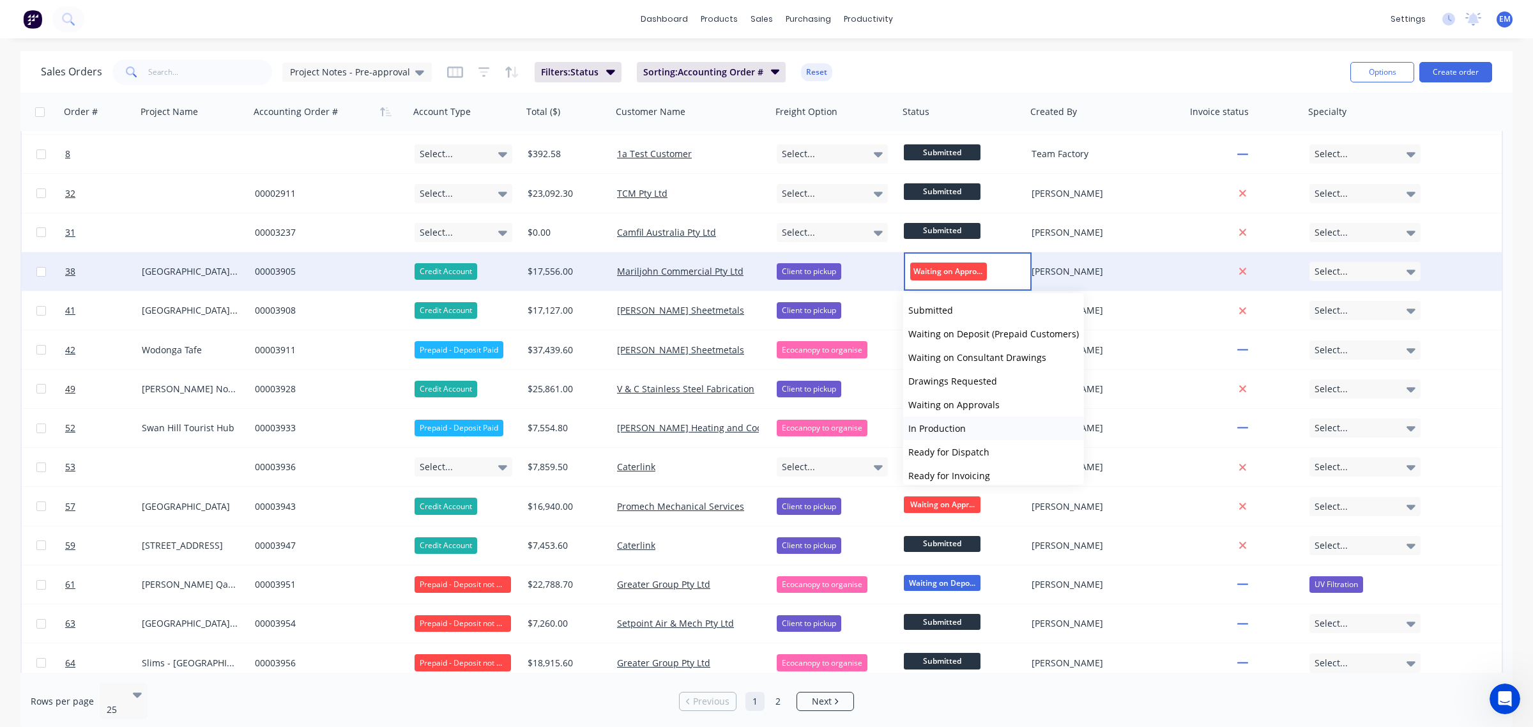
click at [964, 425] on button "In Production" at bounding box center [993, 428] width 181 height 24
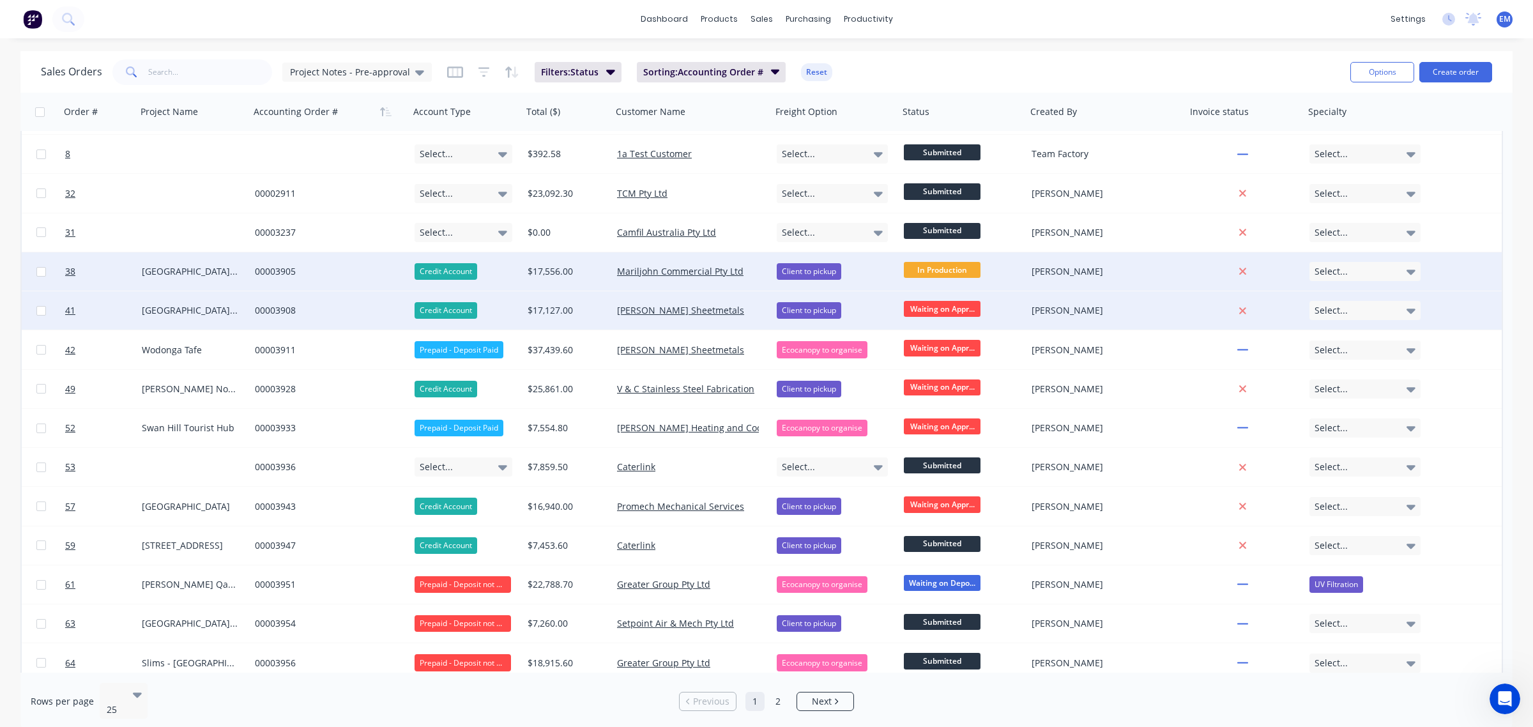
click at [957, 307] on span "Waiting on Appr..." at bounding box center [942, 309] width 77 height 16
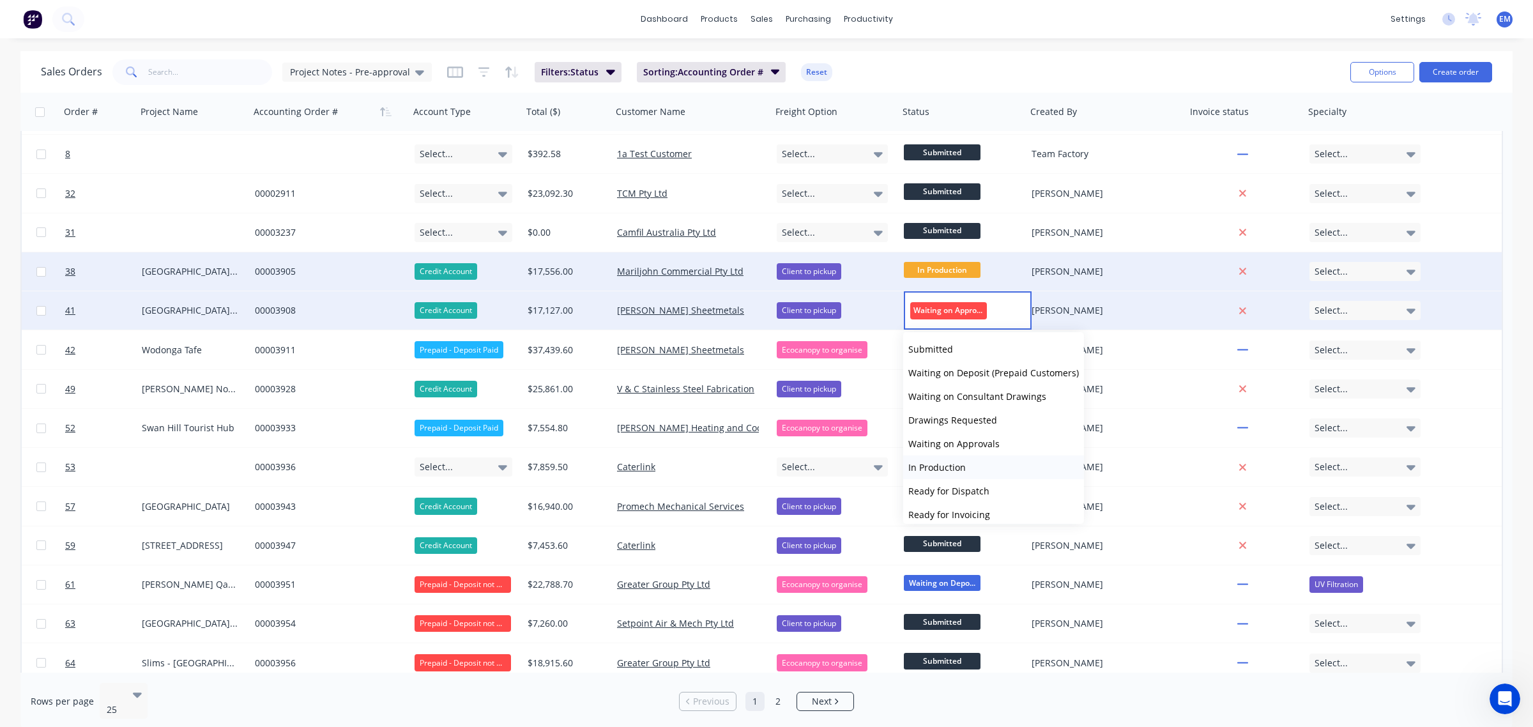
click at [966, 462] on button "In Production" at bounding box center [993, 467] width 181 height 24
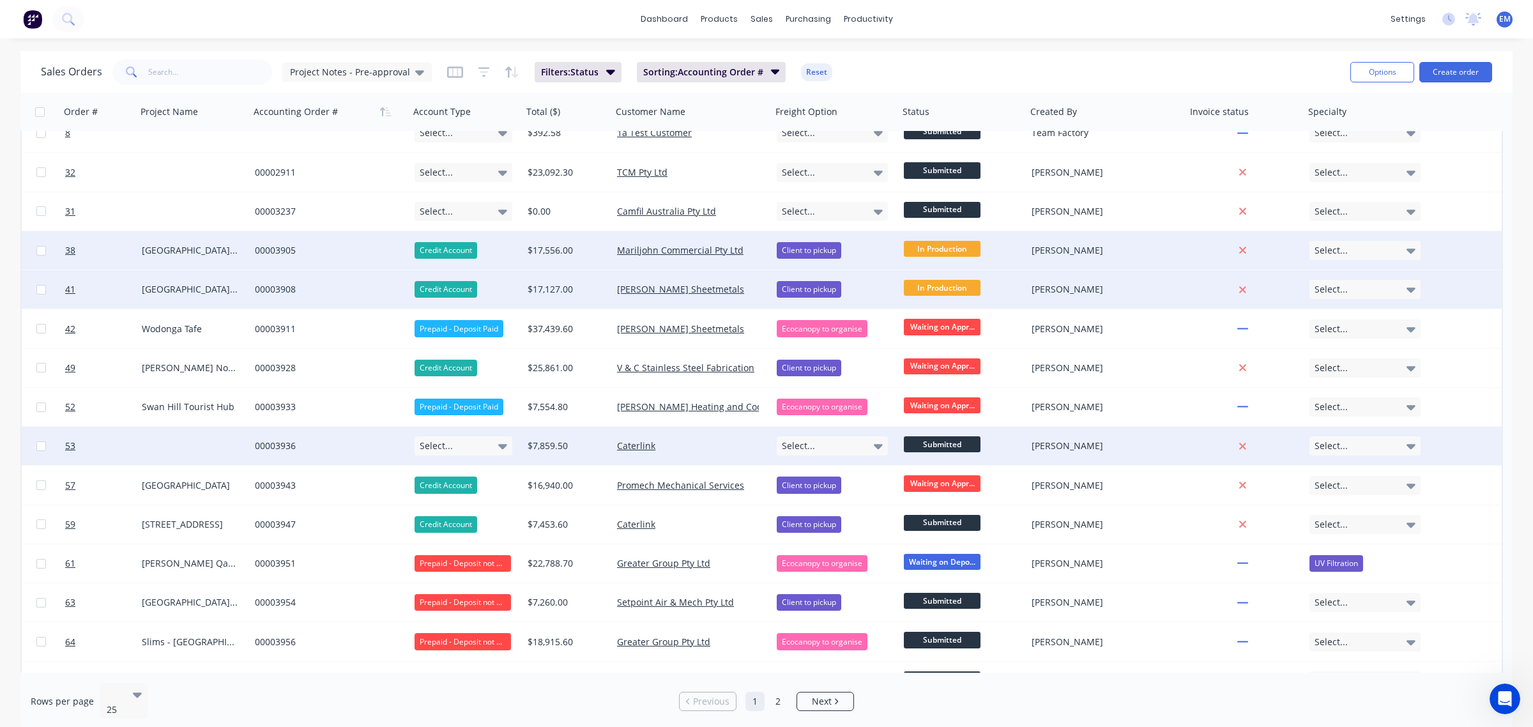
scroll to position [116, 0]
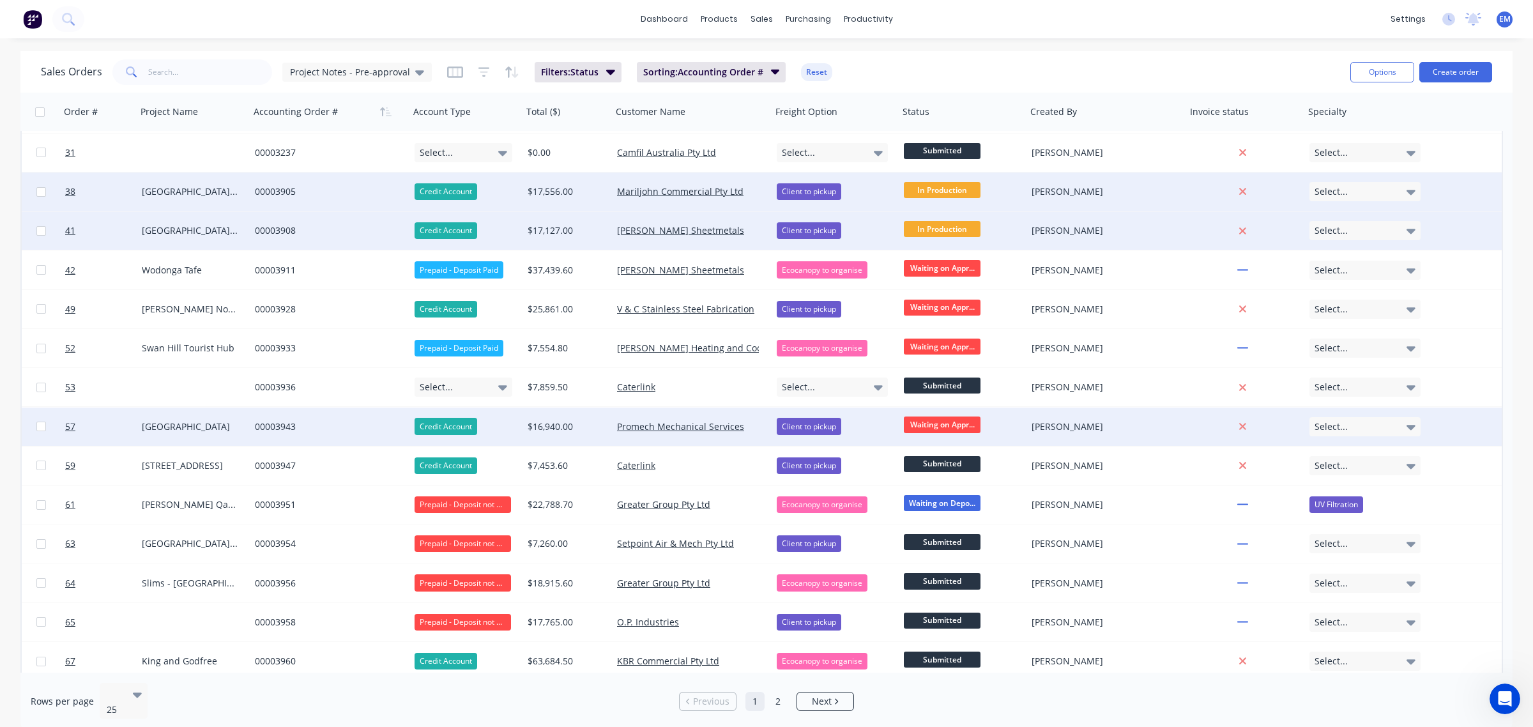
click at [944, 425] on span "Waiting on Appr..." at bounding box center [942, 424] width 77 height 16
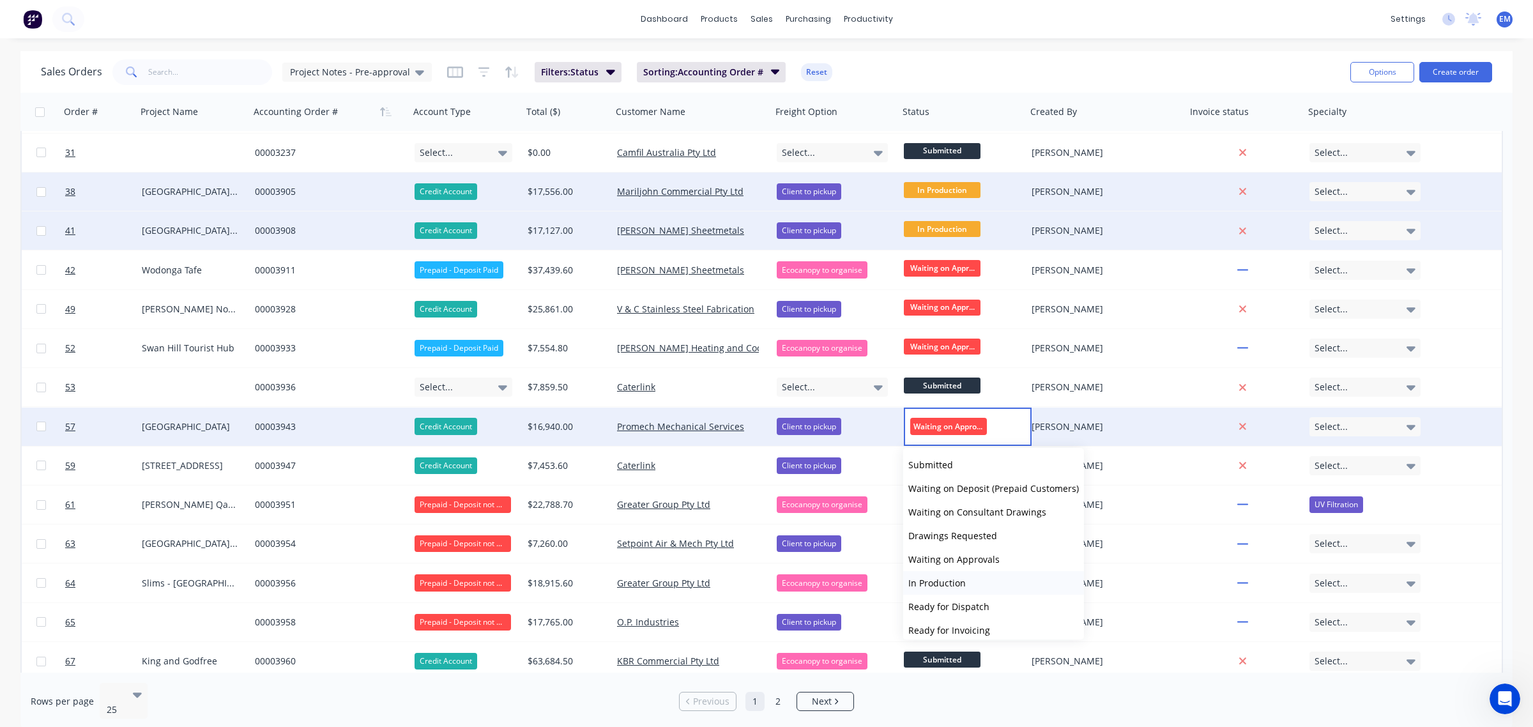
click at [952, 579] on span "In Production" at bounding box center [936, 583] width 57 height 12
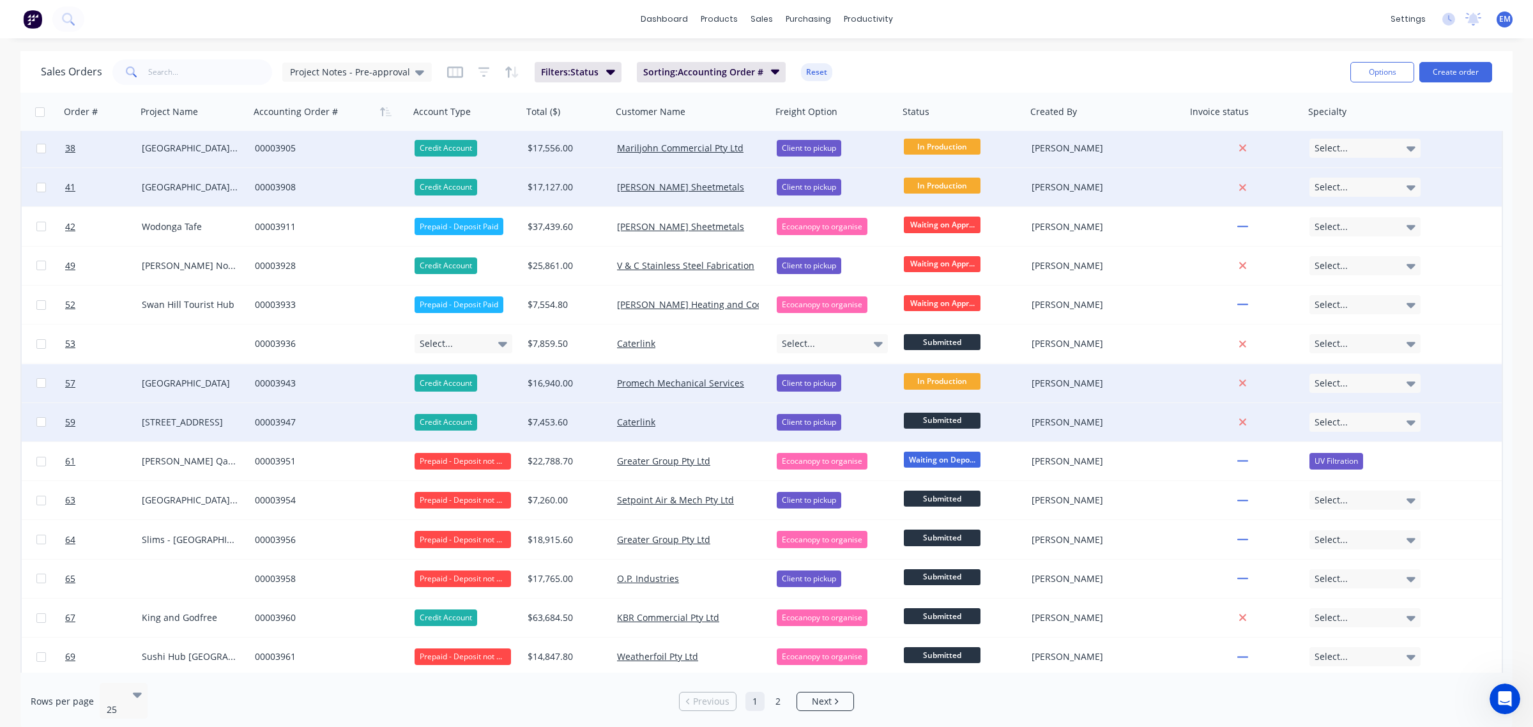
scroll to position [196, 0]
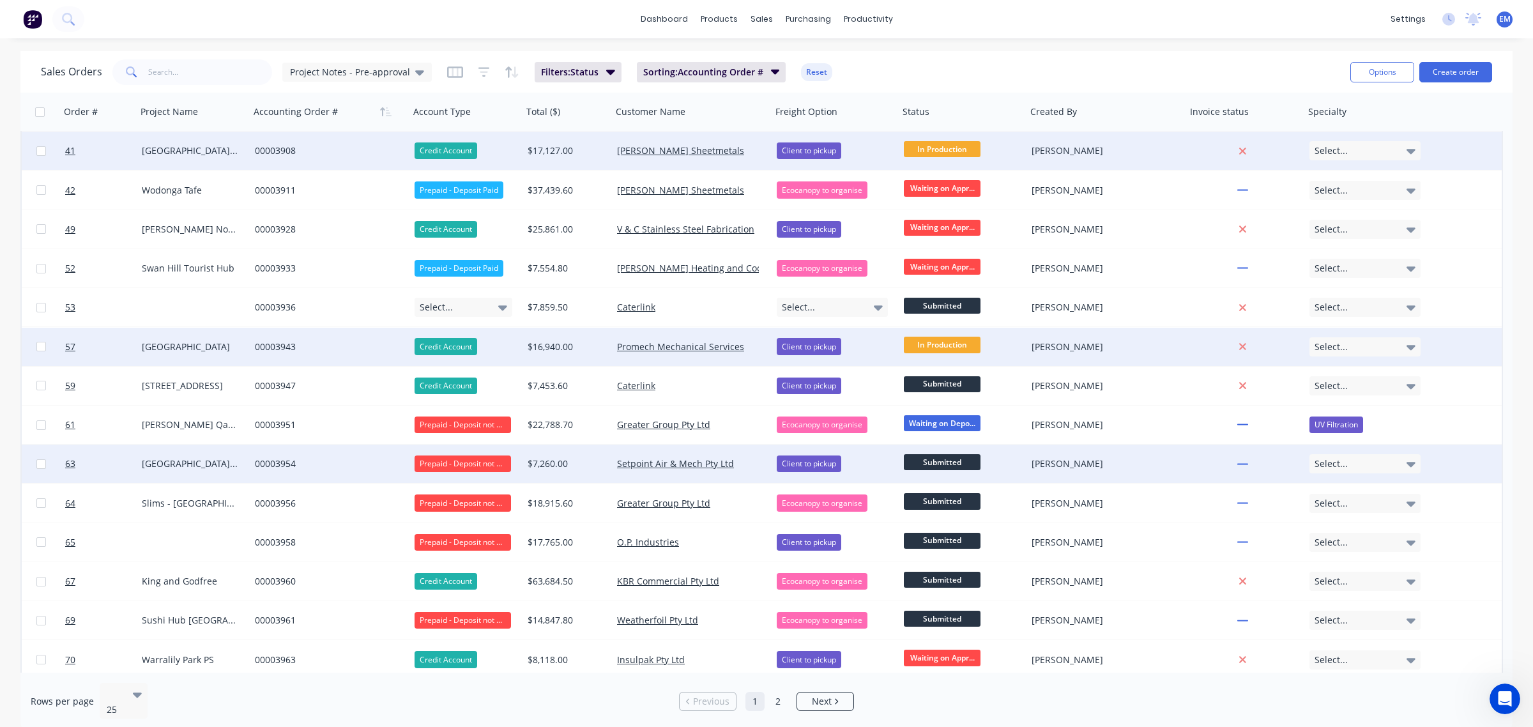
click at [954, 464] on span "Submitted" at bounding box center [942, 462] width 77 height 16
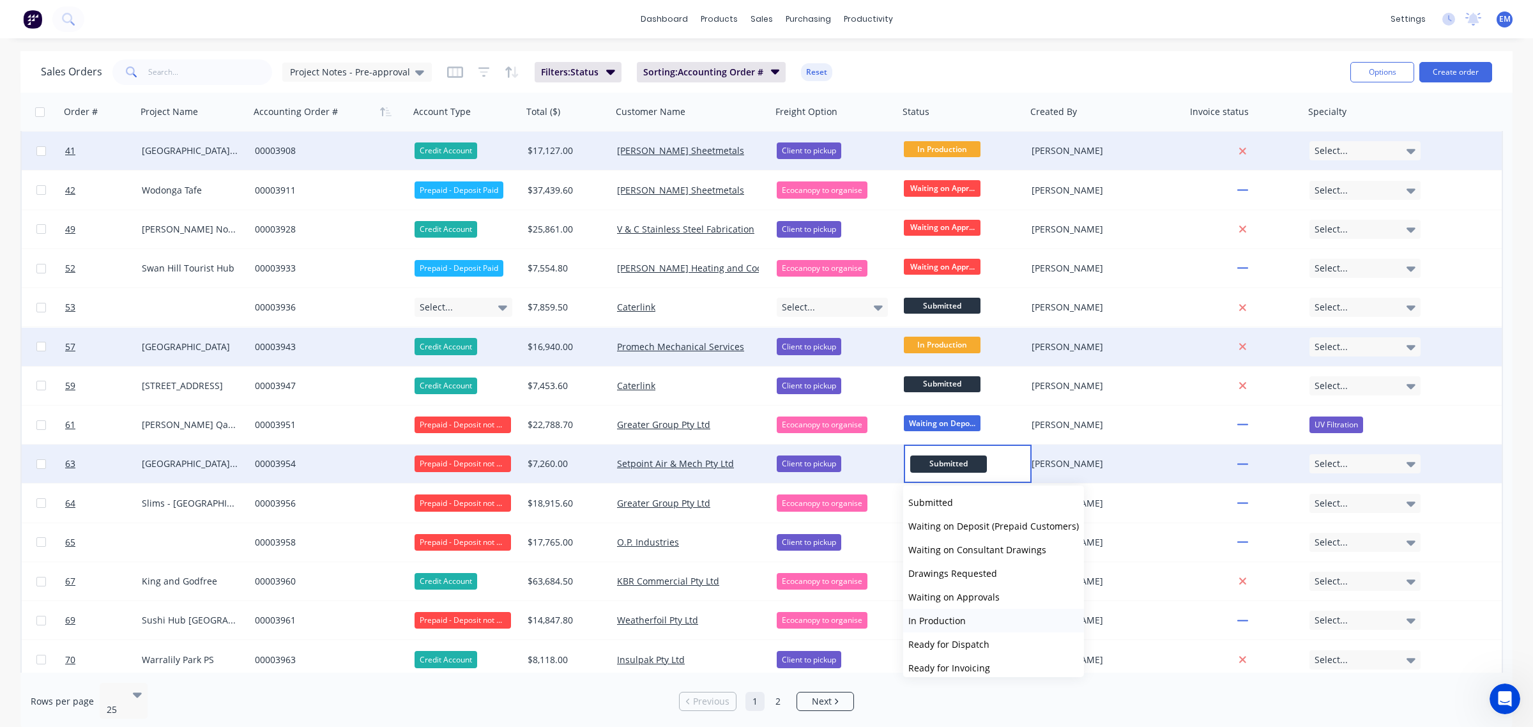
click at [962, 614] on span "In Production" at bounding box center [936, 620] width 57 height 12
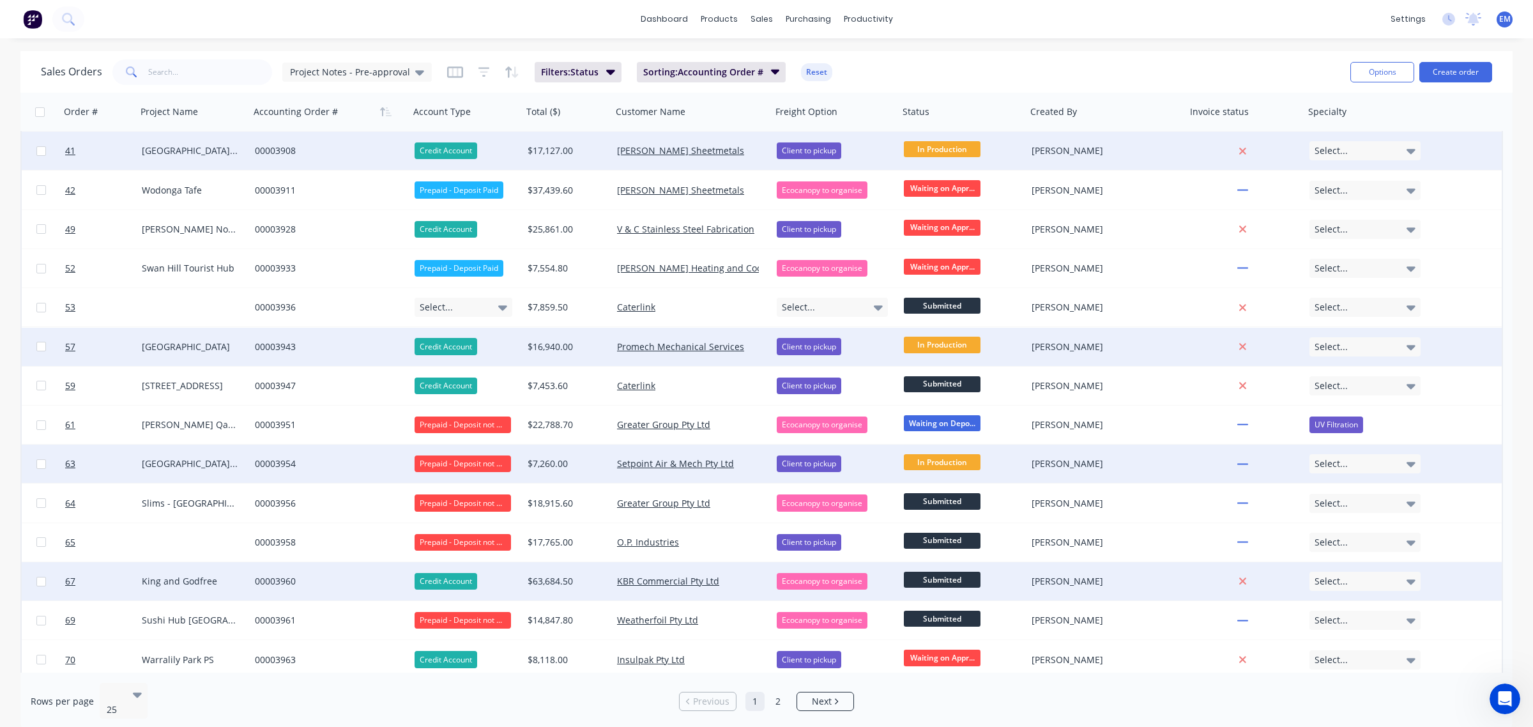
click at [962, 575] on span "Submitted" at bounding box center [942, 580] width 77 height 16
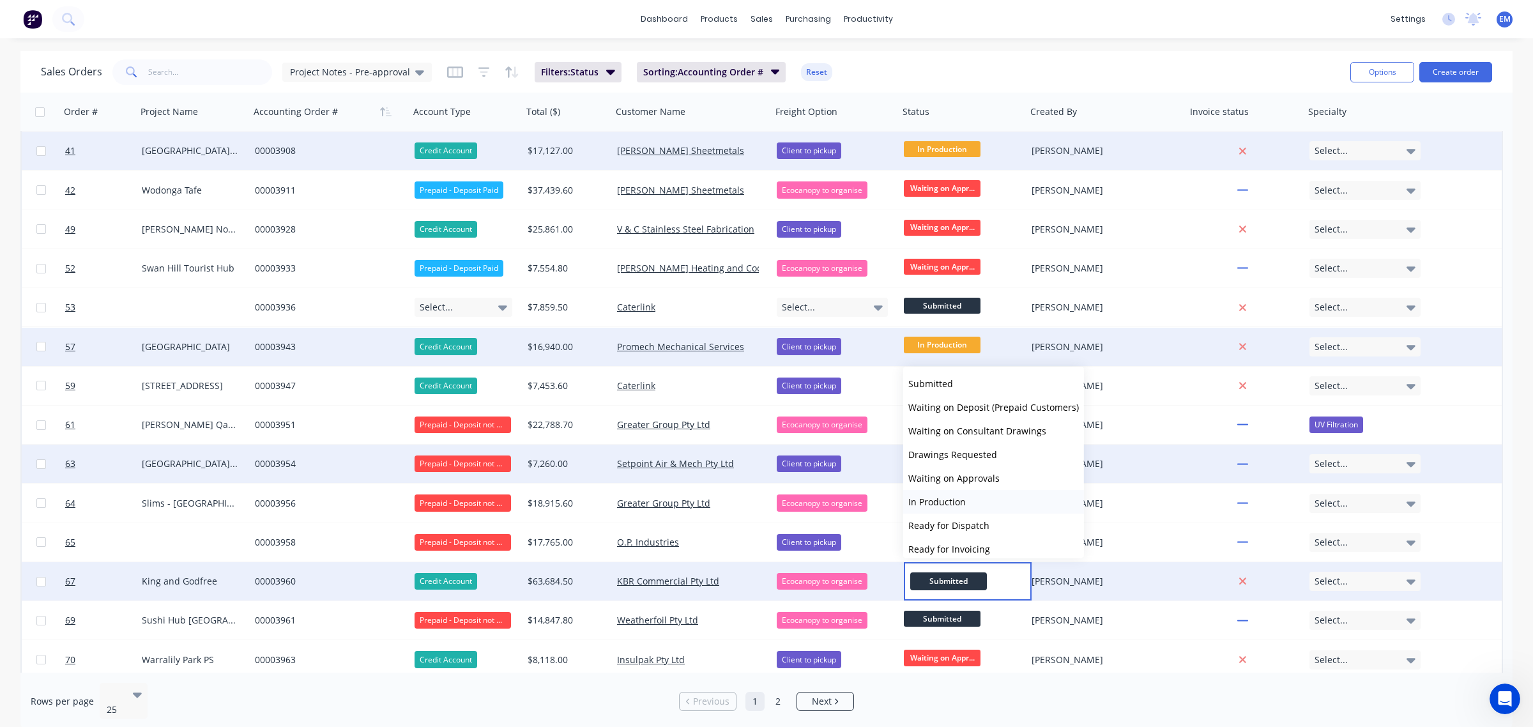
click at [976, 497] on button "In Production" at bounding box center [993, 502] width 181 height 24
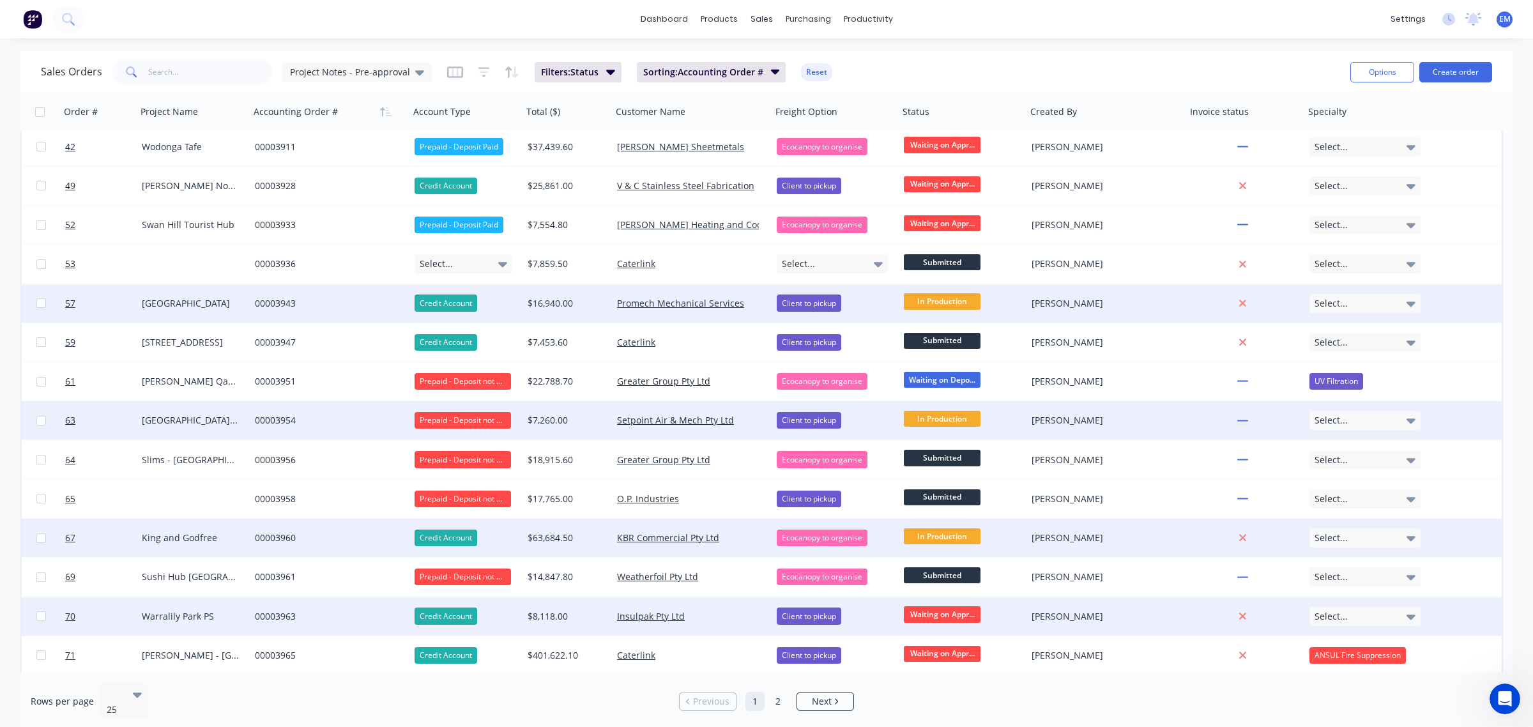
scroll to position [276, 0]
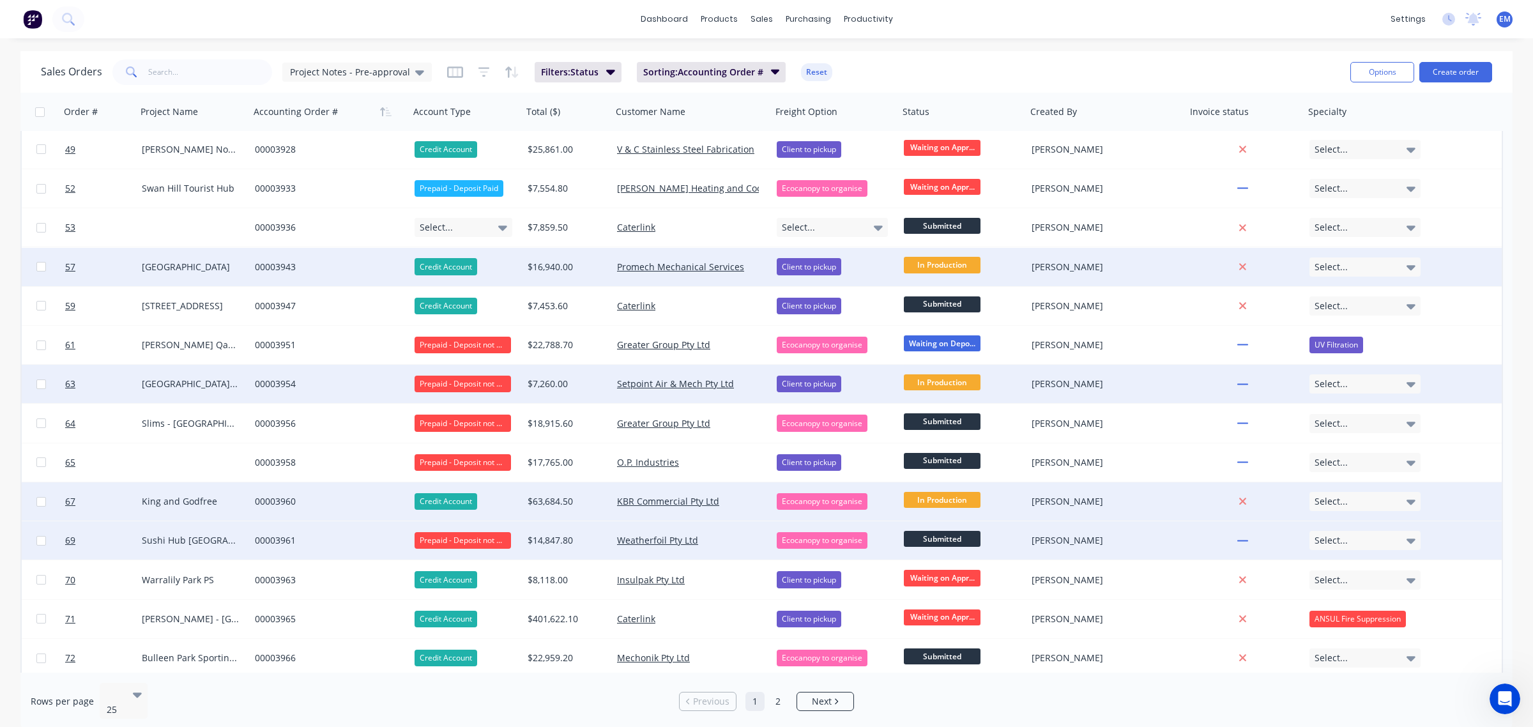
click at [955, 540] on span "Submitted" at bounding box center [942, 539] width 77 height 16
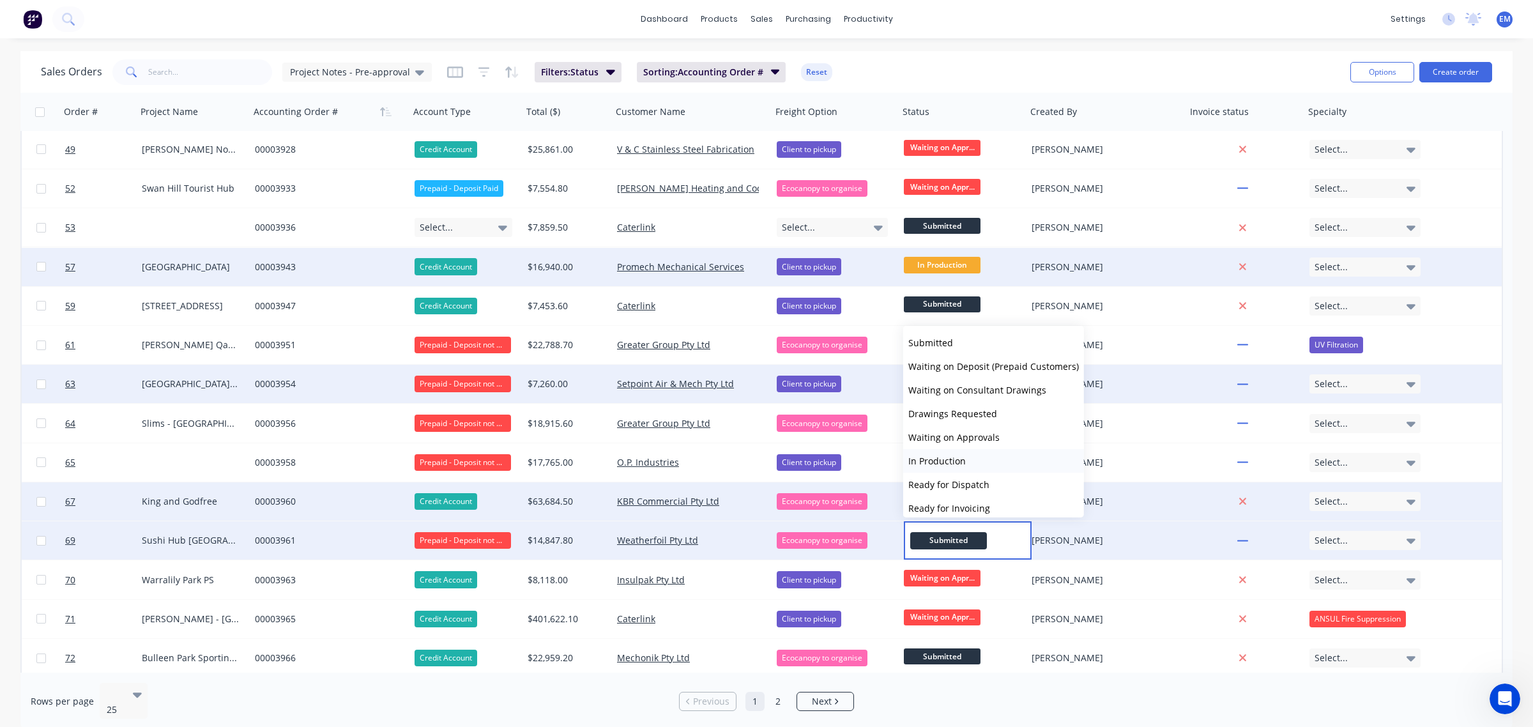
click at [969, 455] on button "In Production" at bounding box center [993, 461] width 181 height 24
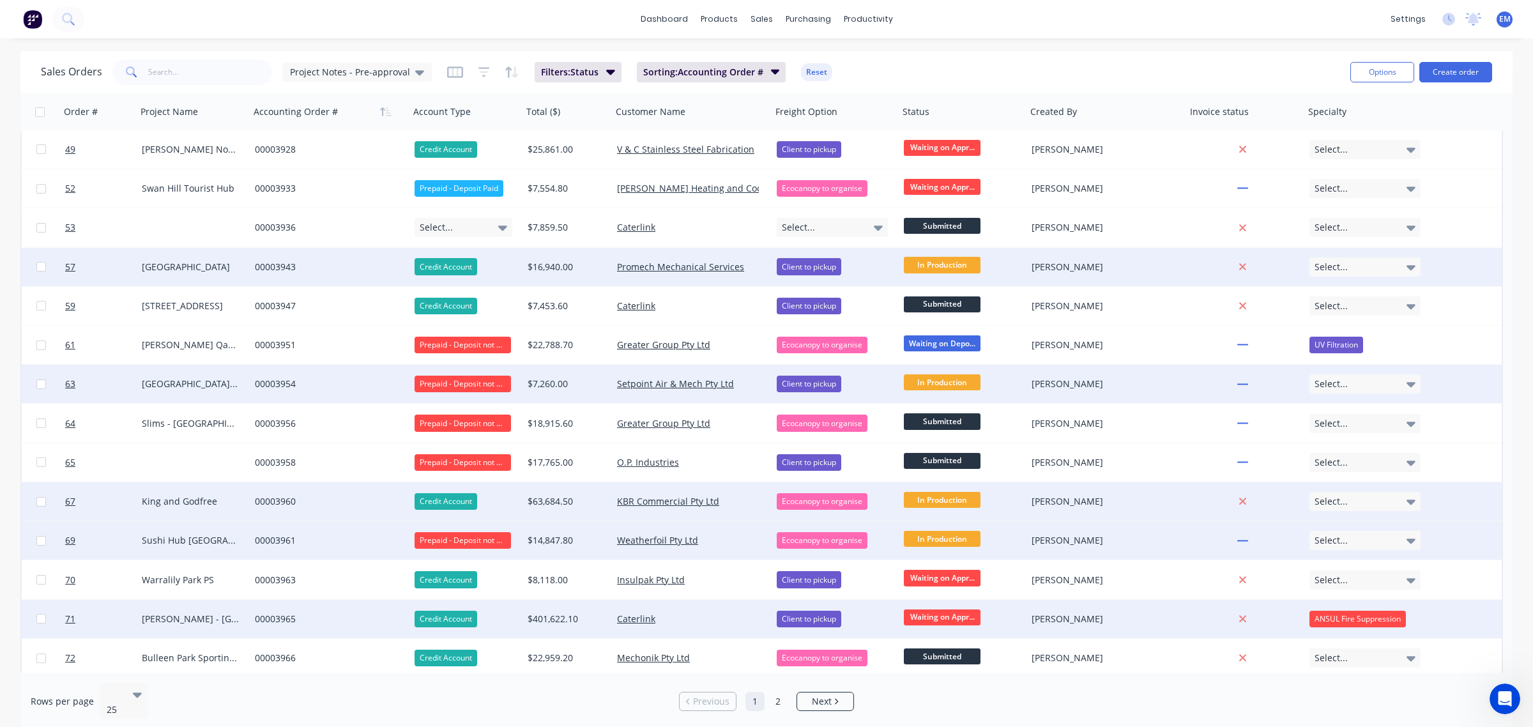
click at [956, 609] on span "Waiting on Appr..." at bounding box center [942, 617] width 77 height 16
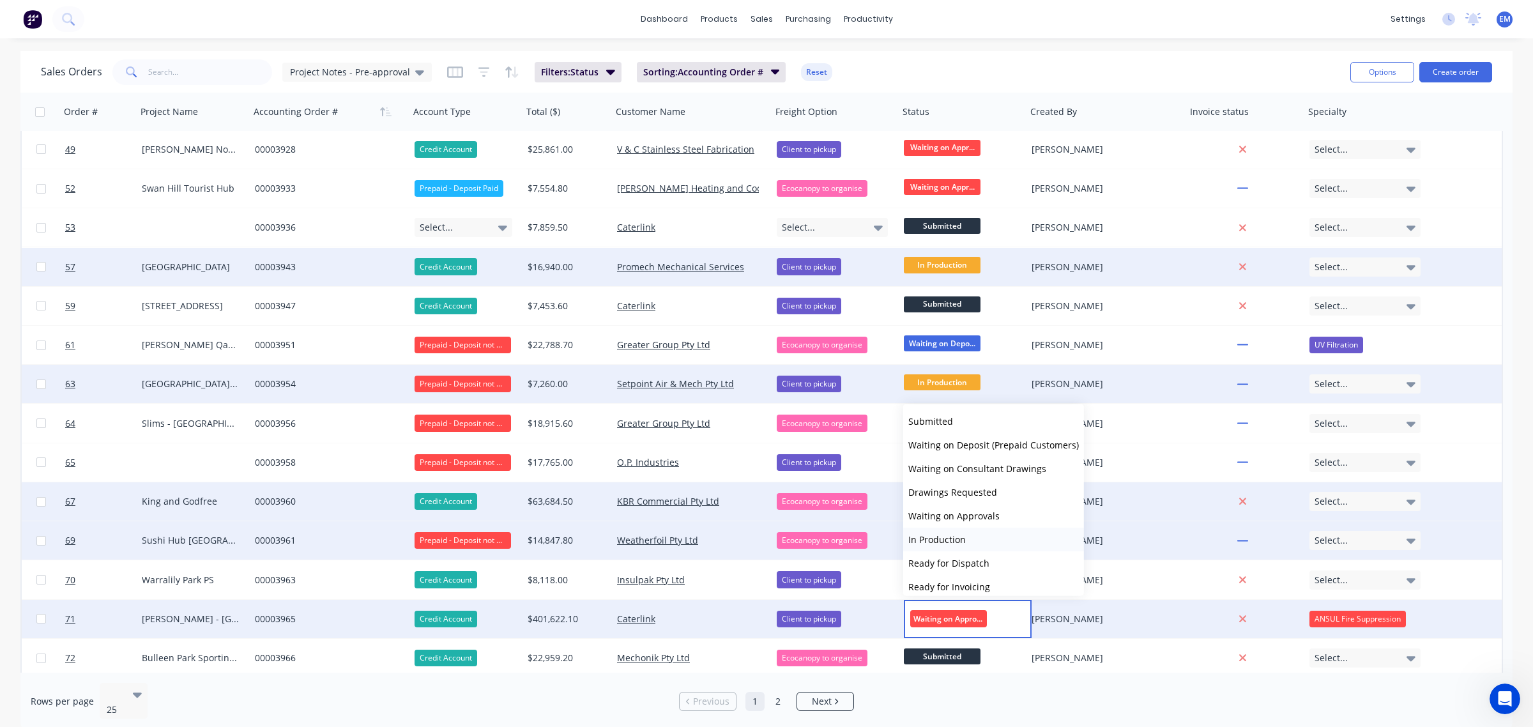
click at [972, 536] on button "In Production" at bounding box center [993, 540] width 181 height 24
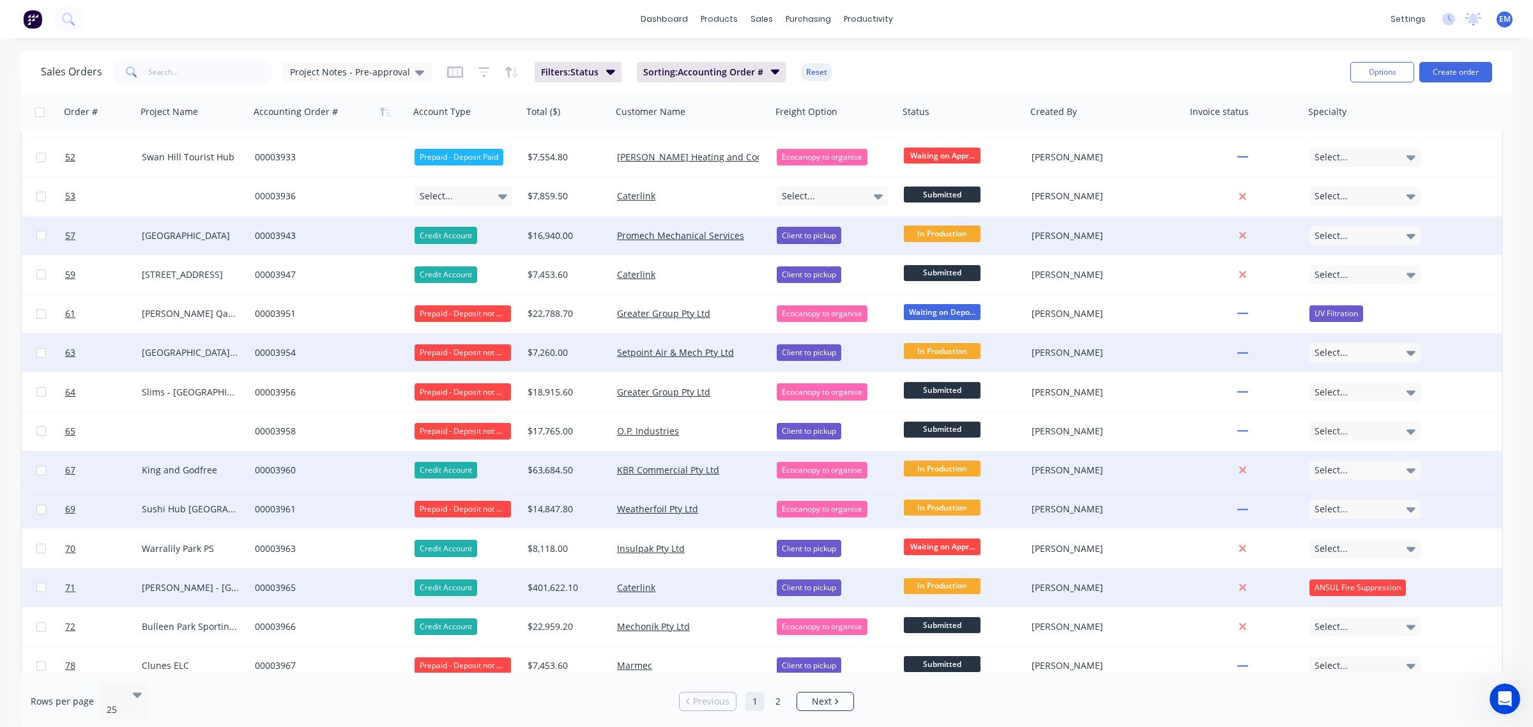
scroll to position [116, 0]
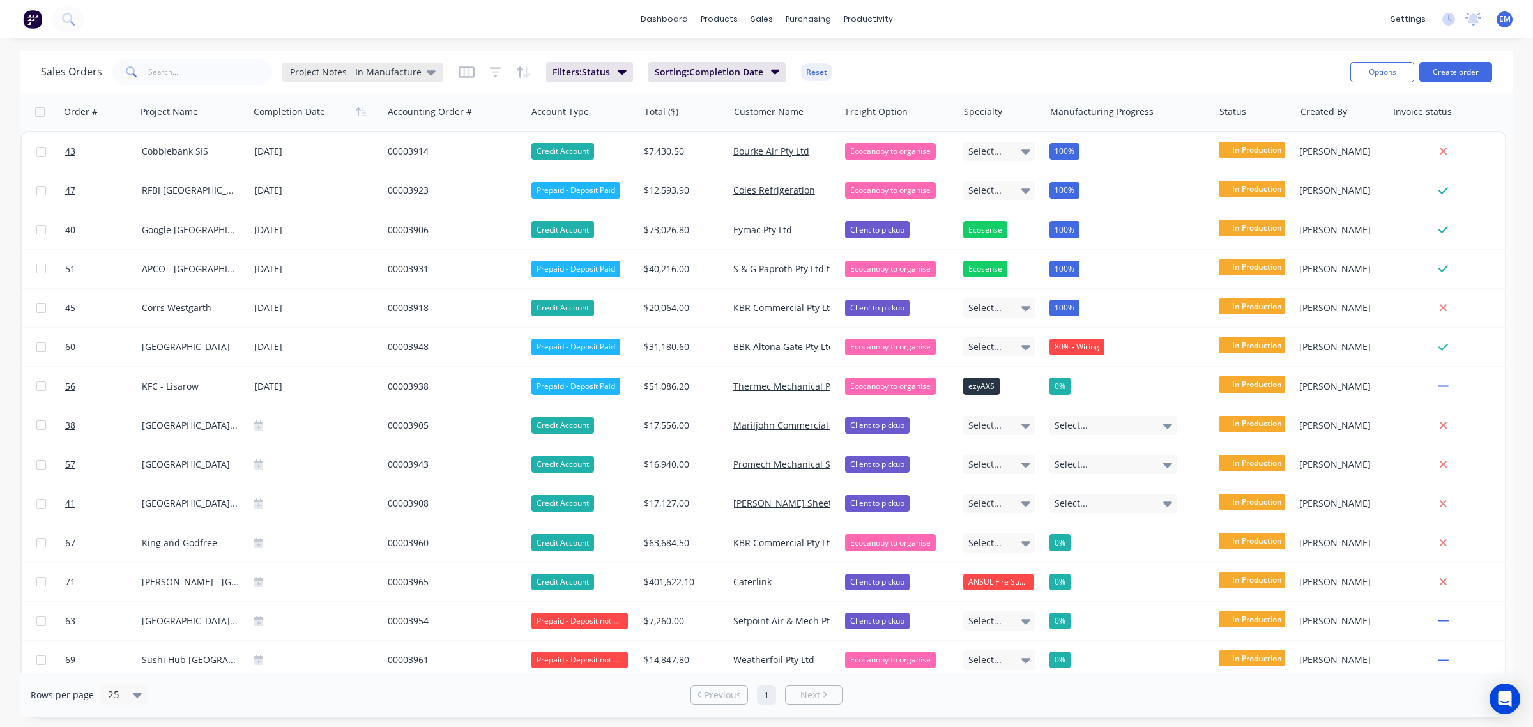
click at [402, 66] on span "Project Notes - In Manufacture" at bounding box center [356, 71] width 132 height 13
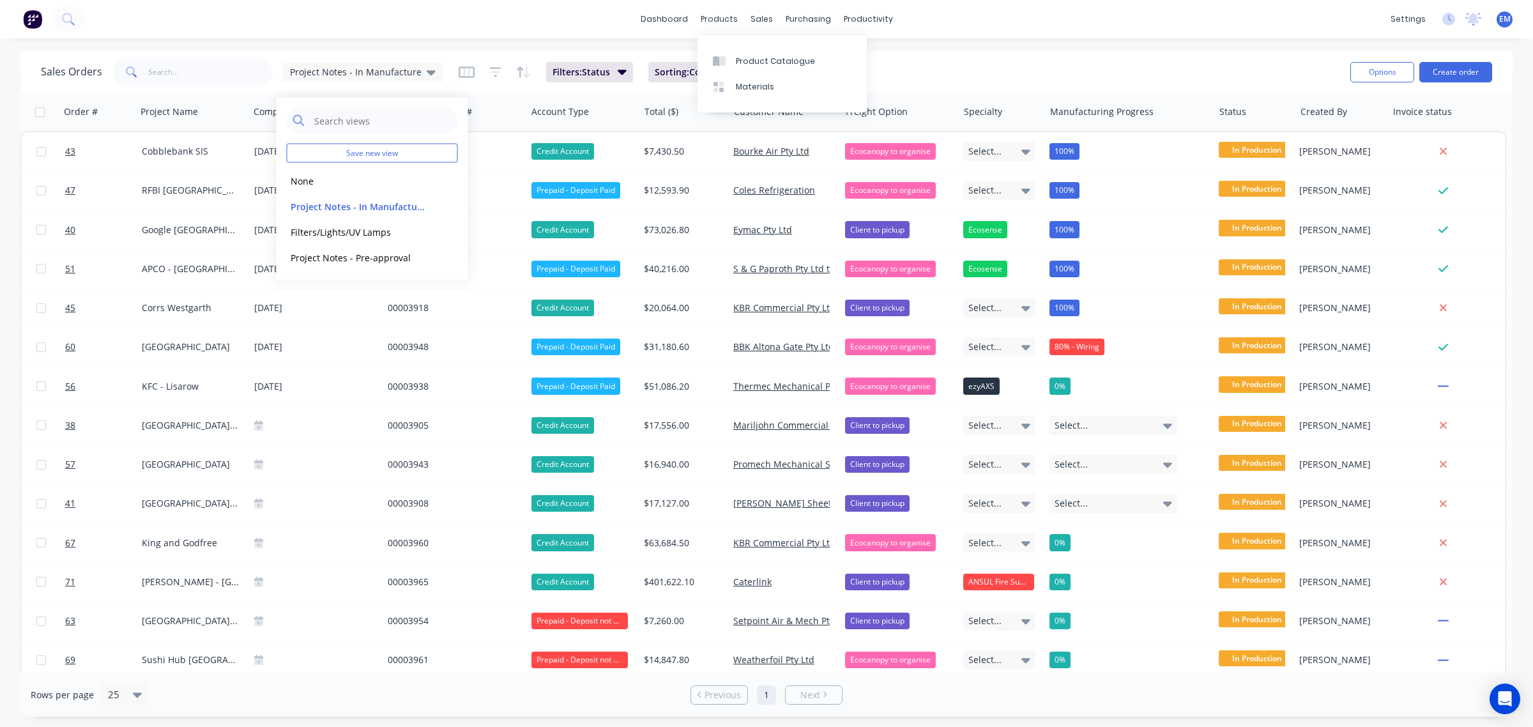
click at [929, 42] on div "dashboard products sales purchasing productivity dashboard products Product Cat…" at bounding box center [766, 363] width 1533 height 727
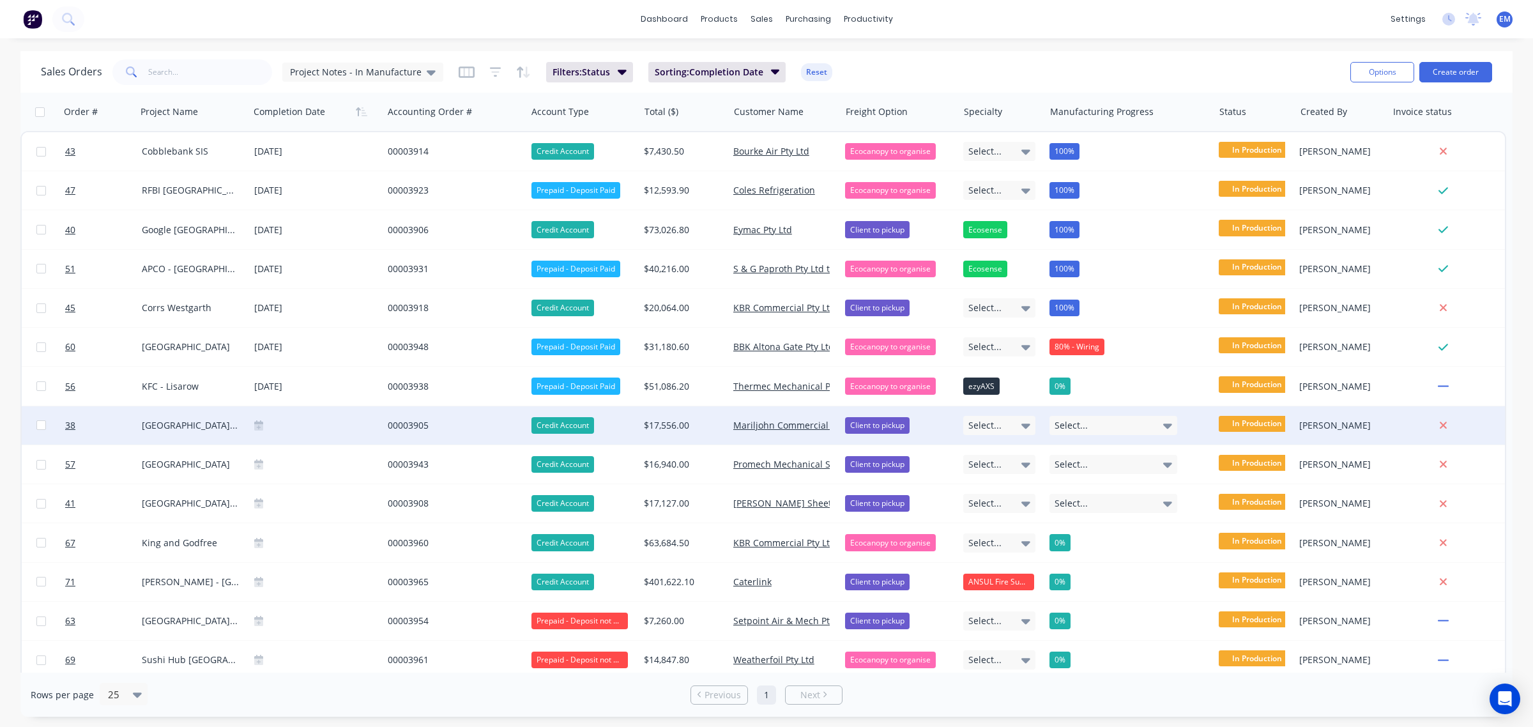
click at [1091, 422] on div "Select..." at bounding box center [1113, 425] width 128 height 19
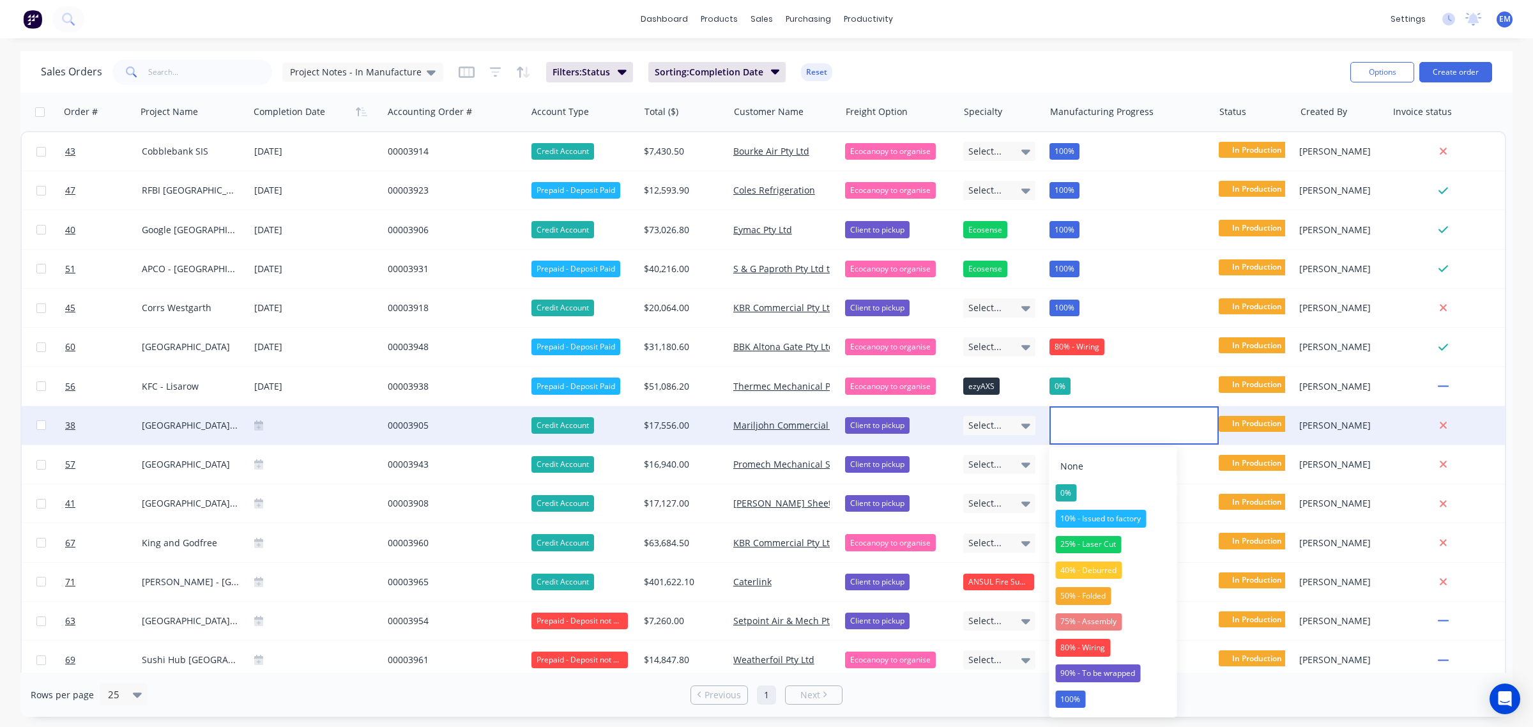
click at [988, 427] on span "Select..." at bounding box center [984, 425] width 33 height 13
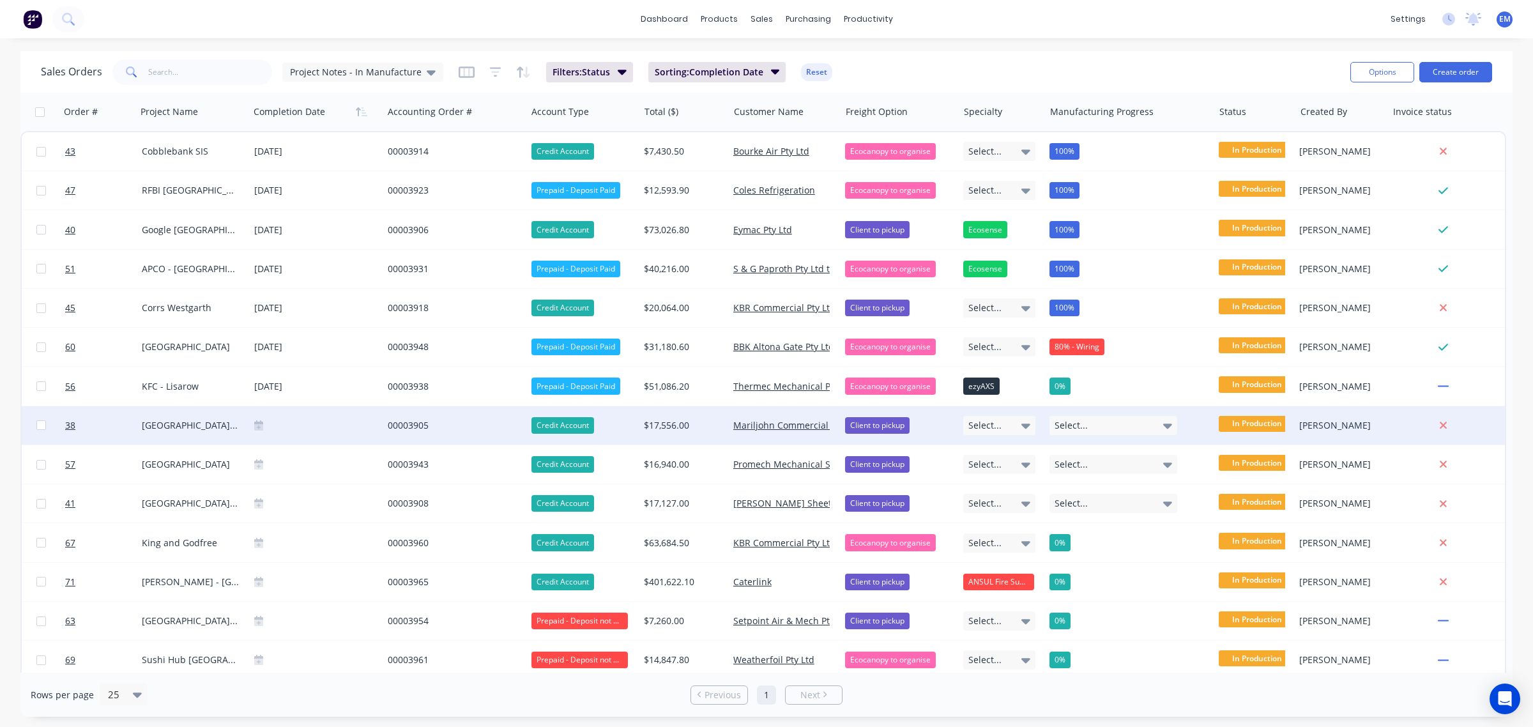
click at [1005, 422] on div "Select..." at bounding box center [999, 425] width 72 height 19
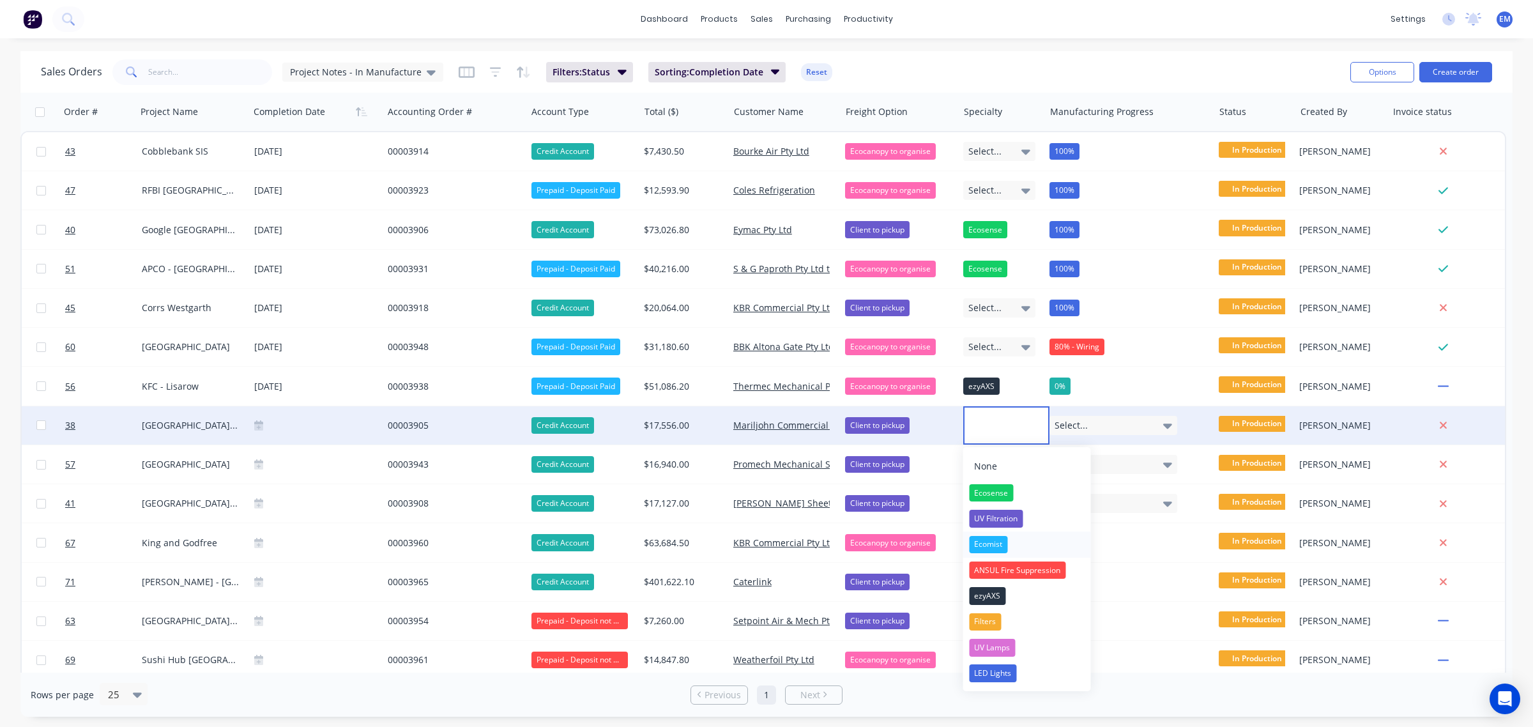
click at [1000, 548] on div "Ecomist" at bounding box center [988, 545] width 38 height 18
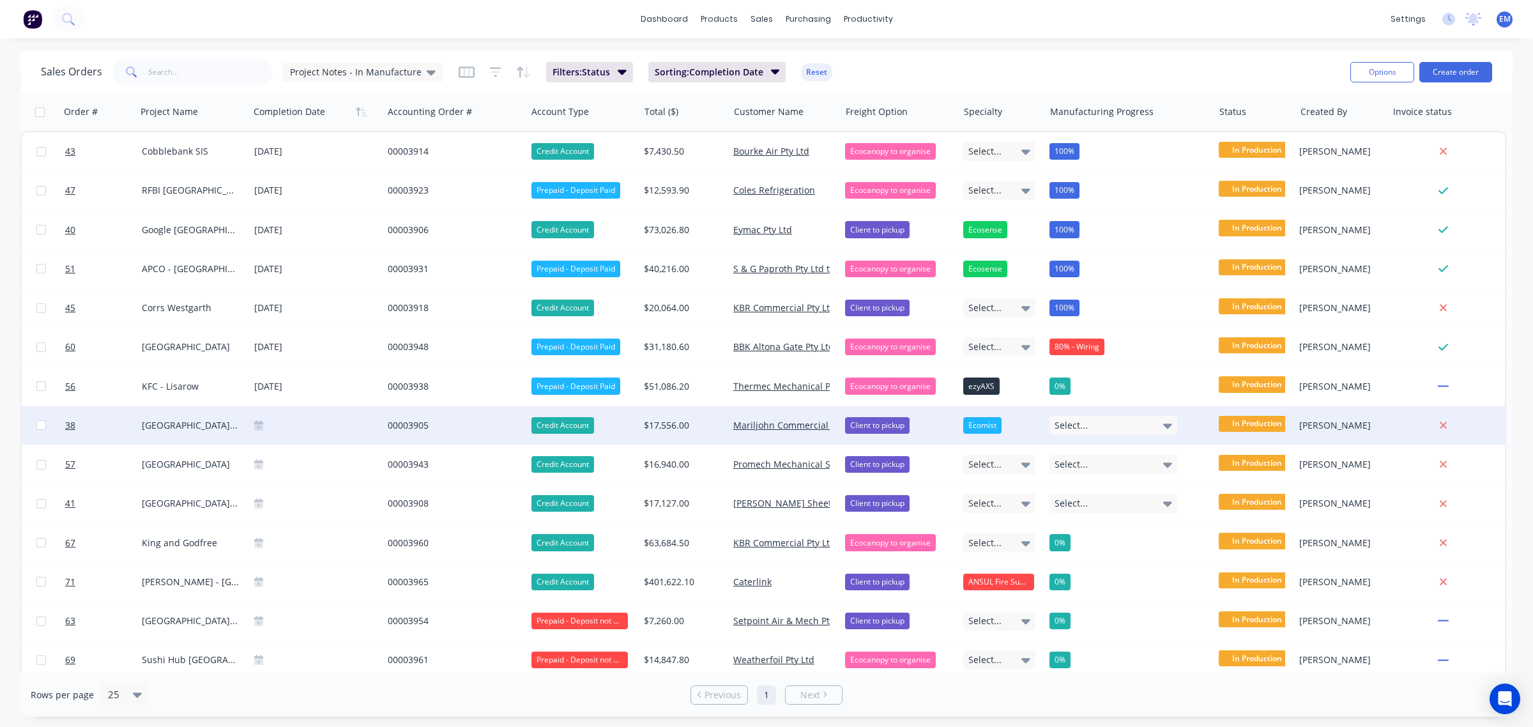
click at [1081, 422] on span "Select..." at bounding box center [1070, 425] width 33 height 13
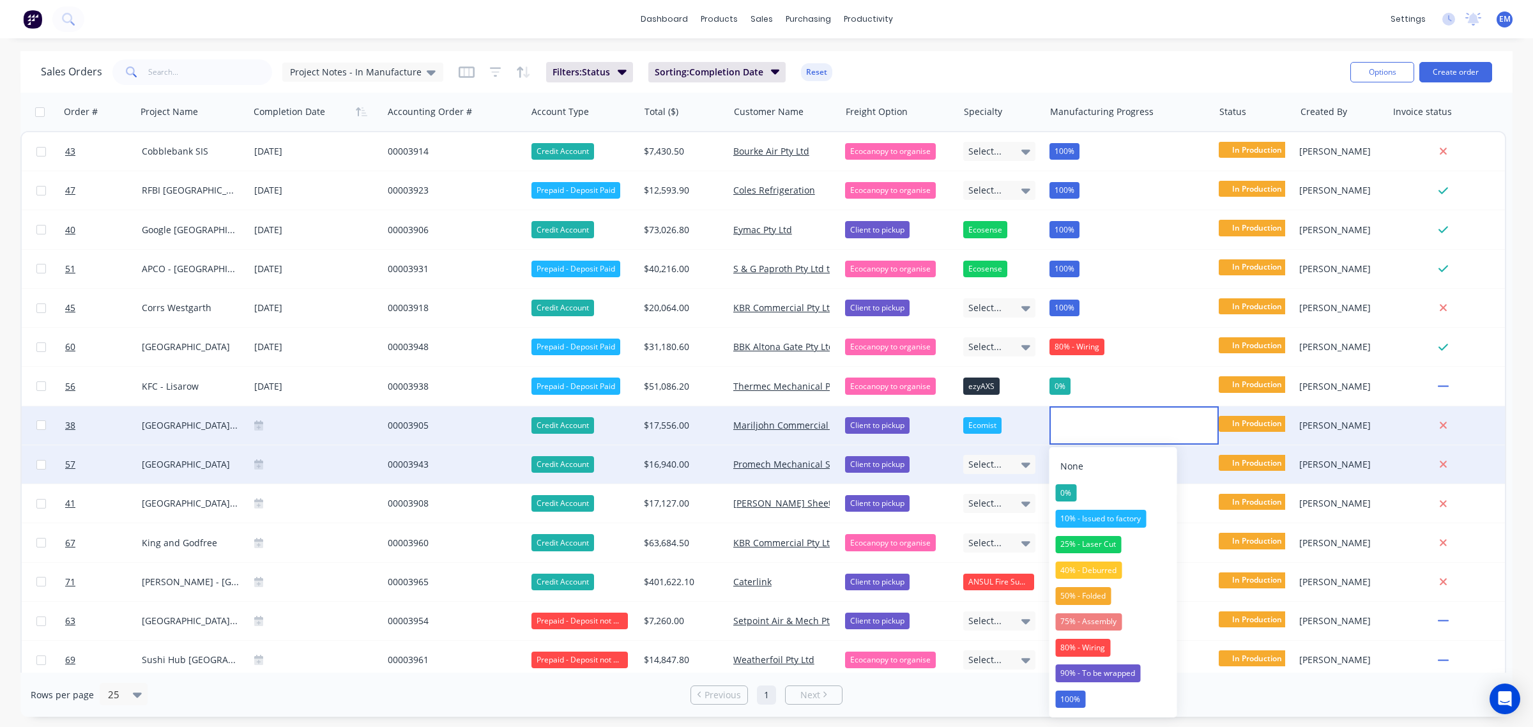
drag, startPoint x: 1083, startPoint y: 492, endPoint x: 1080, endPoint y: 482, distance: 10.1
click at [1083, 492] on button "0%" at bounding box center [1113, 493] width 128 height 26
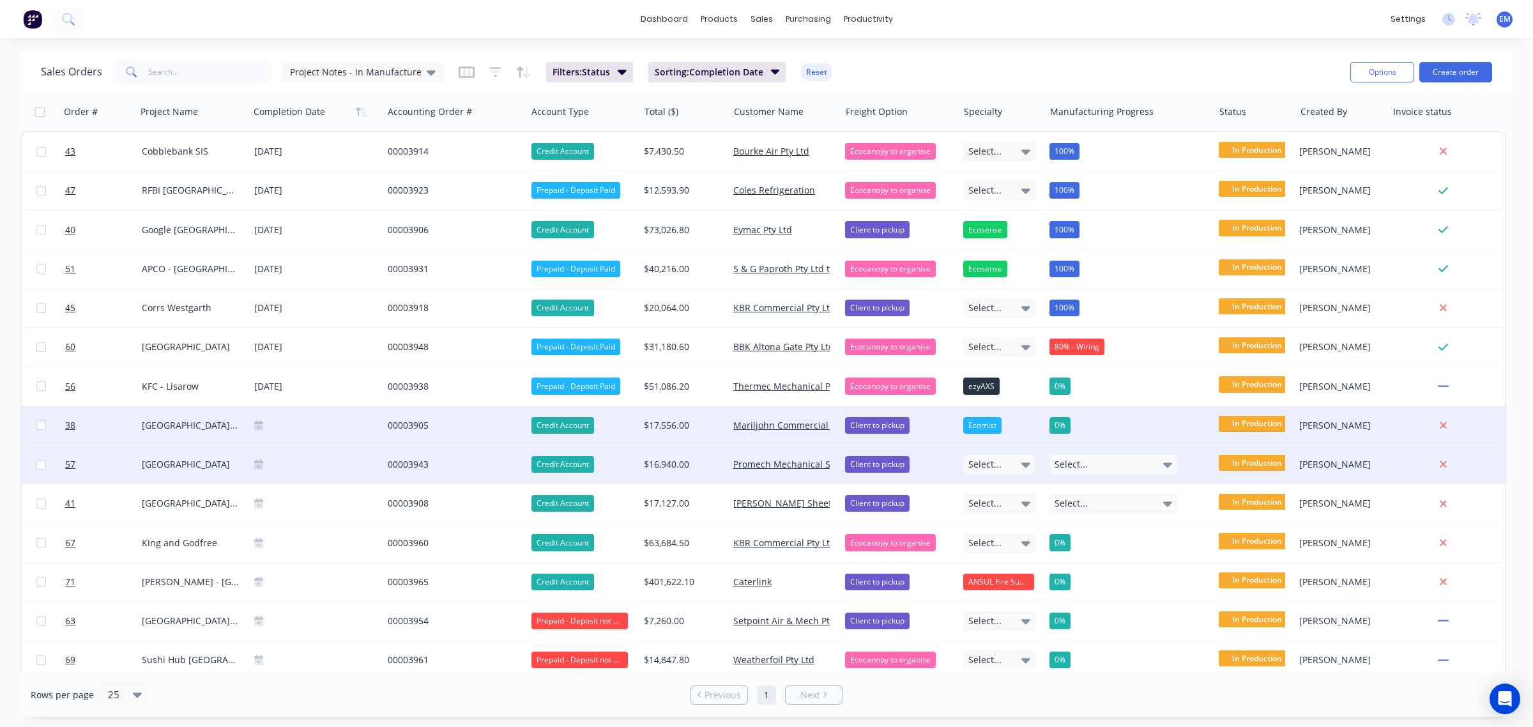
click at [1079, 464] on span "Select..." at bounding box center [1070, 464] width 33 height 13
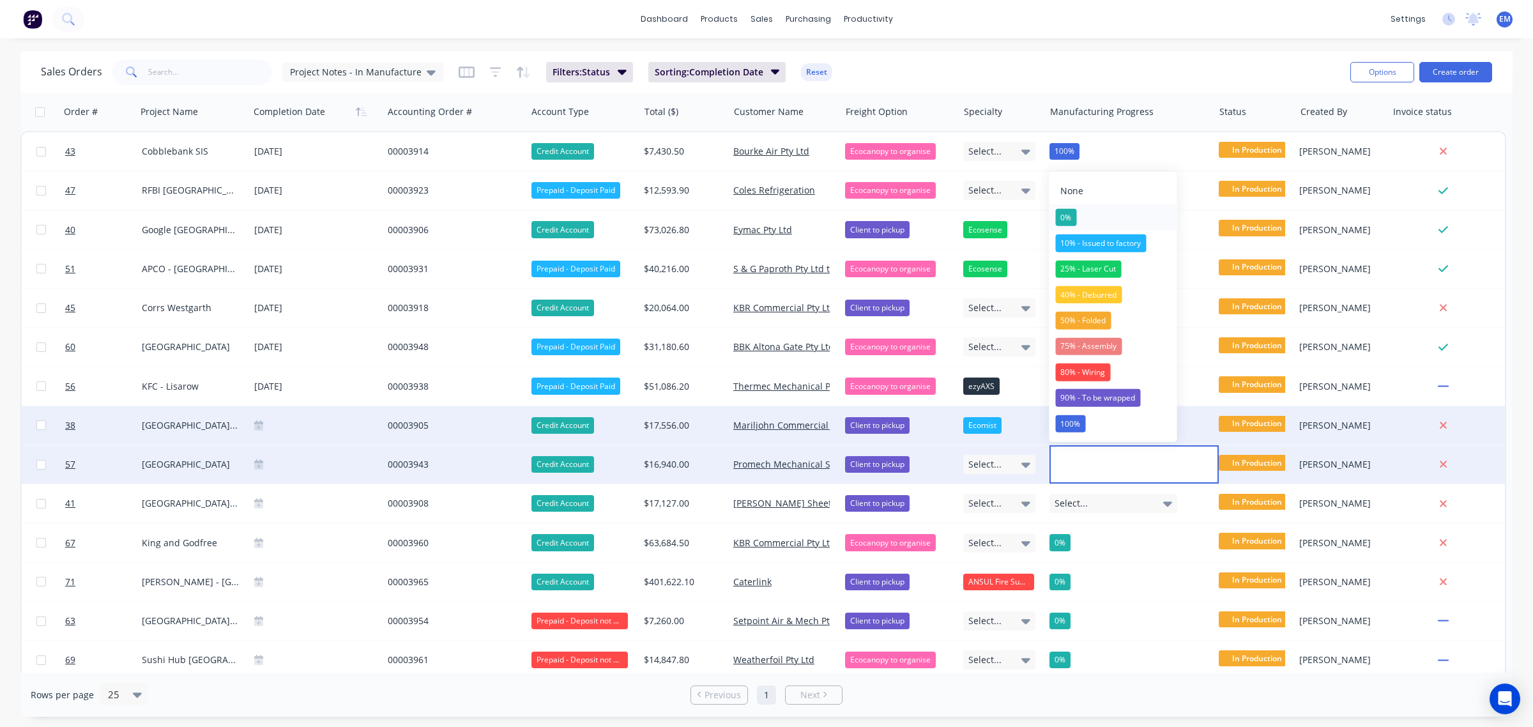
click at [1081, 224] on button "0%" at bounding box center [1113, 217] width 128 height 26
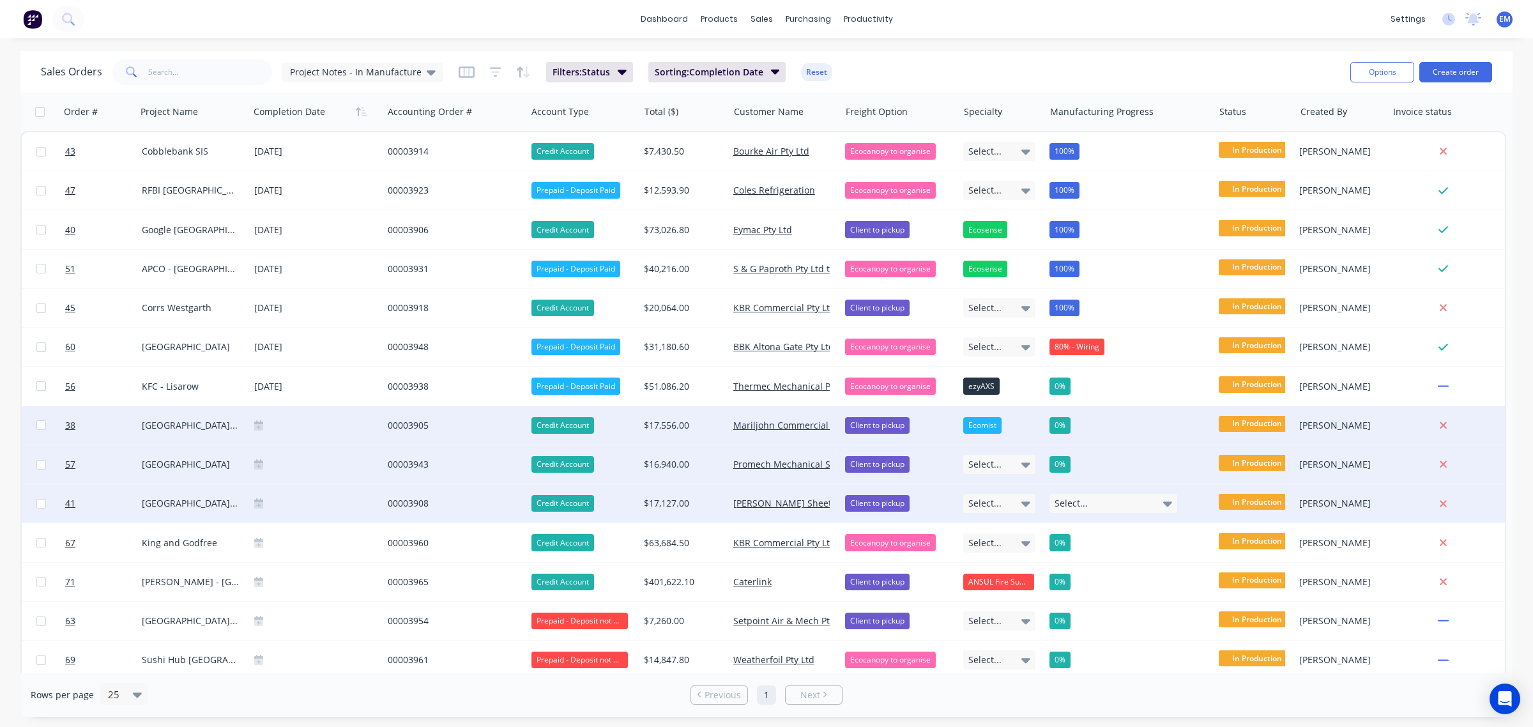
click at [1113, 500] on div "Select..." at bounding box center [1113, 503] width 128 height 19
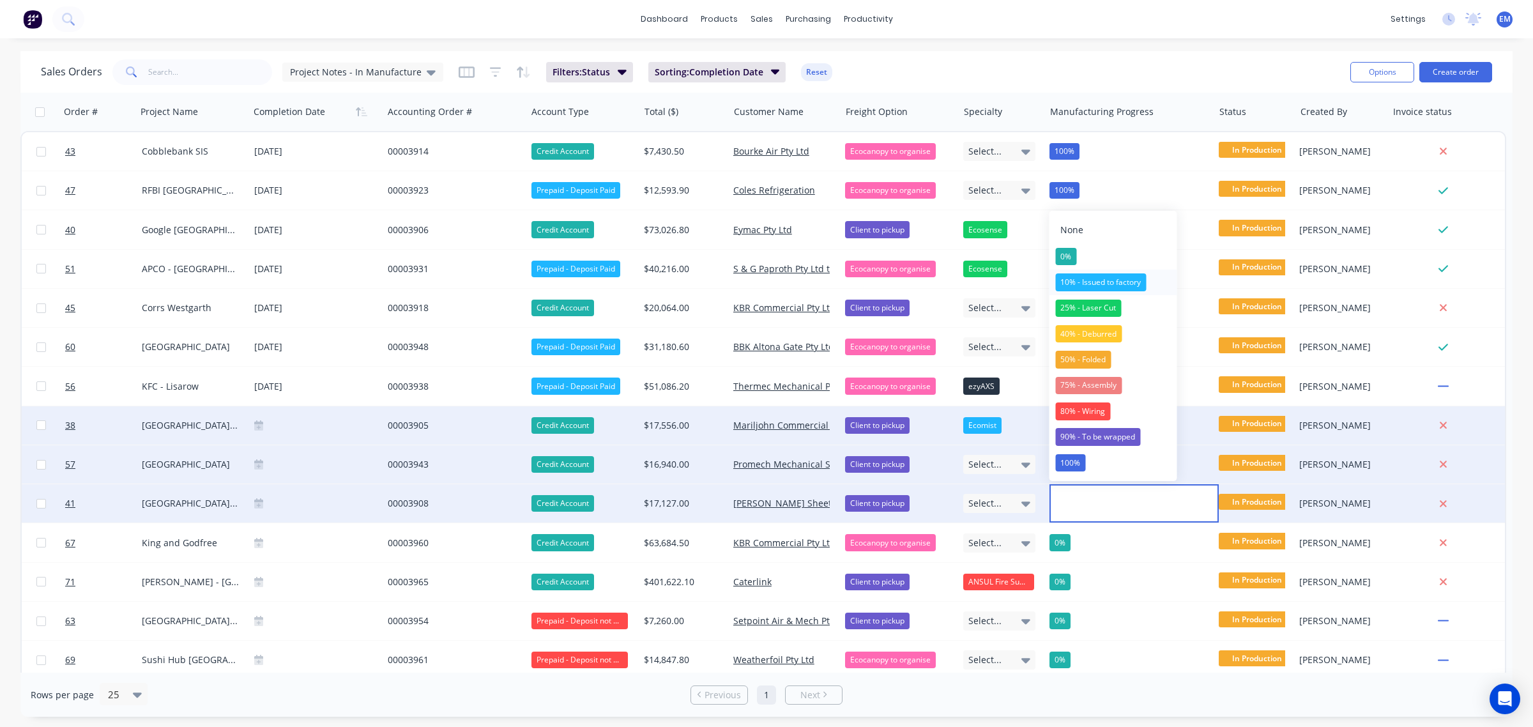
click at [1114, 276] on div "10% - Issued to factory" at bounding box center [1100, 282] width 91 height 18
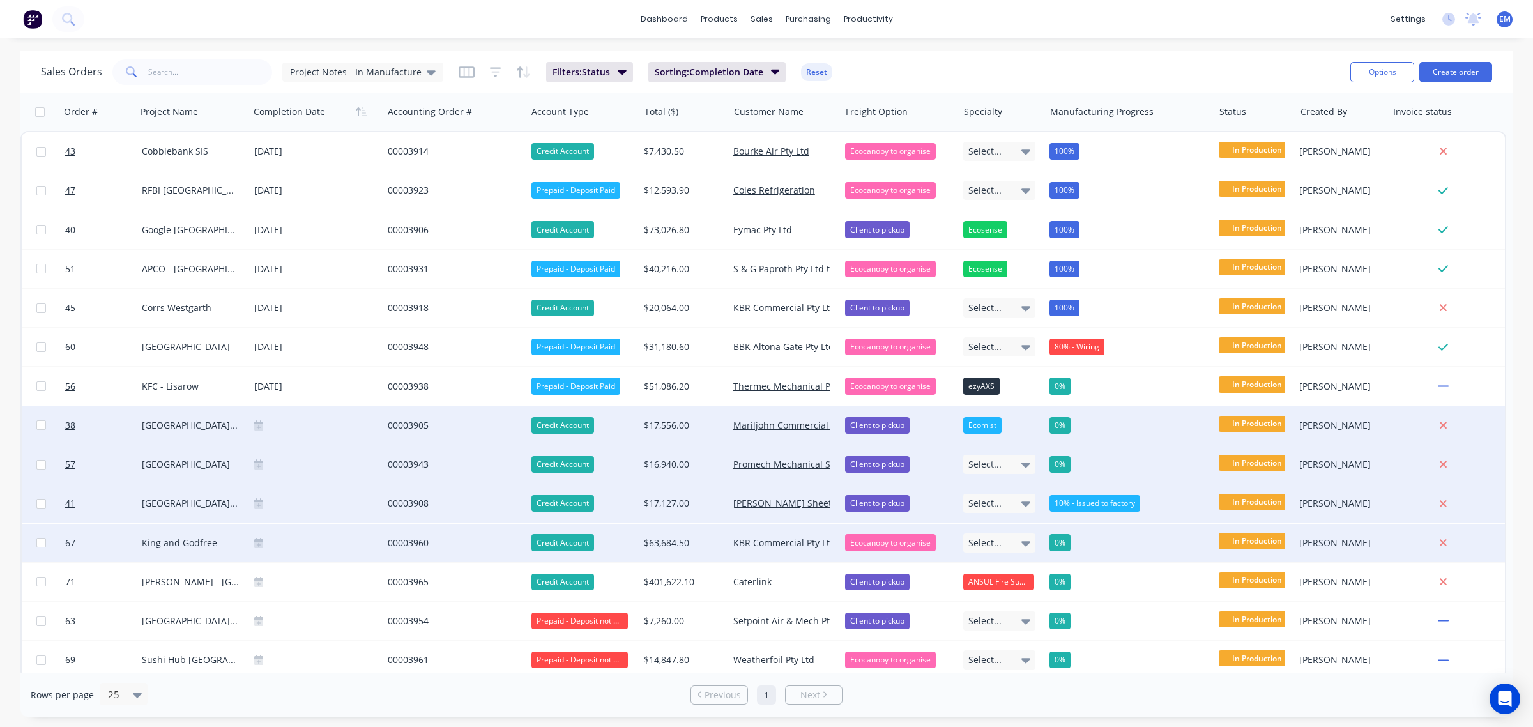
click at [1065, 541] on div "0%" at bounding box center [1059, 542] width 21 height 17
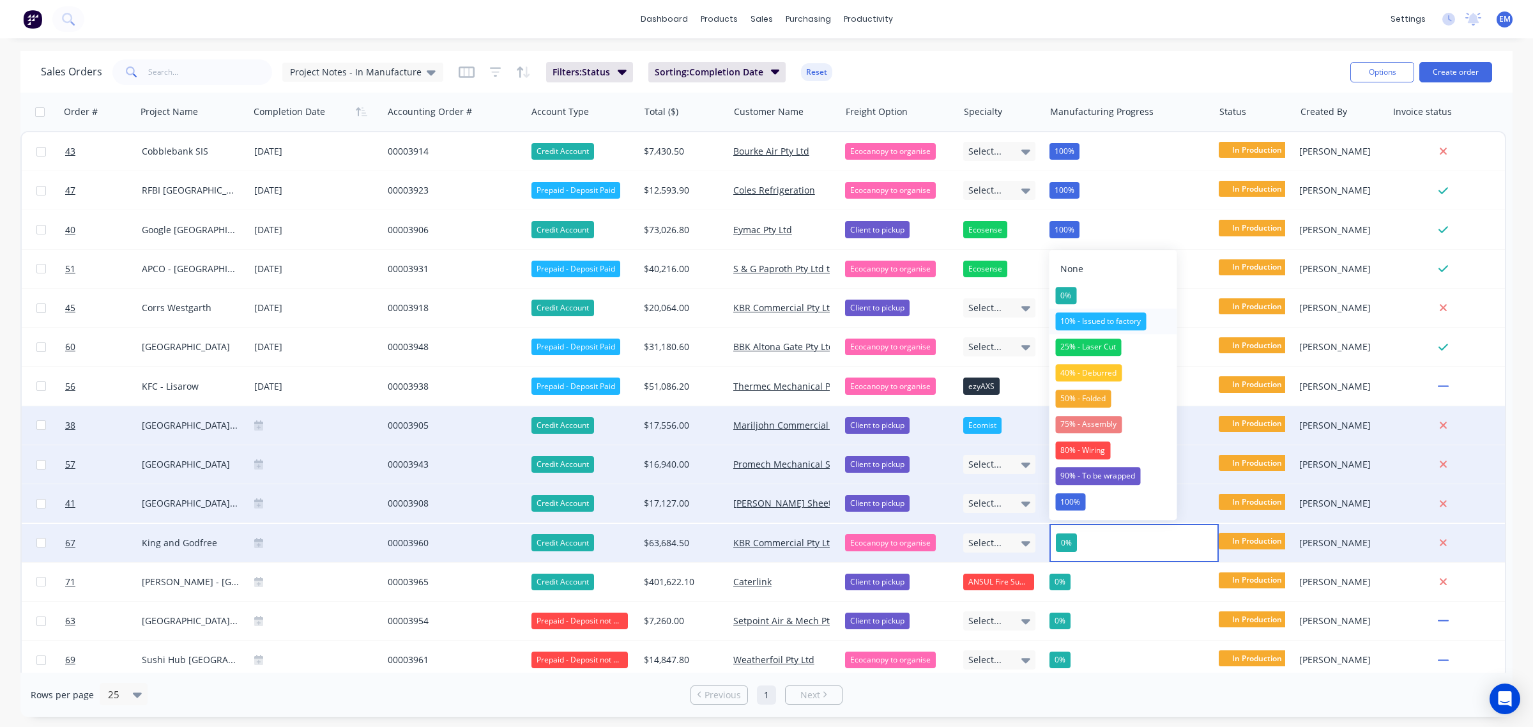
click at [1116, 315] on div "10% - Issued to factory" at bounding box center [1100, 321] width 91 height 18
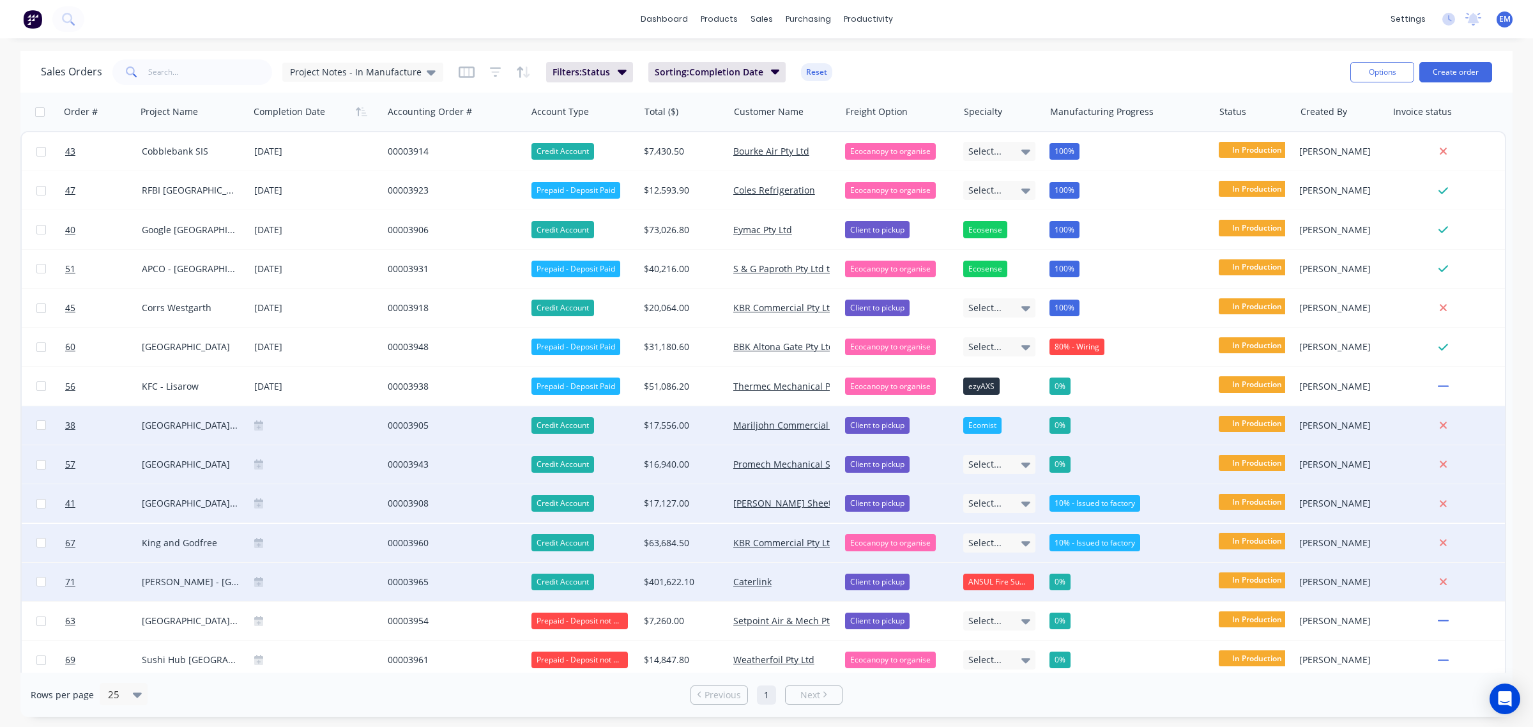
click at [1062, 580] on div "0%" at bounding box center [1059, 582] width 21 height 17
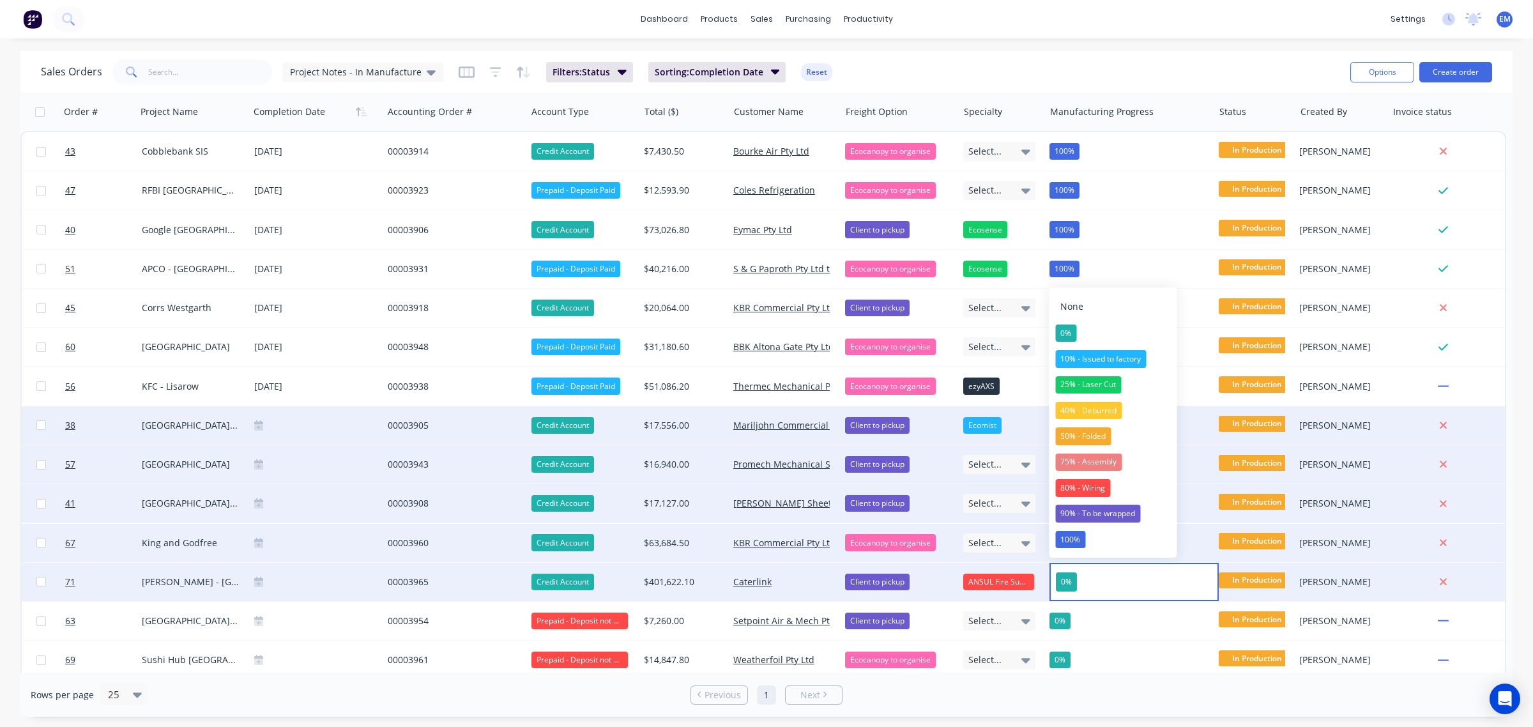
scroll to position [11, 0]
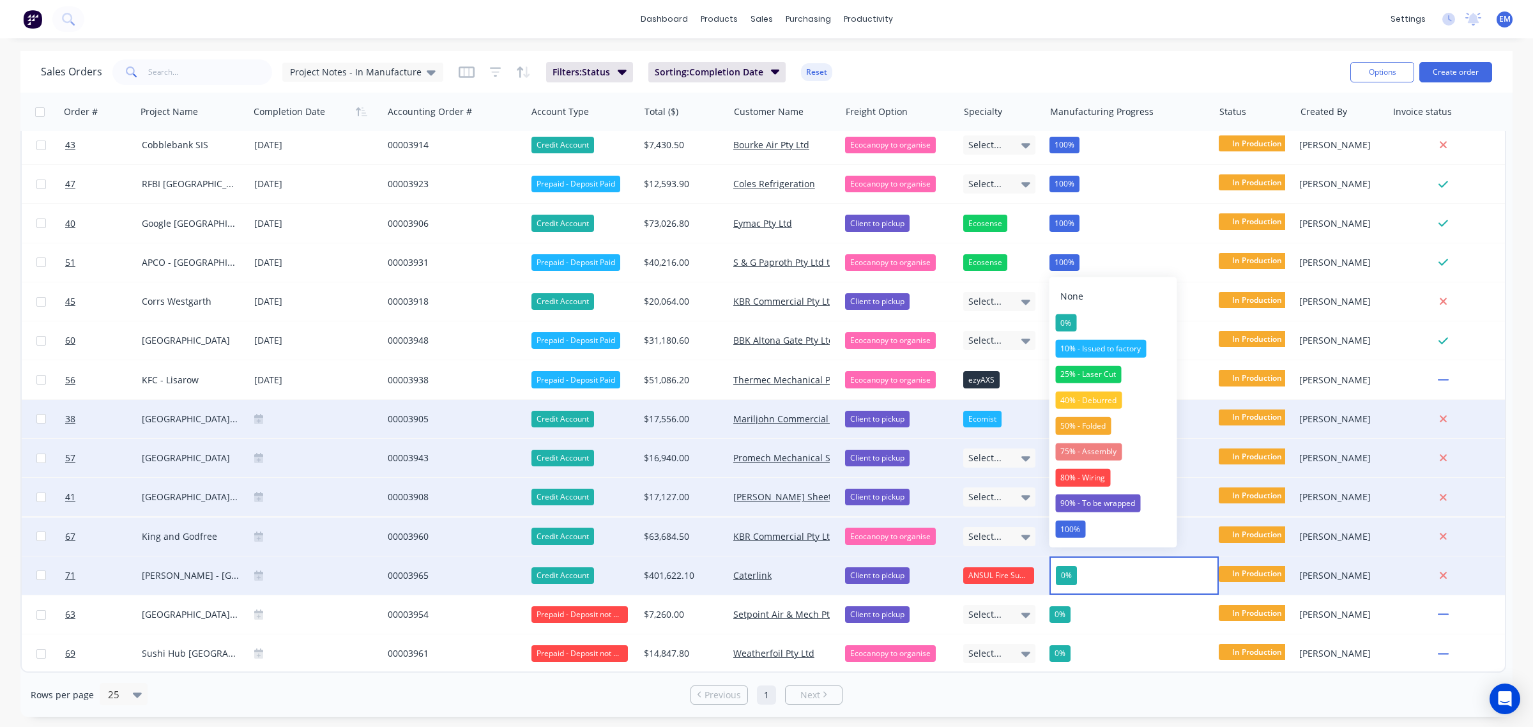
click at [1007, 527] on div "Select..." at bounding box center [999, 536] width 72 height 19
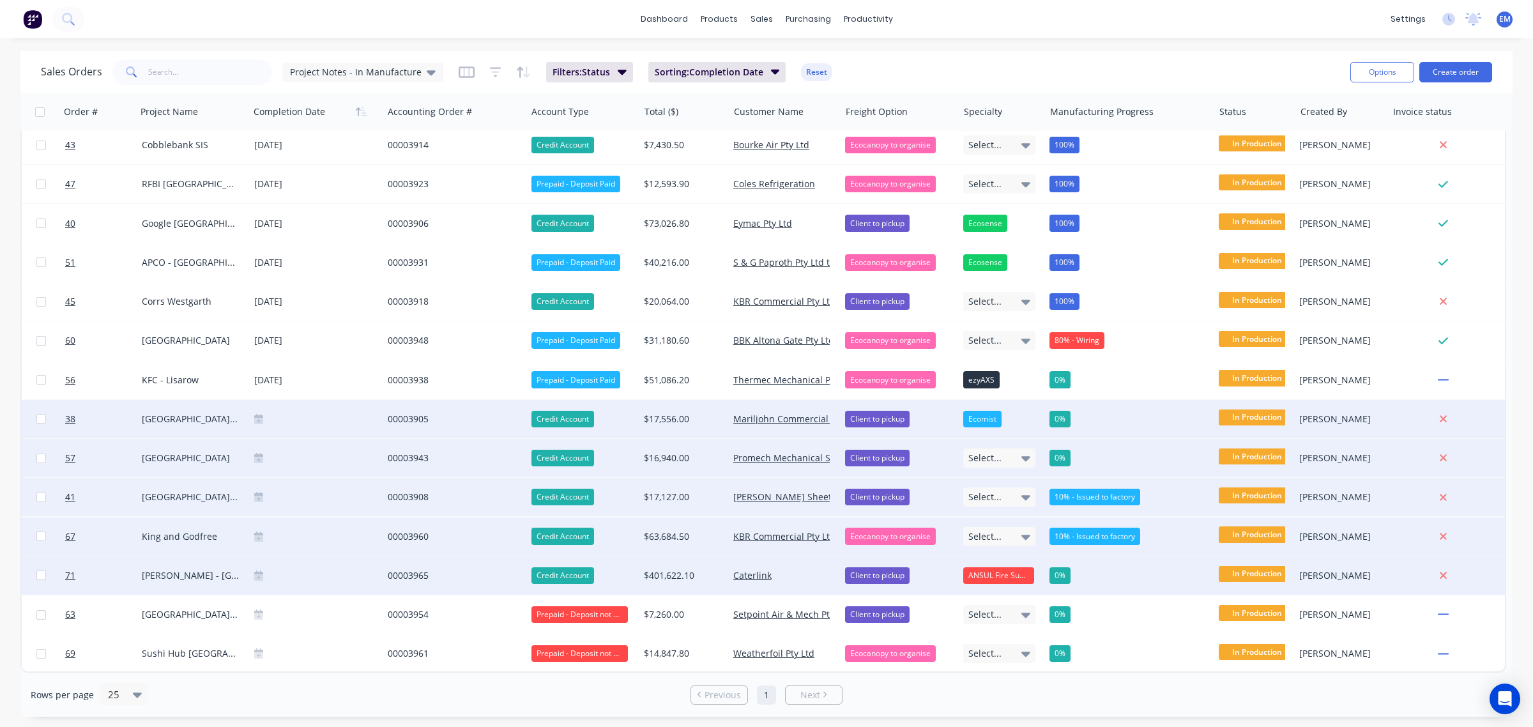
click at [1007, 527] on div "Select..." at bounding box center [999, 536] width 72 height 19
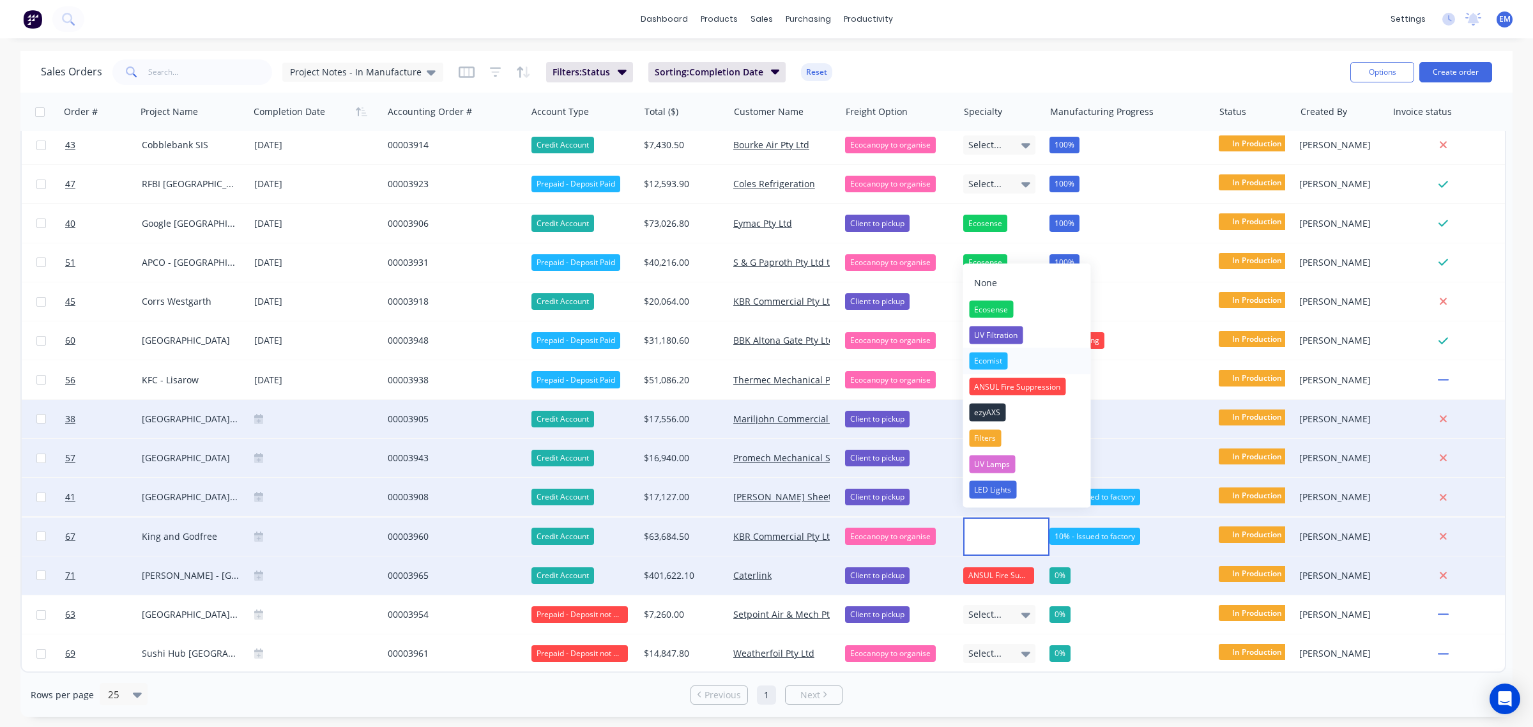
click at [994, 355] on div "Ecomist" at bounding box center [988, 361] width 38 height 18
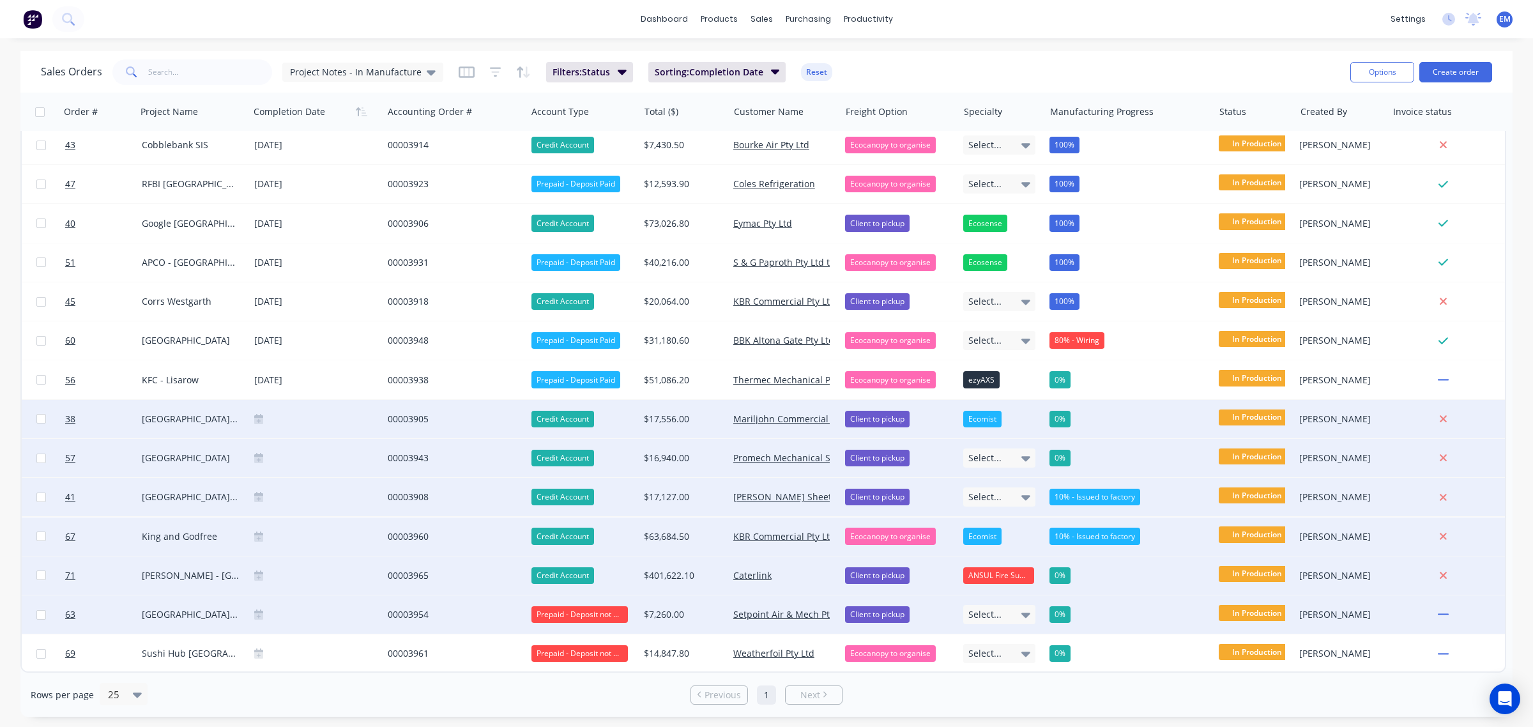
click at [1065, 606] on div "0%" at bounding box center [1059, 614] width 21 height 17
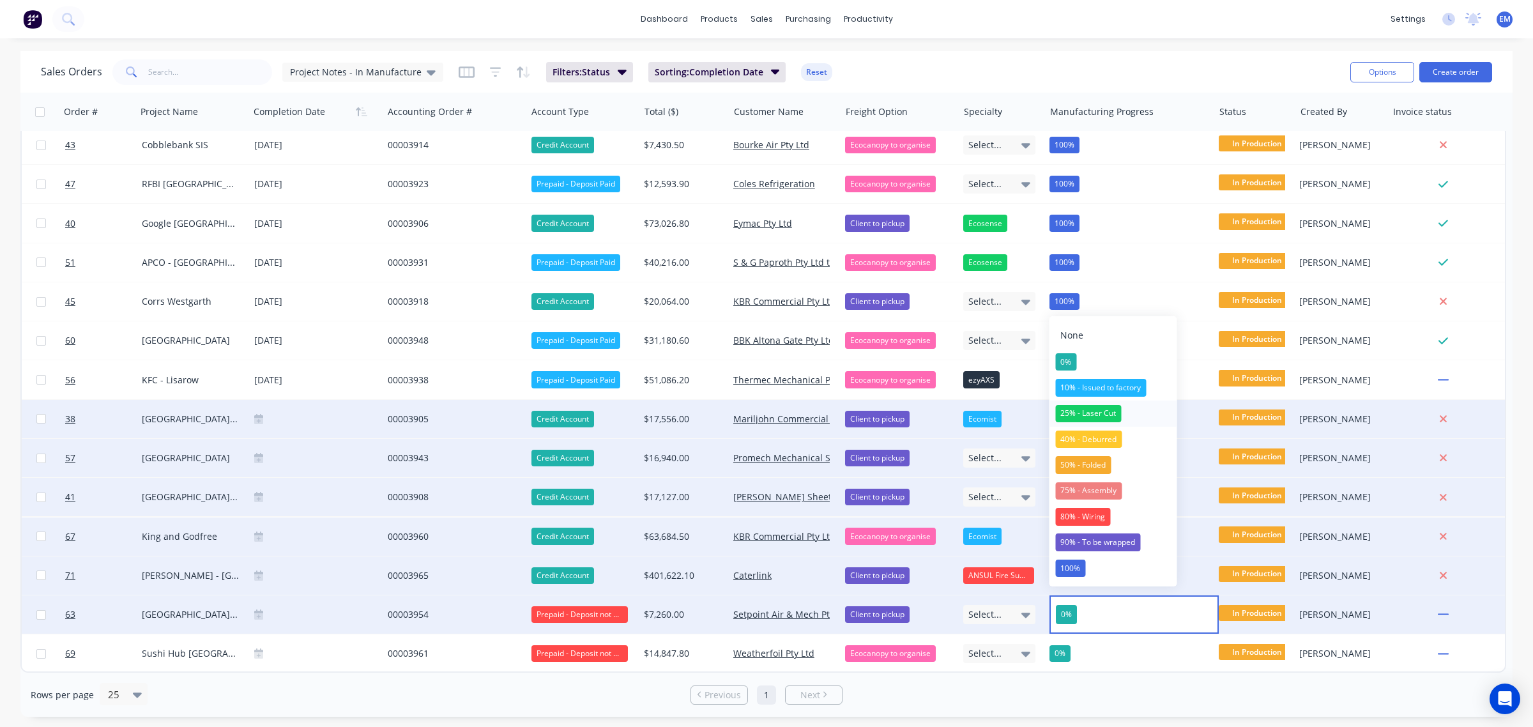
click at [1110, 410] on div "25% - Laser Cut" at bounding box center [1088, 414] width 66 height 18
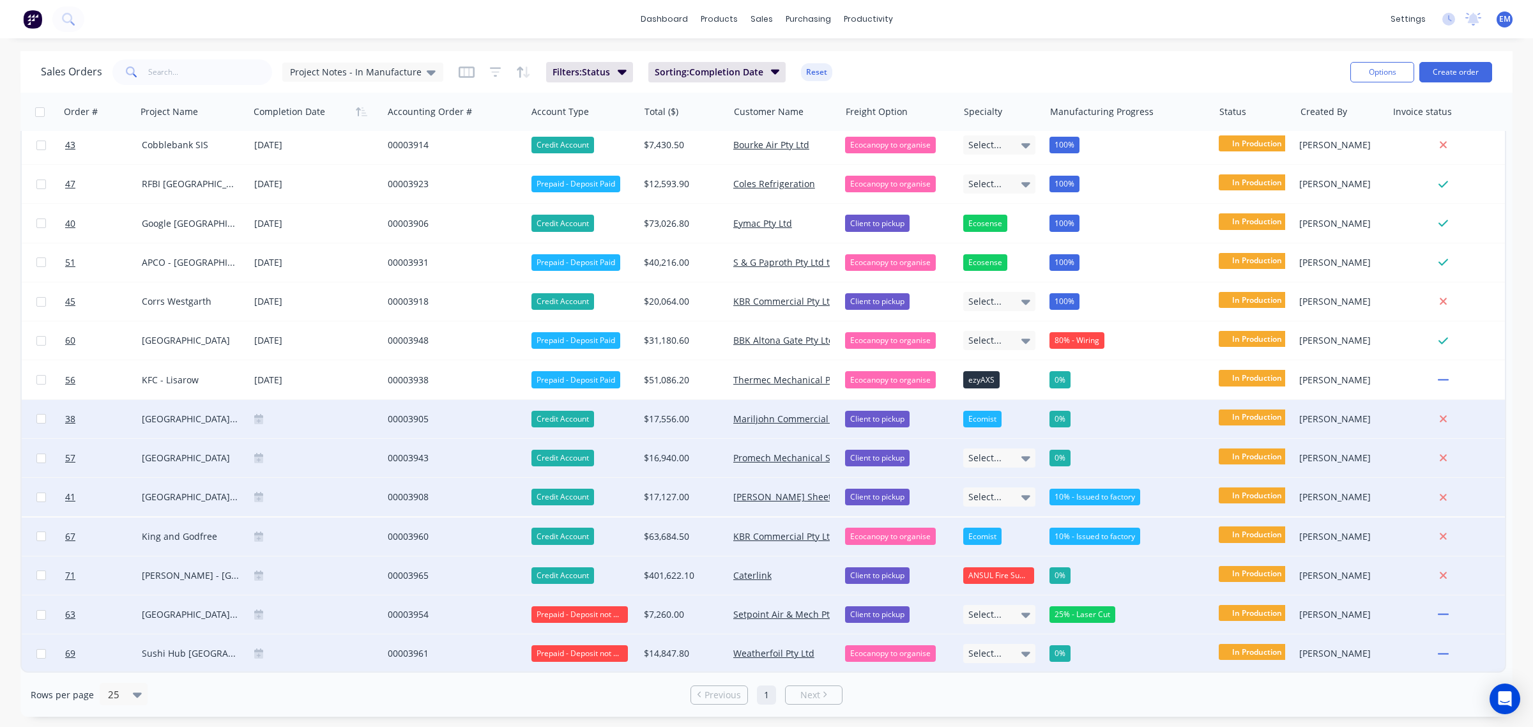
click at [1065, 646] on div "0%" at bounding box center [1059, 653] width 21 height 17
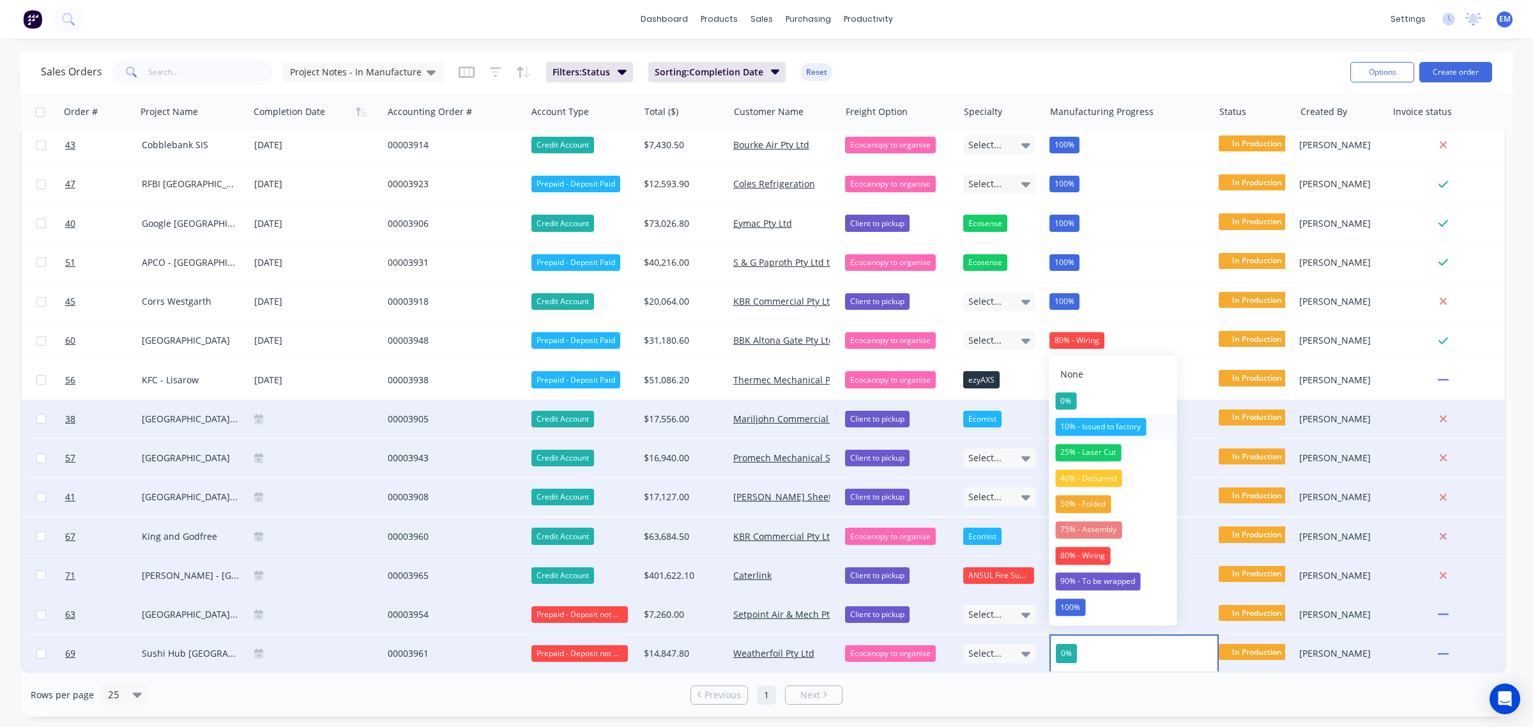
click at [1116, 428] on div "10% - Issued to factory" at bounding box center [1100, 427] width 91 height 18
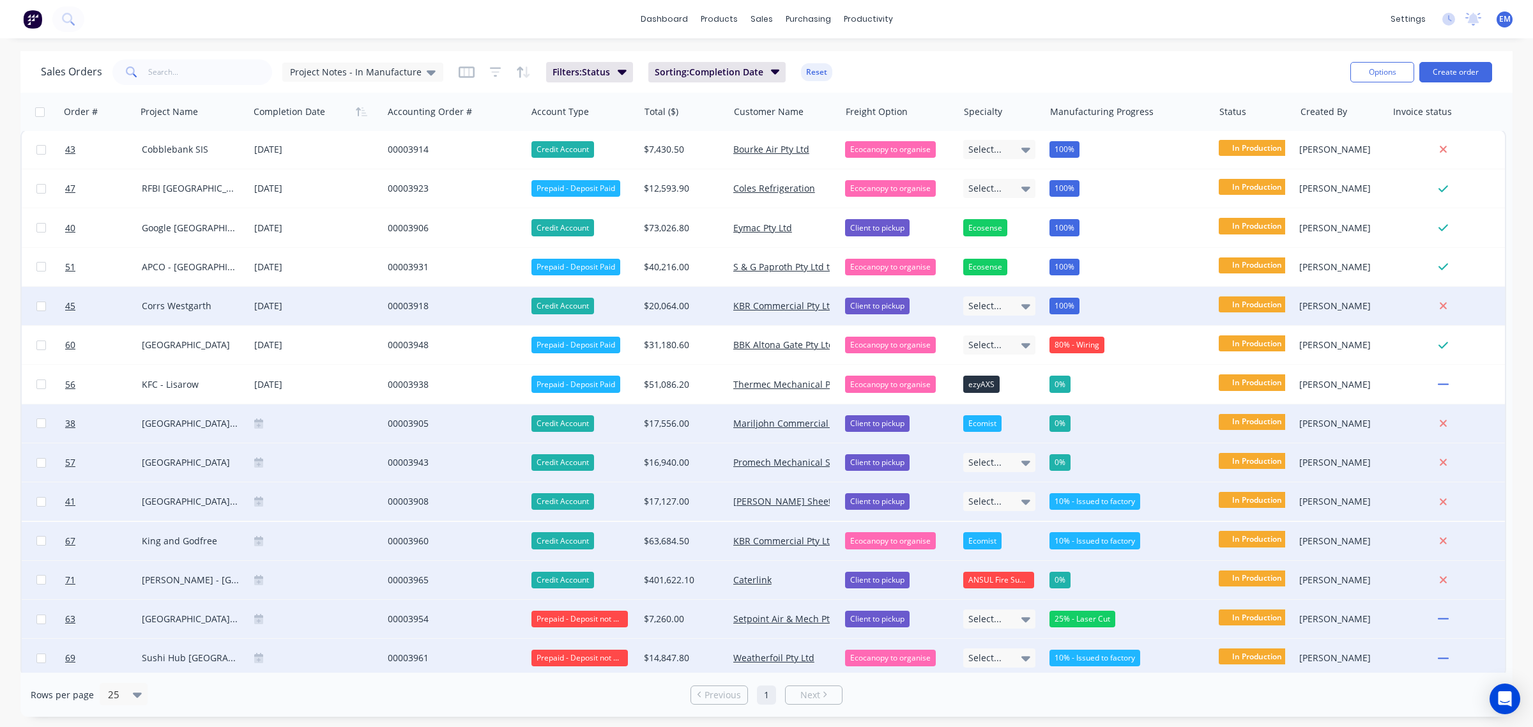
scroll to position [0, 0]
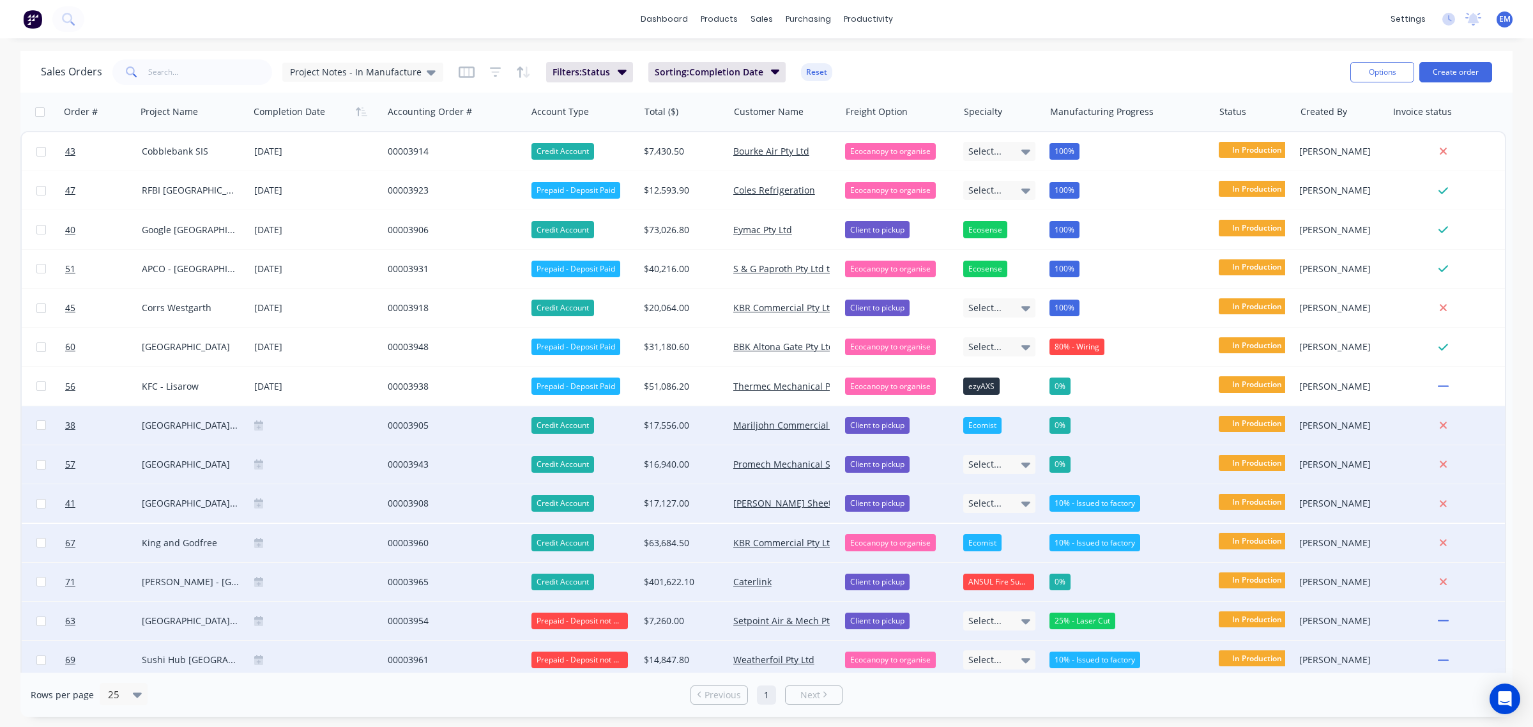
click at [1022, 55] on div "Sales Orders Project Notes - In Manufacture Filters: Status Sorting: Completion…" at bounding box center [766, 72] width 1492 height 42
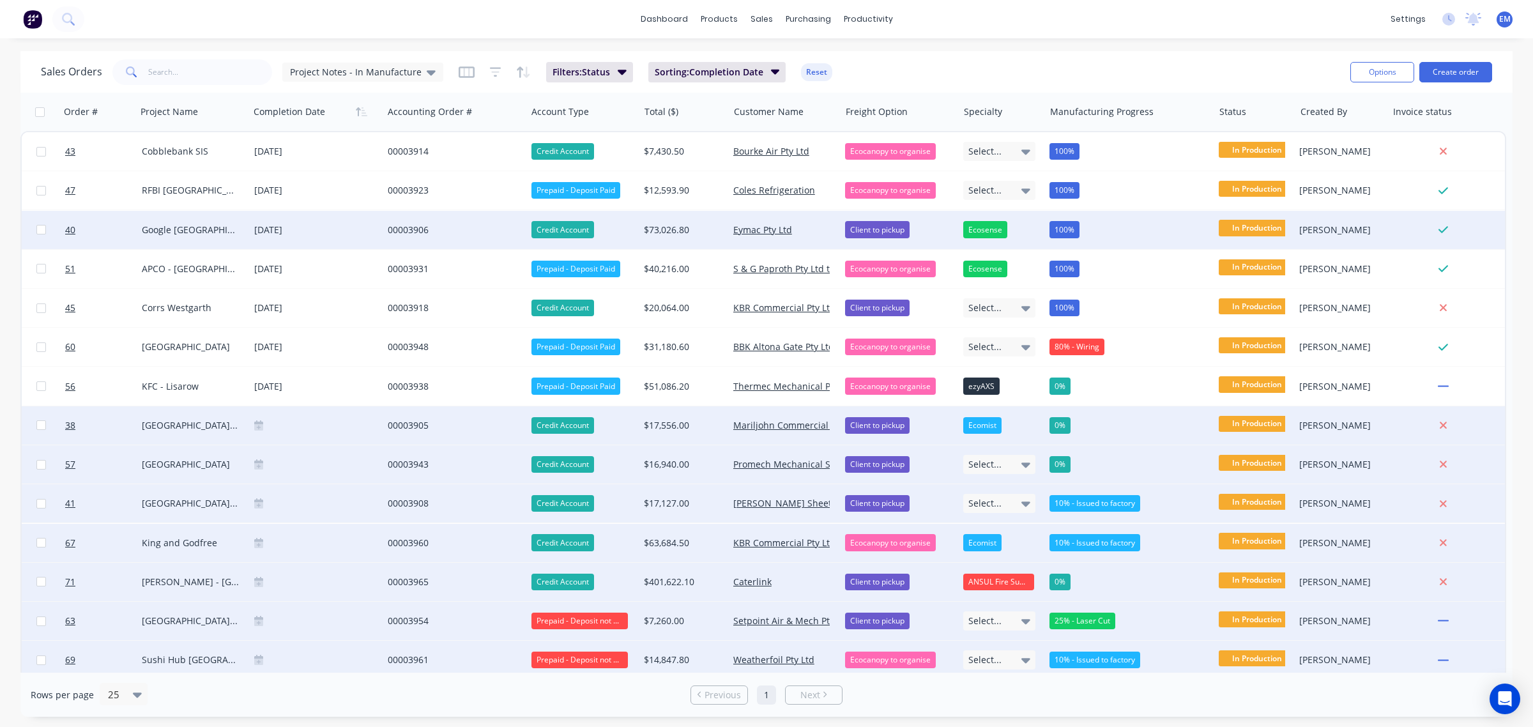
scroll to position [11, 0]
